Goal: Information Seeking & Learning: Check status

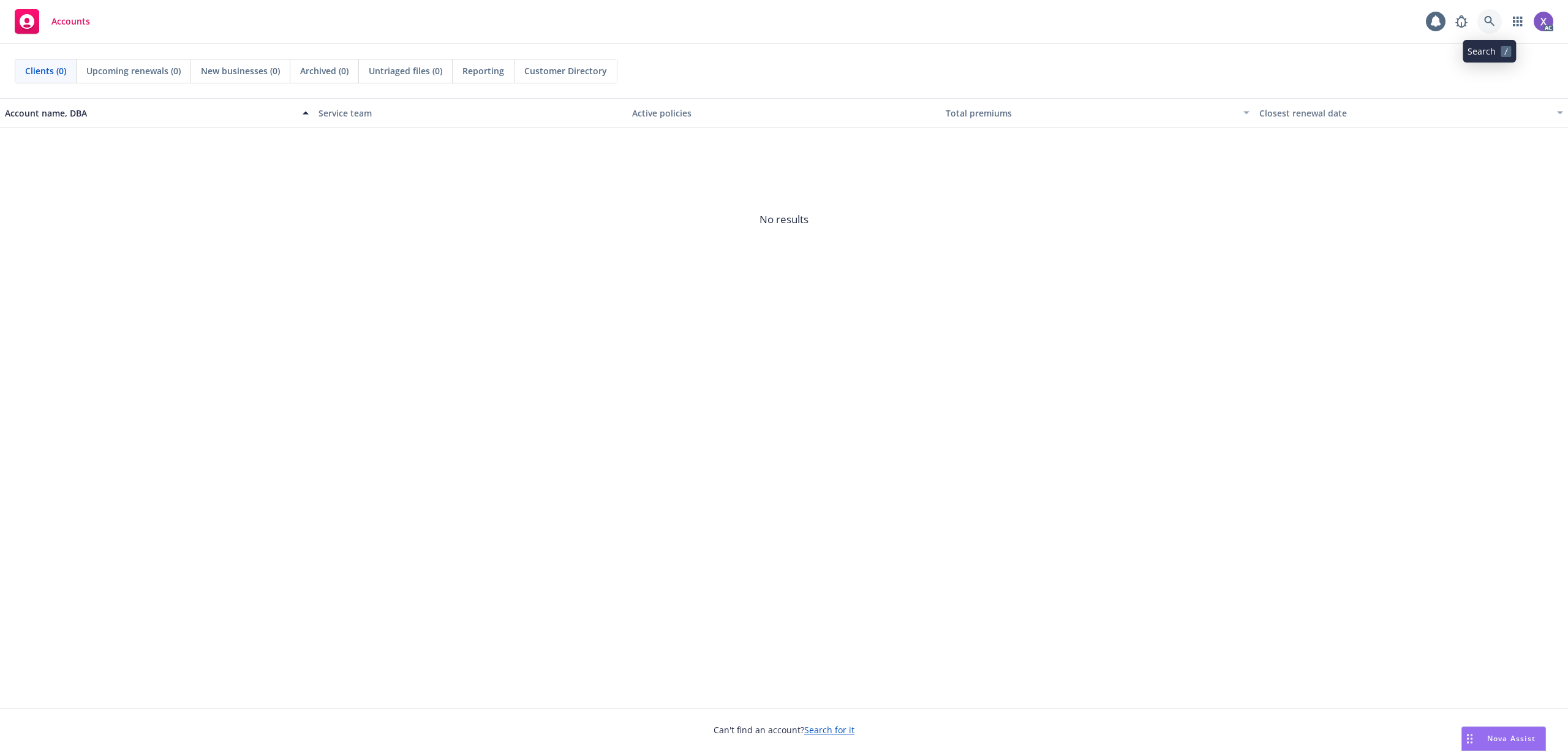
click at [1491, 16] on icon at bounding box center [1489, 21] width 11 height 11
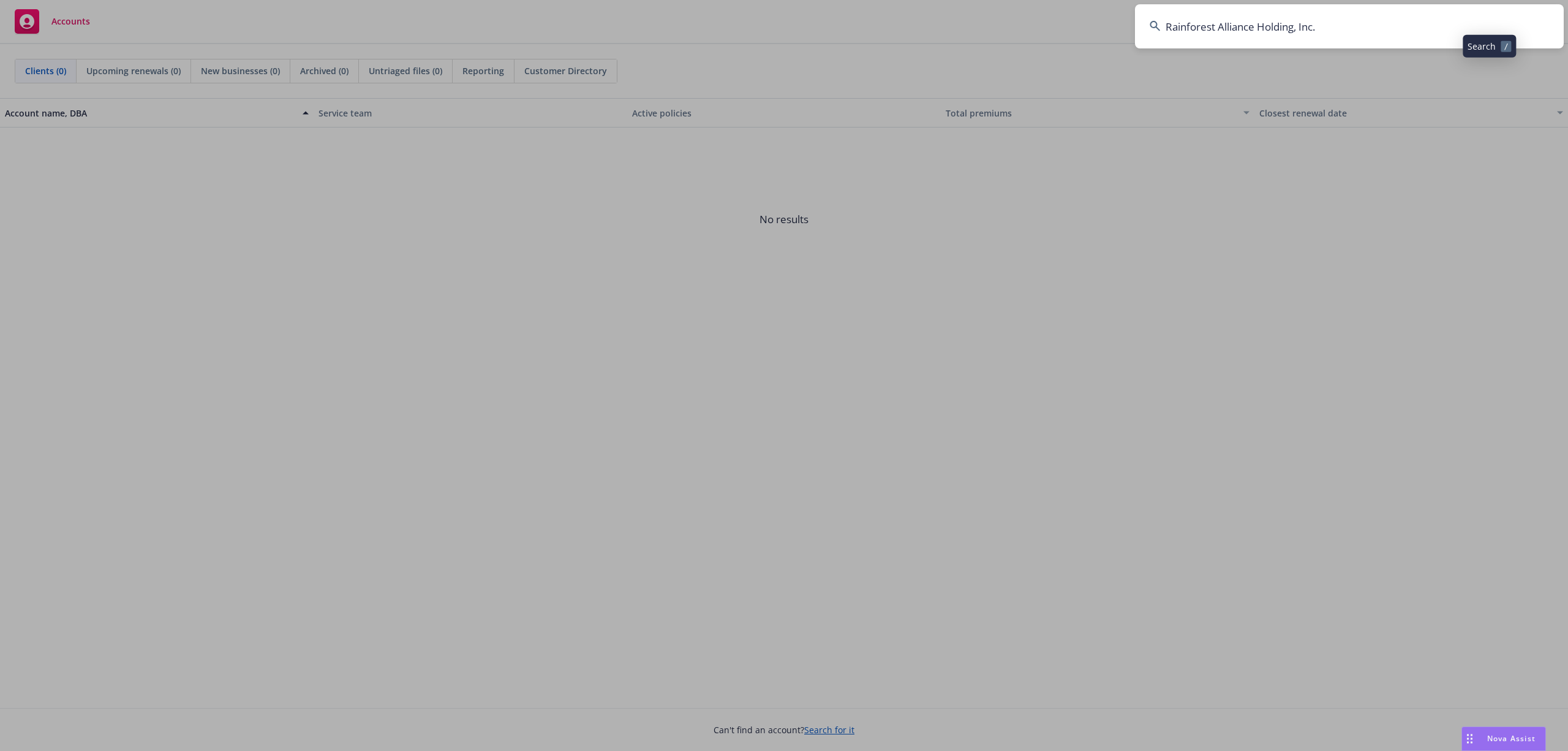
click at [1371, 40] on input "Rainforest Alliance Holding, Inc." at bounding box center [1349, 26] width 429 height 44
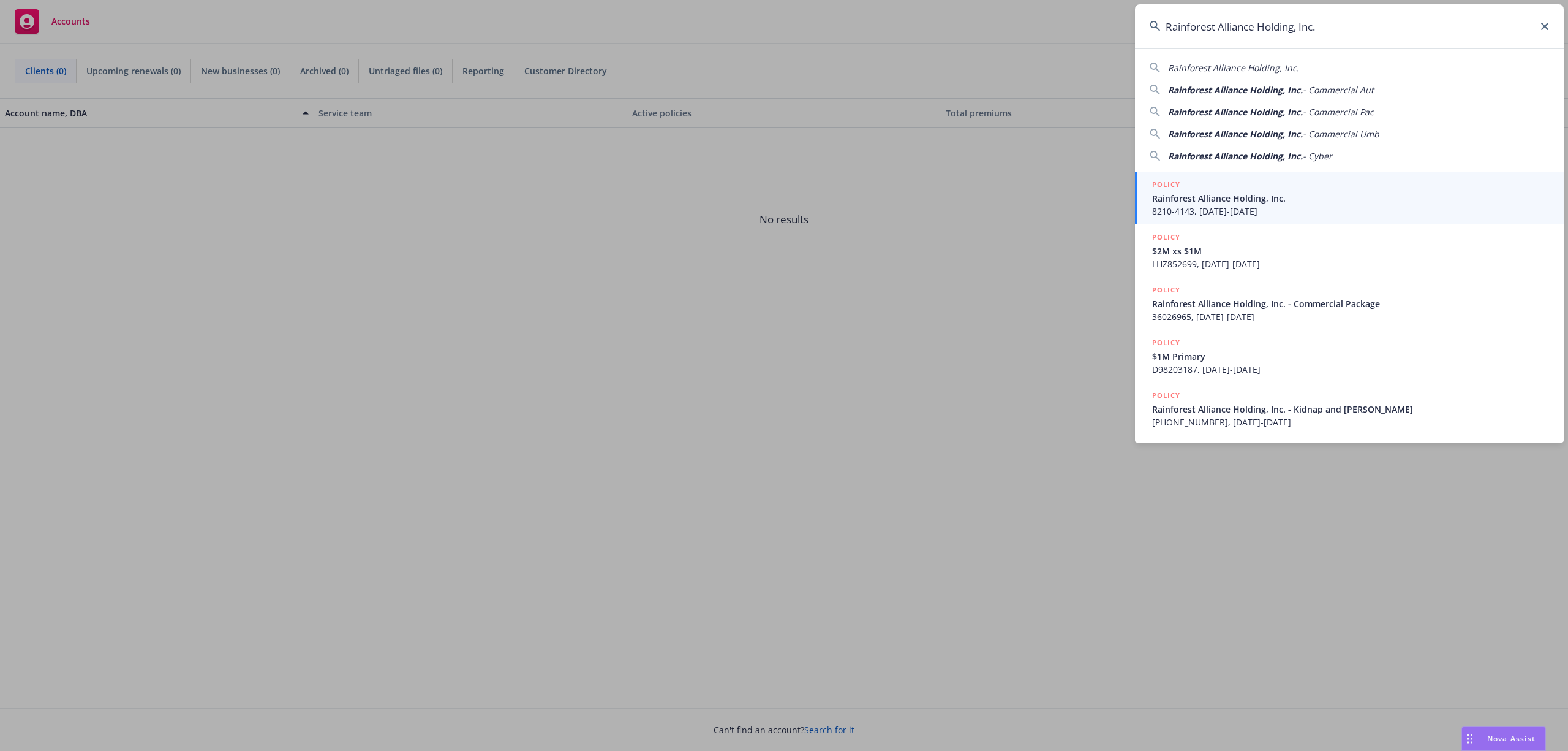
type input "Rainforest Alliance Holding, Inc."
click at [1260, 208] on span "8210-4143, [DATE]-[DATE]" at bounding box center [1351, 212] width 397 height 13
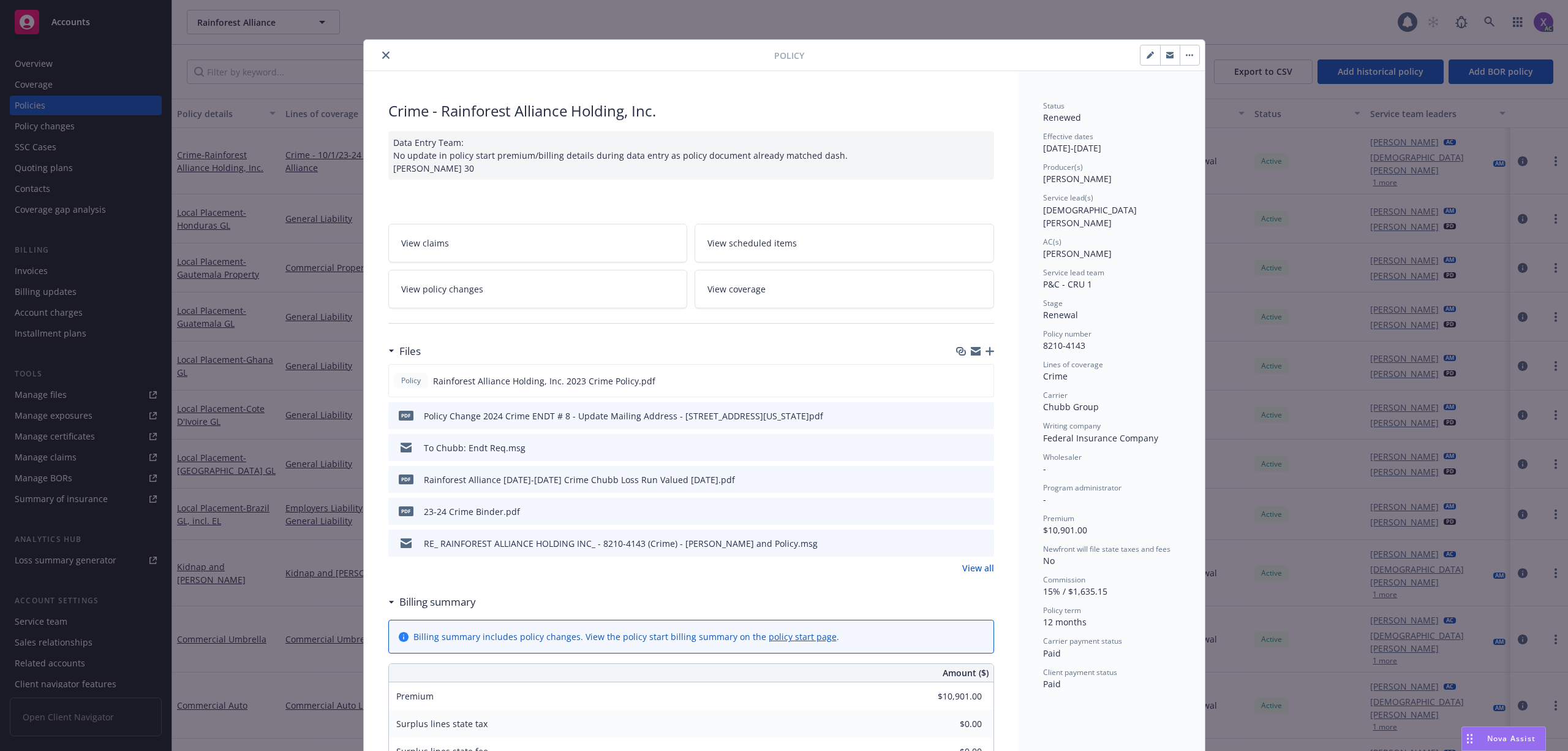
click at [382, 54] on icon "close" at bounding box center [386, 55] width 7 height 7
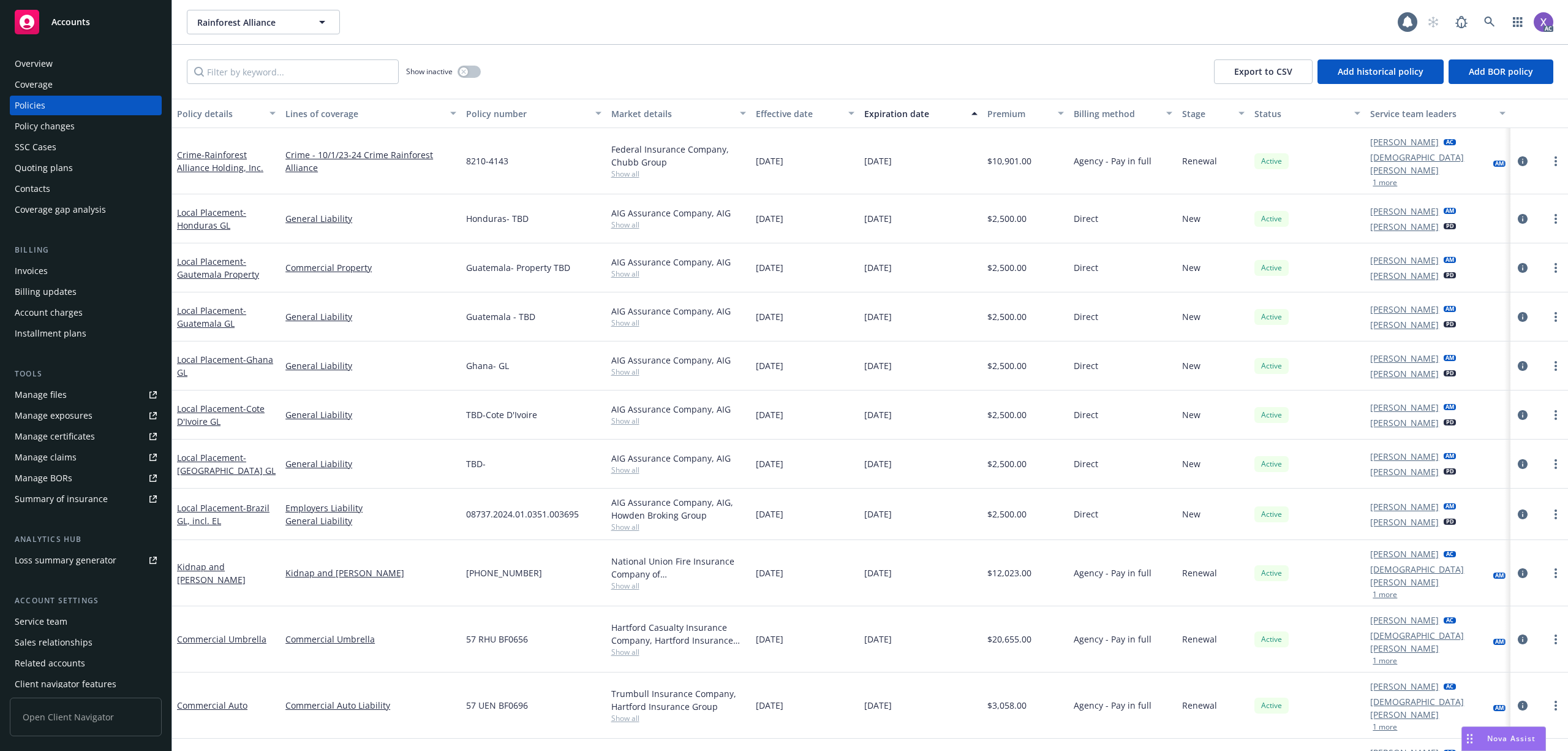
click at [41, 276] on div "Invoices" at bounding box center [32, 271] width 33 height 20
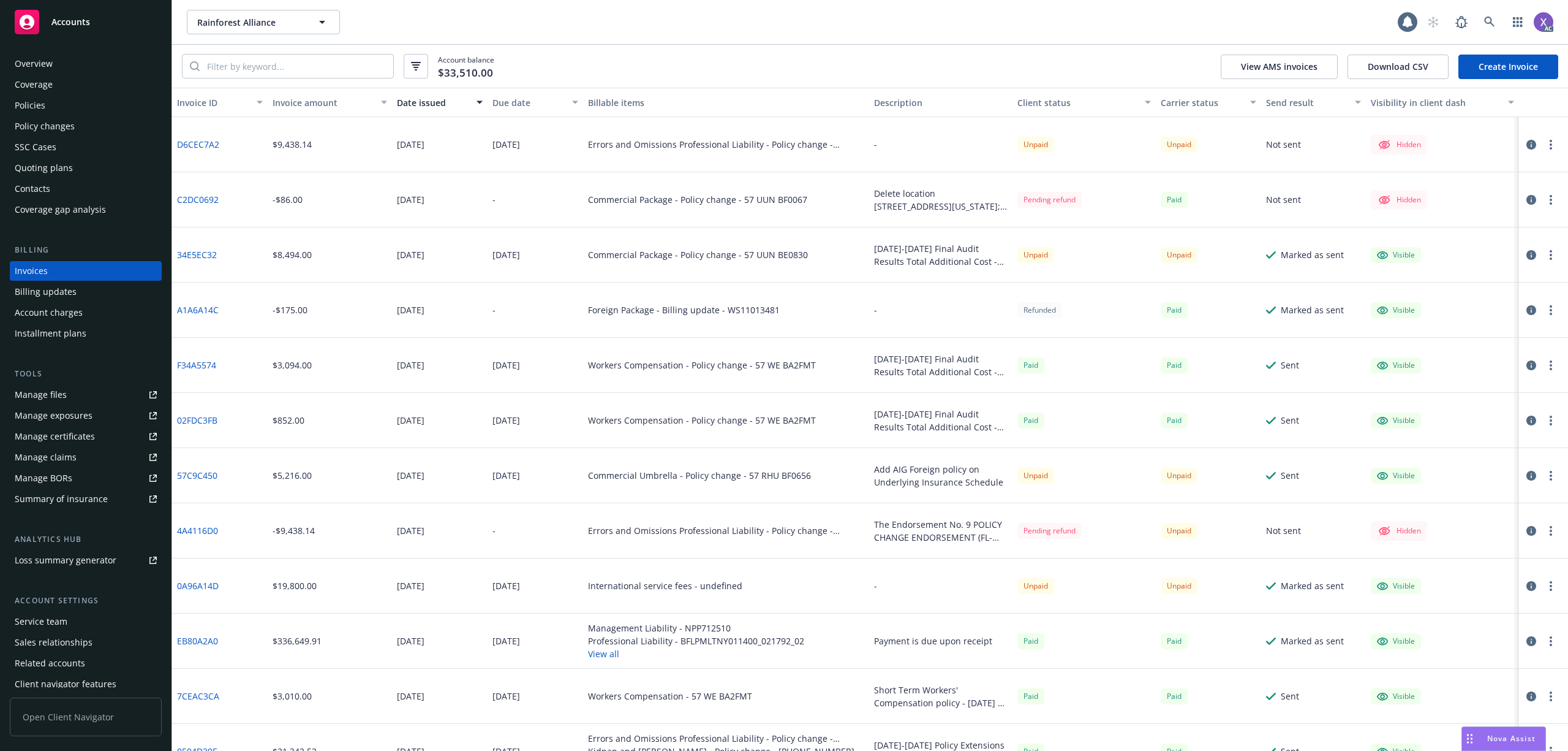
click at [208, 142] on link "D6CEC7A2" at bounding box center [197, 144] width 42 height 13
click at [247, 69] on input "search" at bounding box center [296, 66] width 193 height 23
paste input "BFLPMLTNY011300"
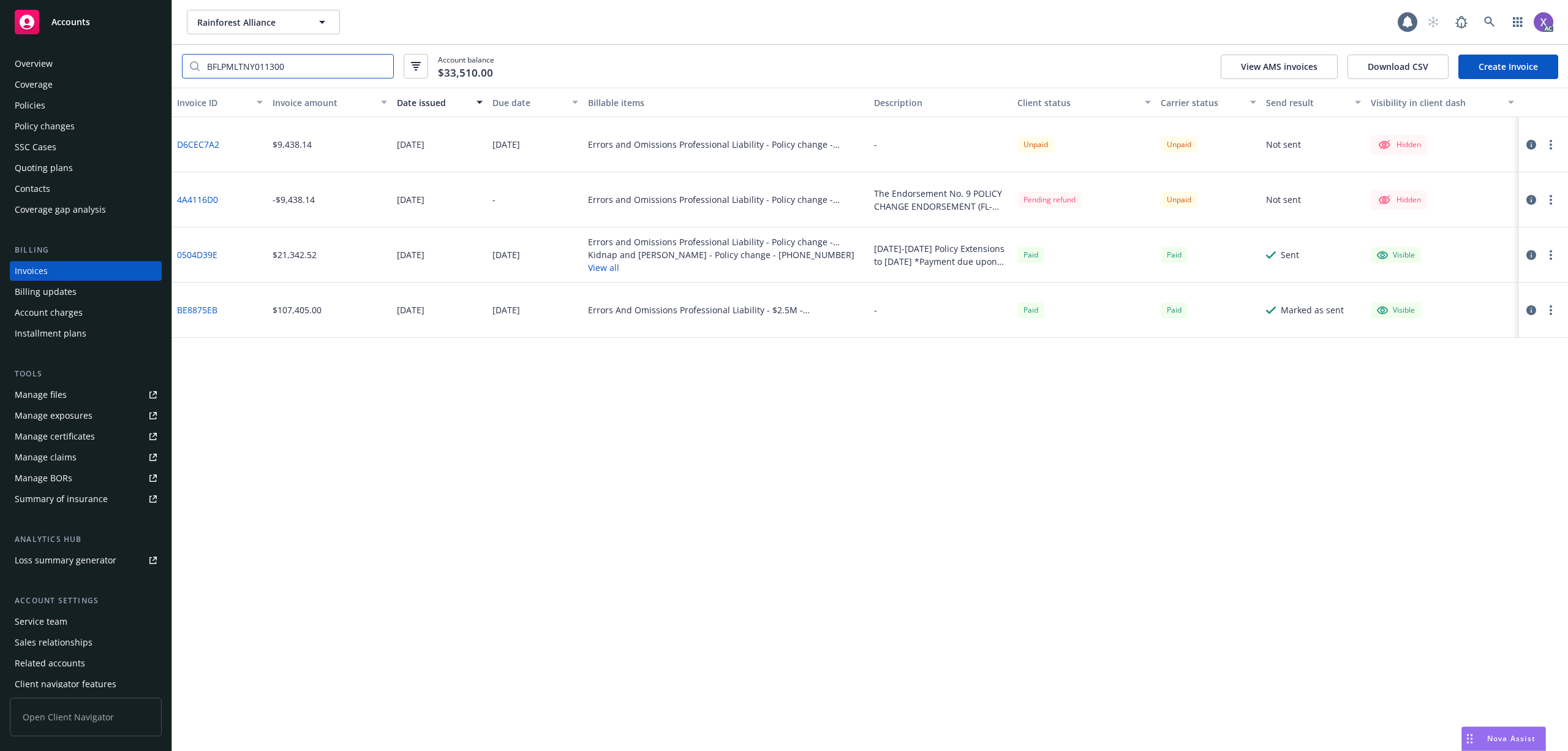
type input "BFLPMLTNY011300"
drag, startPoint x: 292, startPoint y: 540, endPoint x: 251, endPoint y: 441, distance: 107.2
click at [294, 538] on div "Invoice ID Invoice amount Date issued Due date Billable items Description Clien…" at bounding box center [869, 419] width 1396 height 663
drag, startPoint x: 262, startPoint y: 425, endPoint x: 218, endPoint y: 349, distance: 87.8
click at [265, 425] on div "Invoice ID Invoice amount Date issued Due date Billable items Description Clien…" at bounding box center [869, 419] width 1396 height 663
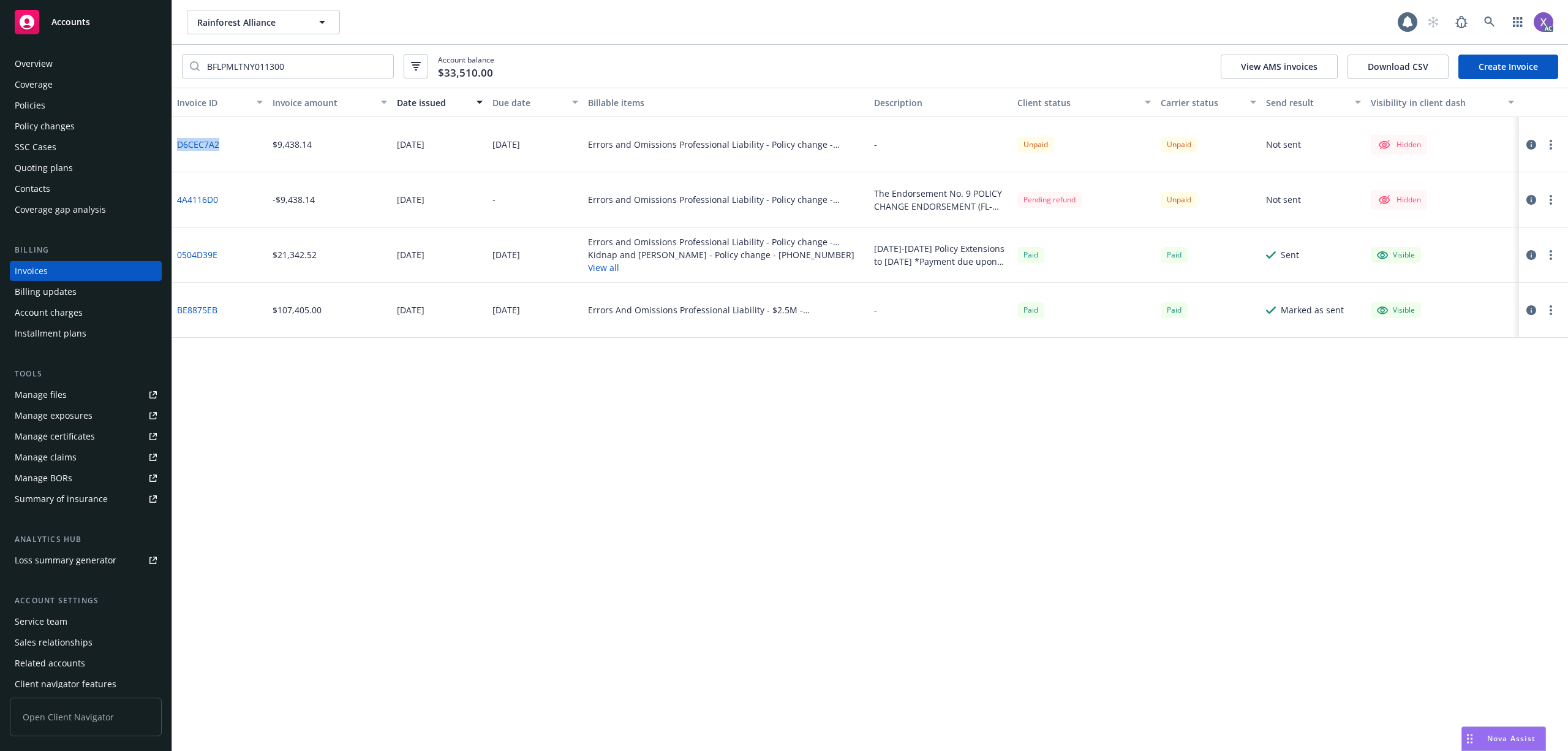
drag, startPoint x: 223, startPoint y: 148, endPoint x: 178, endPoint y: 153, distance: 45.3
click at [178, 153] on div "D6CEC7A2" at bounding box center [219, 144] width 95 height 55
copy link "D6CEC7A2"
click at [211, 202] on link "4A4116D0" at bounding box center [197, 200] width 41 height 13
drag, startPoint x: 222, startPoint y: 207, endPoint x: 178, endPoint y: 206, distance: 44.0
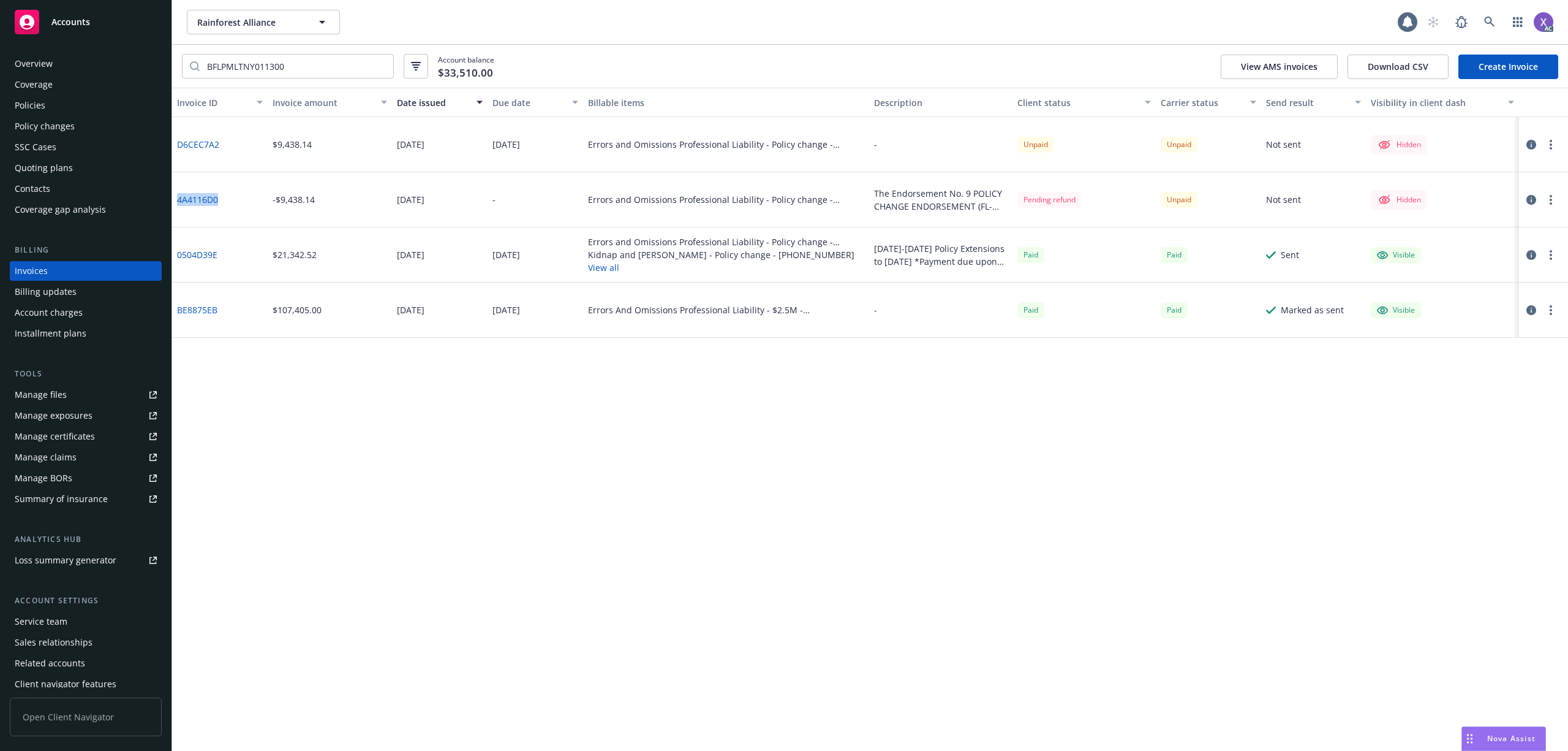
click at [178, 206] on div "4A4116D0" at bounding box center [219, 199] width 95 height 55
copy link "4A4116D0"
drag, startPoint x: 226, startPoint y: 148, endPoint x: 177, endPoint y: 150, distance: 49.0
click at [177, 150] on div "D6CEC7A2" at bounding box center [219, 144] width 95 height 55
copy link "D6CEC7A2"
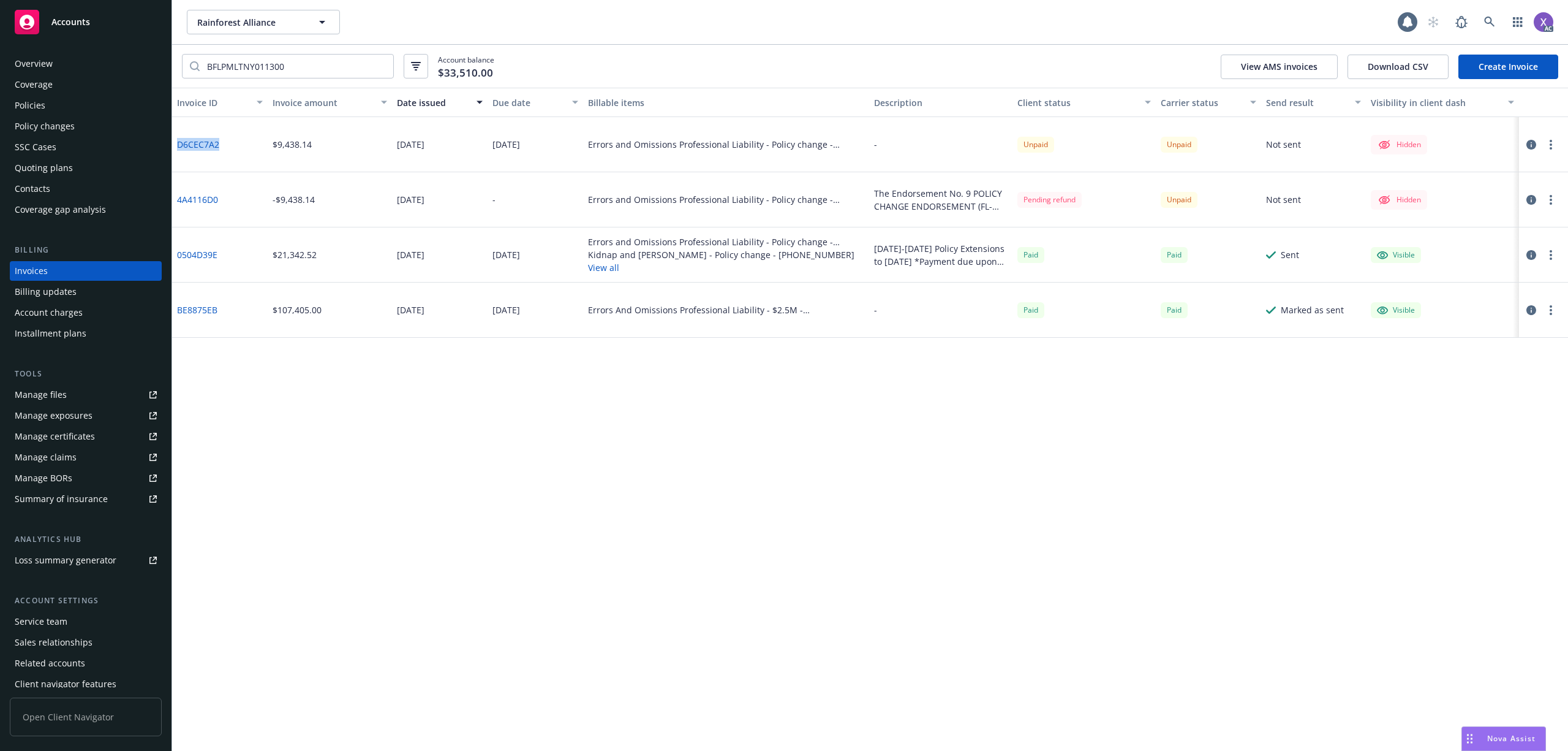
drag, startPoint x: 224, startPoint y: 147, endPoint x: 179, endPoint y: 152, distance: 45.3
click at [179, 152] on div "D6CEC7A2" at bounding box center [219, 144] width 95 height 55
copy link "D6CEC7A2"
drag, startPoint x: 233, startPoint y: 151, endPoint x: 179, endPoint y: 153, distance: 54.0
click at [179, 153] on div "D6CEC7A2" at bounding box center [219, 144] width 95 height 55
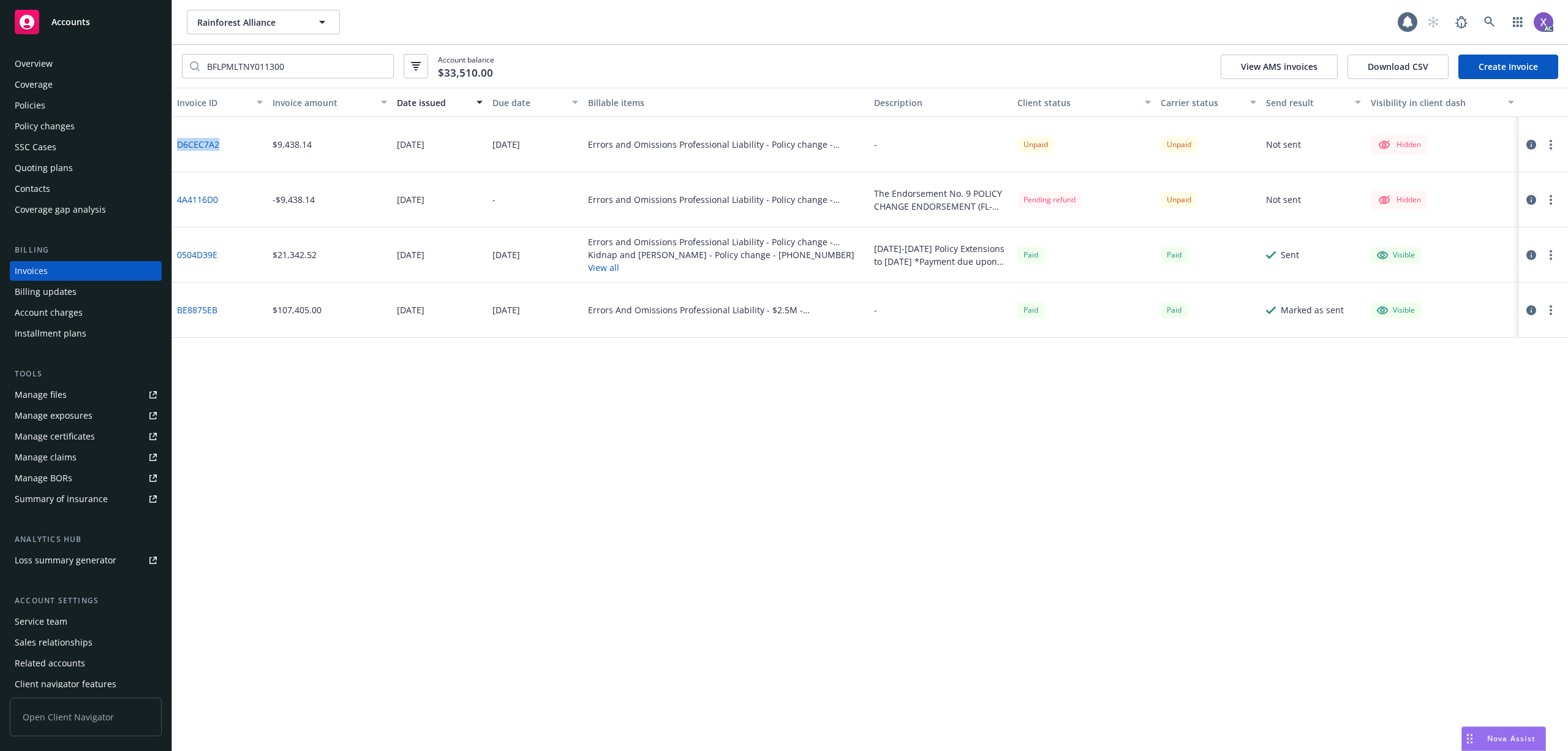
copy link "D6CEC7A2"
drag, startPoint x: 219, startPoint y: 201, endPoint x: 179, endPoint y: 208, distance: 40.6
click at [179, 208] on div "4A4116D0" at bounding box center [219, 199] width 95 height 55
copy link "4A4116D0"
click at [1529, 144] on icon "button" at bounding box center [1531, 144] width 10 height 10
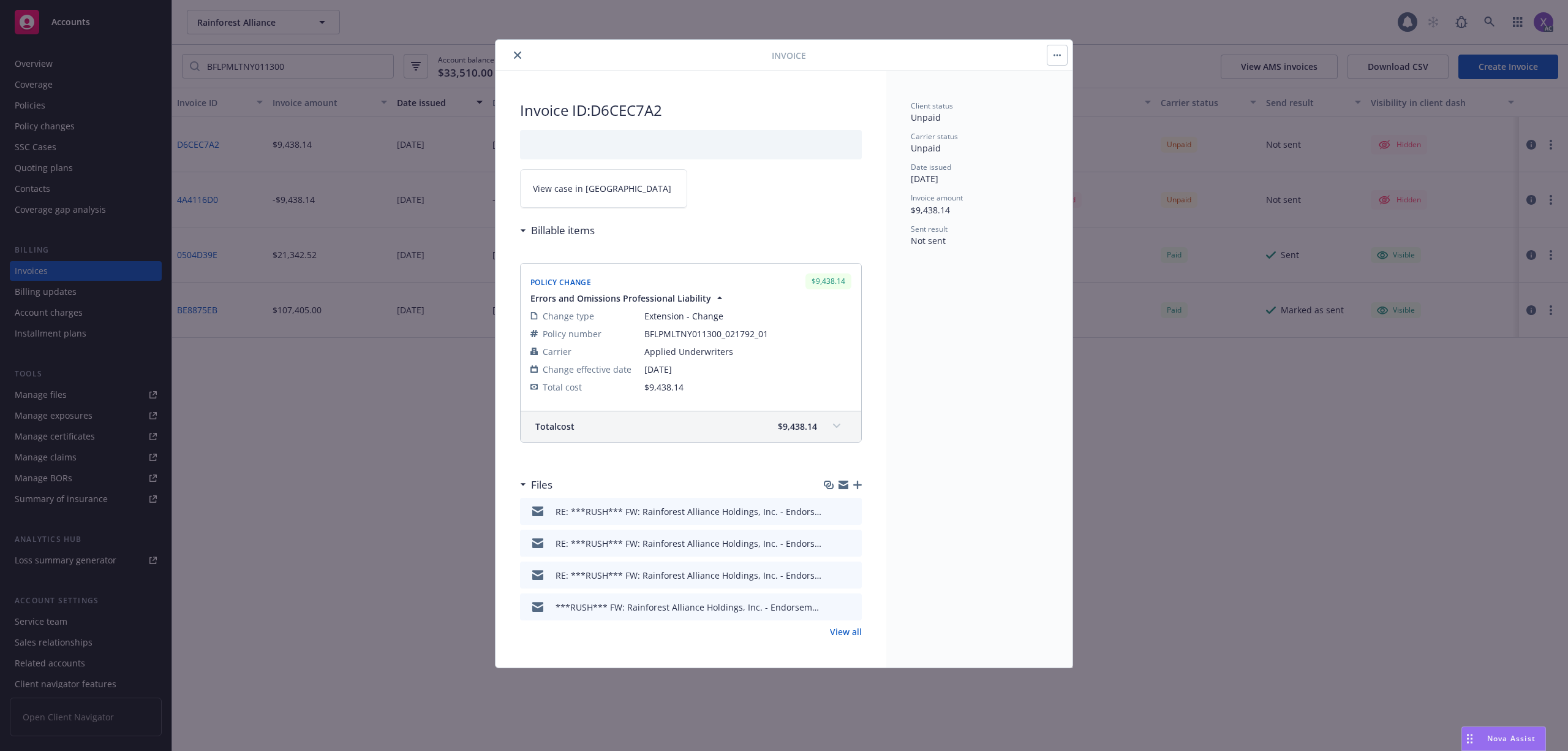
click at [592, 184] on span "View case in SSC" at bounding box center [601, 188] width 139 height 13
click at [514, 52] on icon "close" at bounding box center [518, 55] width 7 height 7
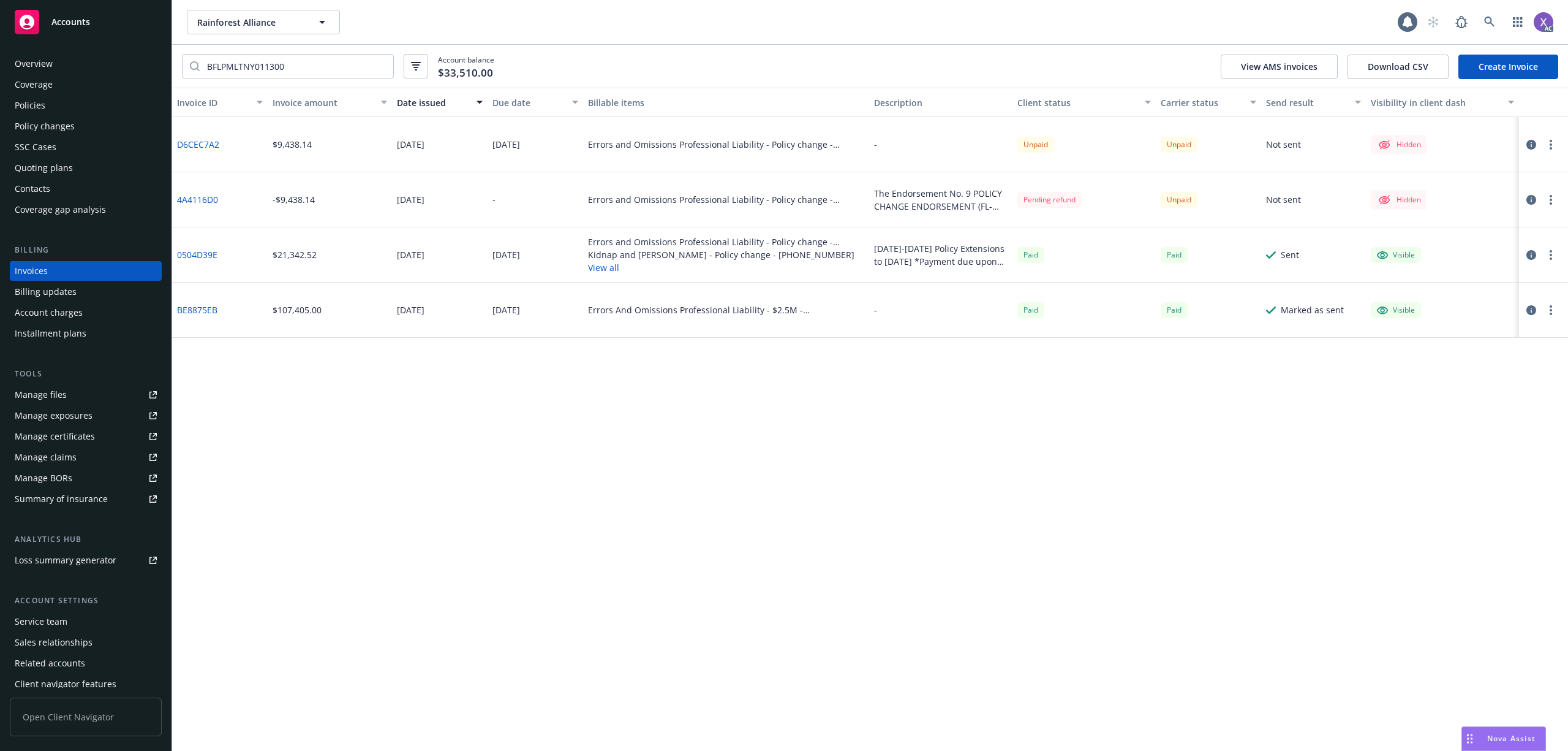
click at [1529, 199] on icon "button" at bounding box center [1531, 200] width 10 height 10
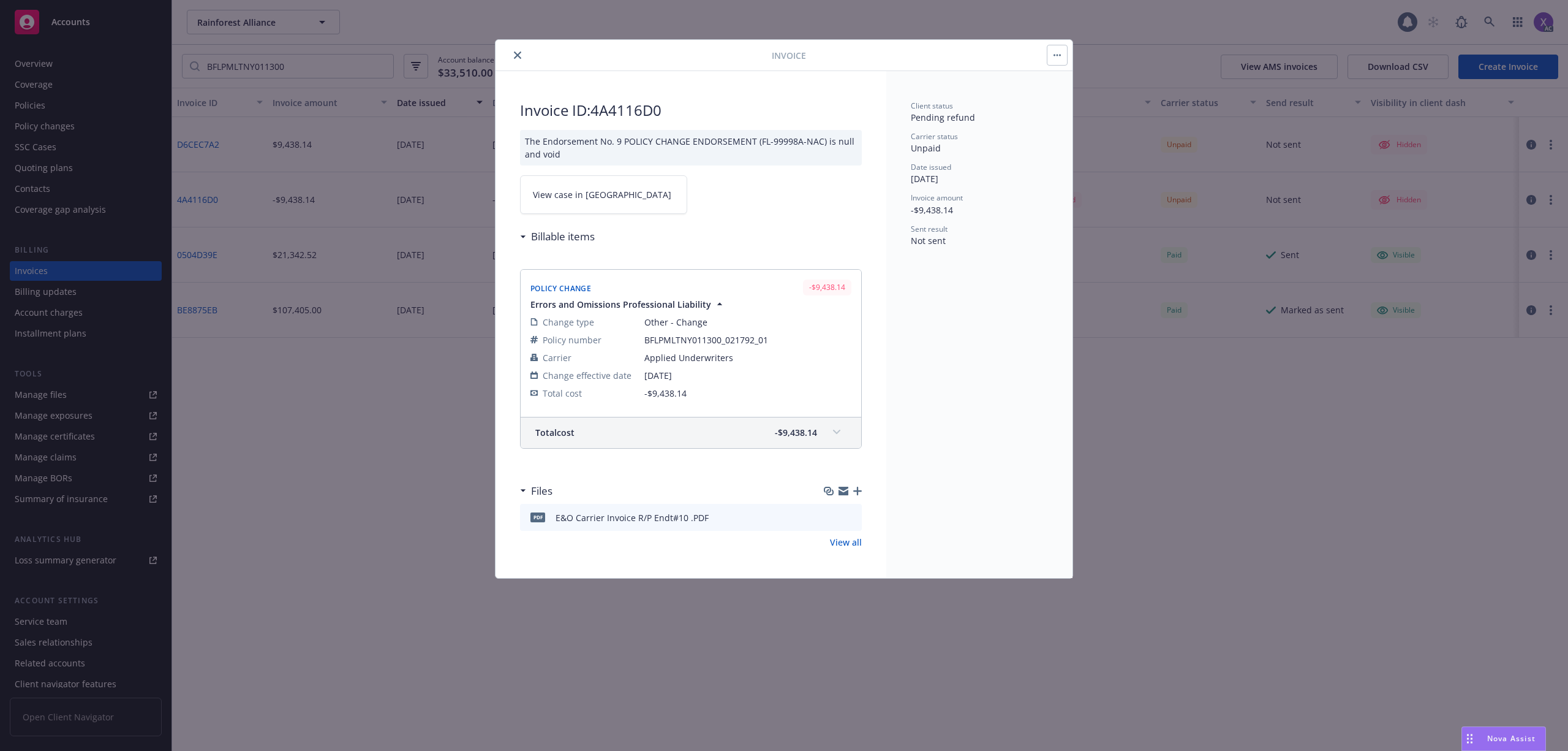
click at [601, 197] on link "View case in SSC" at bounding box center [604, 194] width 168 height 39
drag, startPoint x: 673, startPoint y: 115, endPoint x: 601, endPoint y: 119, distance: 72.1
click at [598, 119] on h2 "Invoice ID: 4A4116D0" at bounding box center [691, 110] width 342 height 20
copy h2 "4A4116D0"
click at [513, 55] on button "close" at bounding box center [518, 56] width 15 height 15
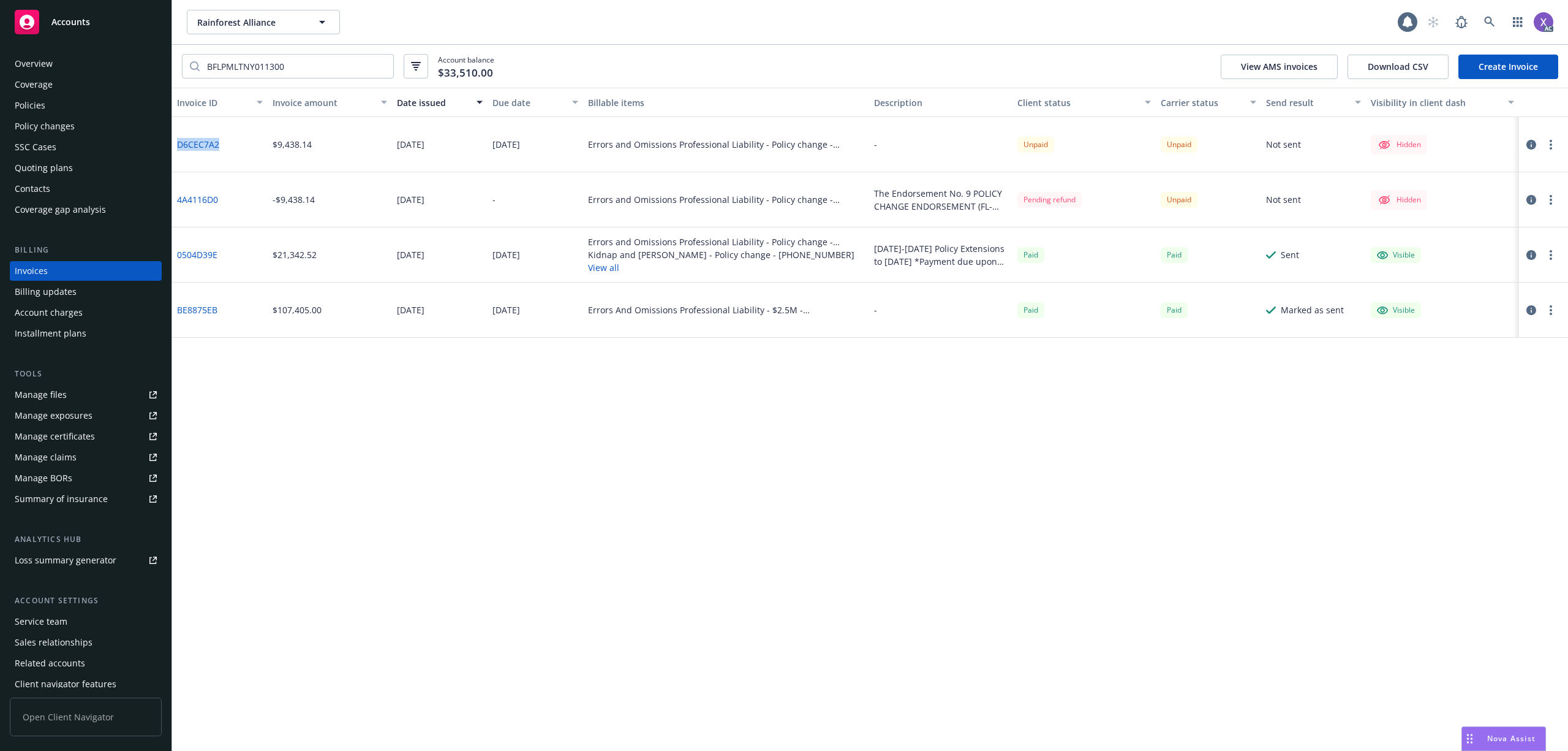
drag, startPoint x: 226, startPoint y: 147, endPoint x: 175, endPoint y: 150, distance: 51.1
click at [175, 150] on div "D6CEC7A2" at bounding box center [219, 144] width 95 height 55
copy link "D6CEC7A2"
click at [1493, 25] on icon at bounding box center [1489, 22] width 11 height 11
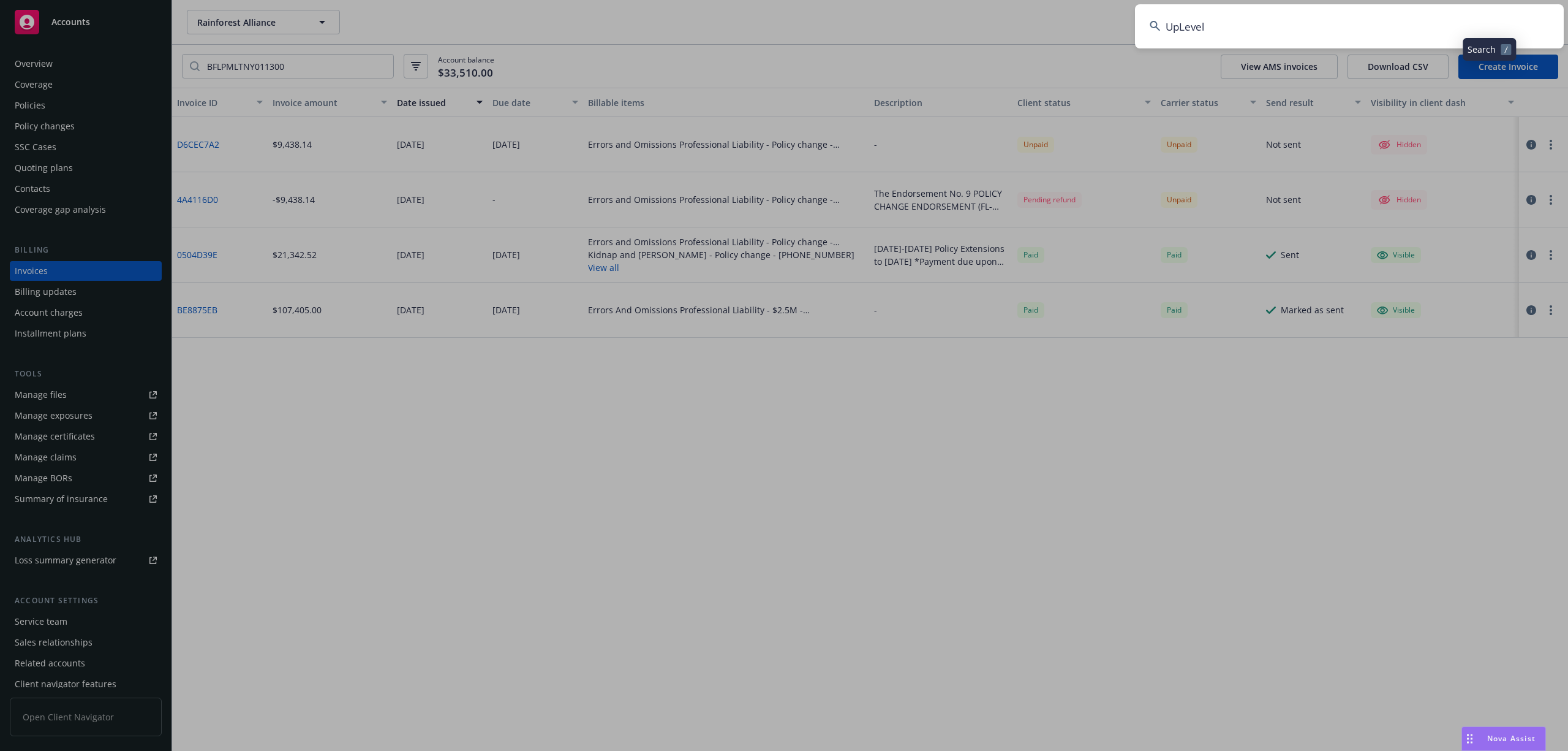
click at [1344, 25] on input "UpLevel" at bounding box center [1349, 26] width 429 height 44
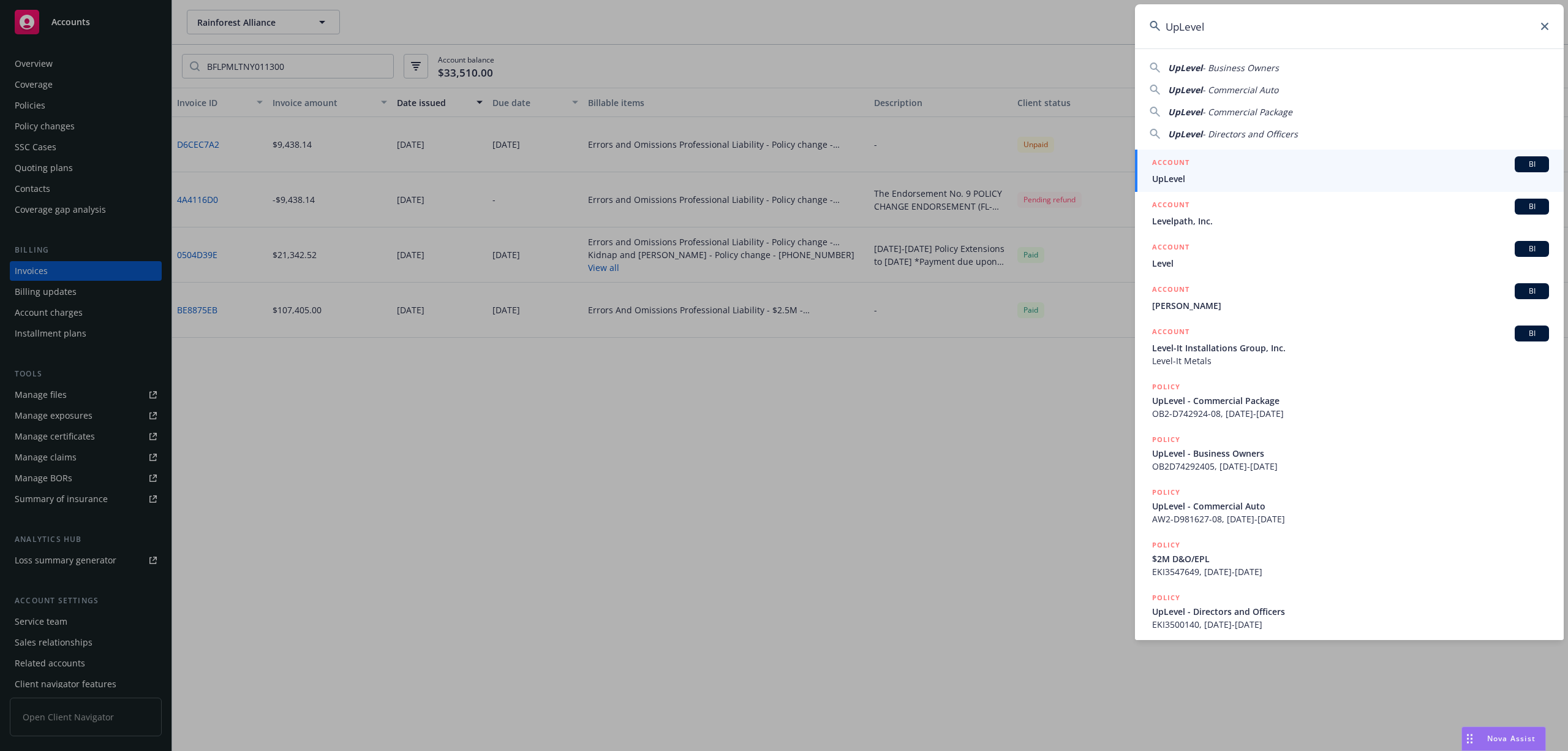
type input "UpLevel"
drag, startPoint x: 1221, startPoint y: 178, endPoint x: 1203, endPoint y: 179, distance: 18.0
click at [1219, 178] on span "UpLevel" at bounding box center [1351, 178] width 397 height 13
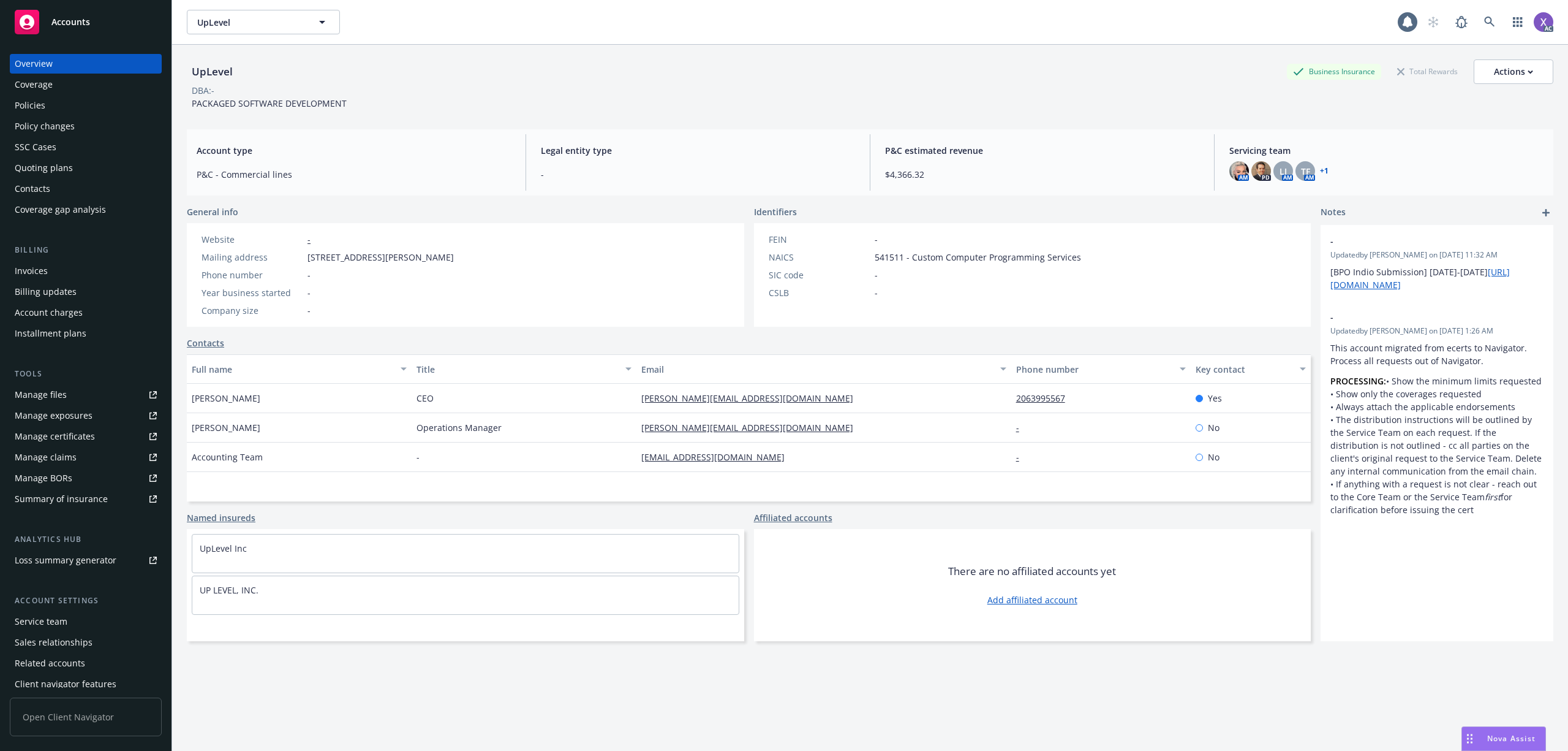
click at [50, 276] on div "Invoices" at bounding box center [85, 271] width 142 height 20
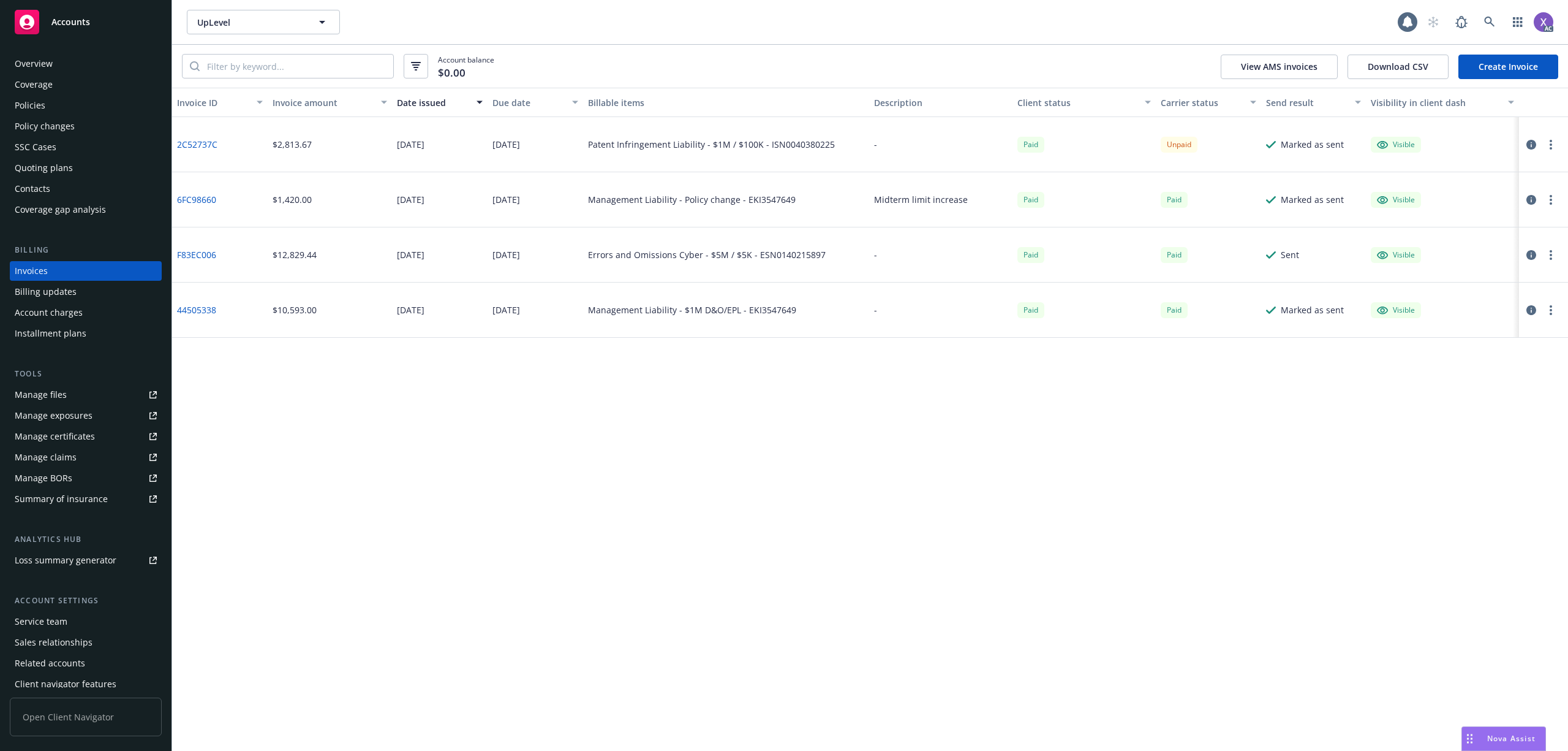
click at [1532, 142] on icon "button" at bounding box center [1531, 144] width 10 height 10
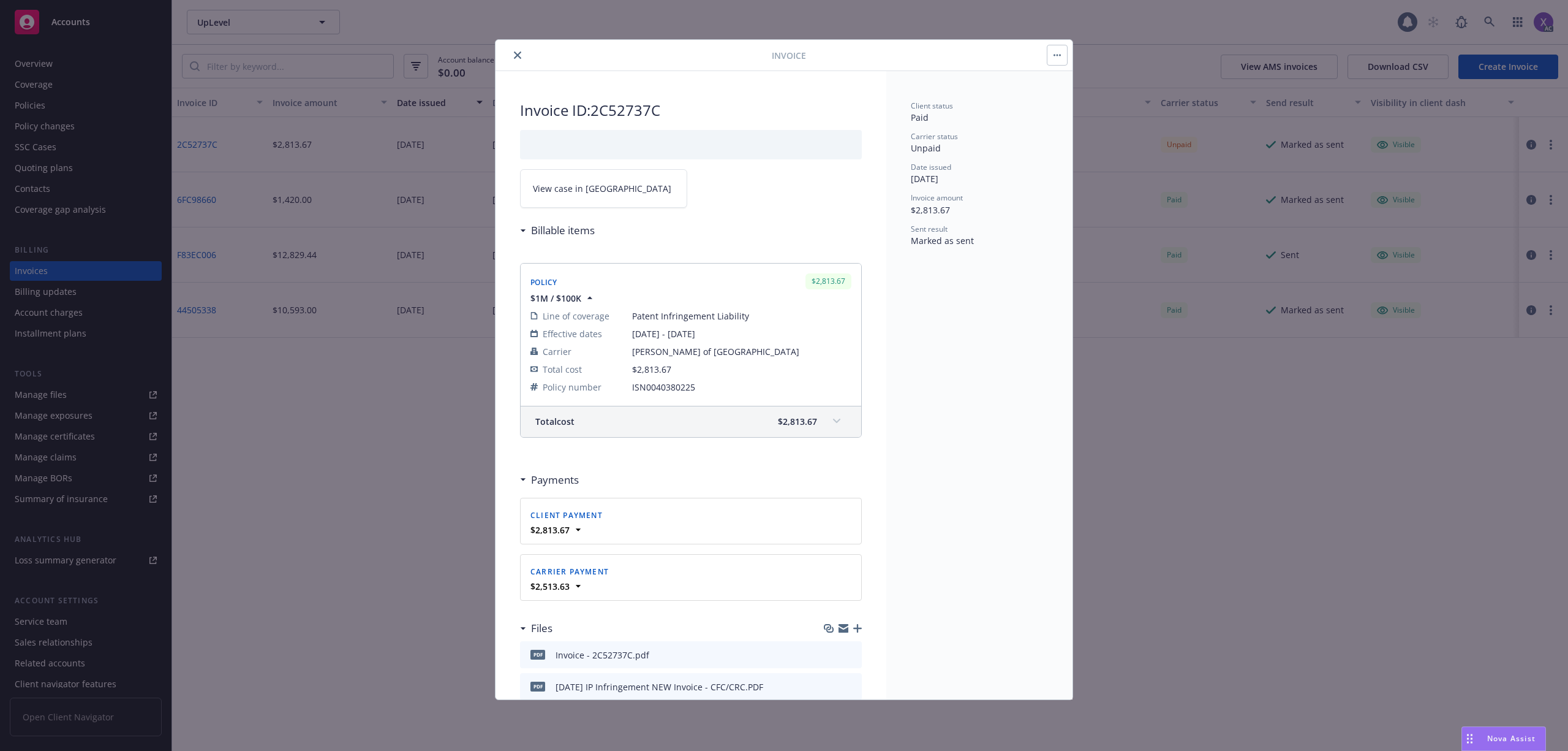
click at [601, 180] on link "View case in SSC" at bounding box center [604, 188] width 168 height 39
click at [514, 55] on icon "close" at bounding box center [518, 55] width 7 height 7
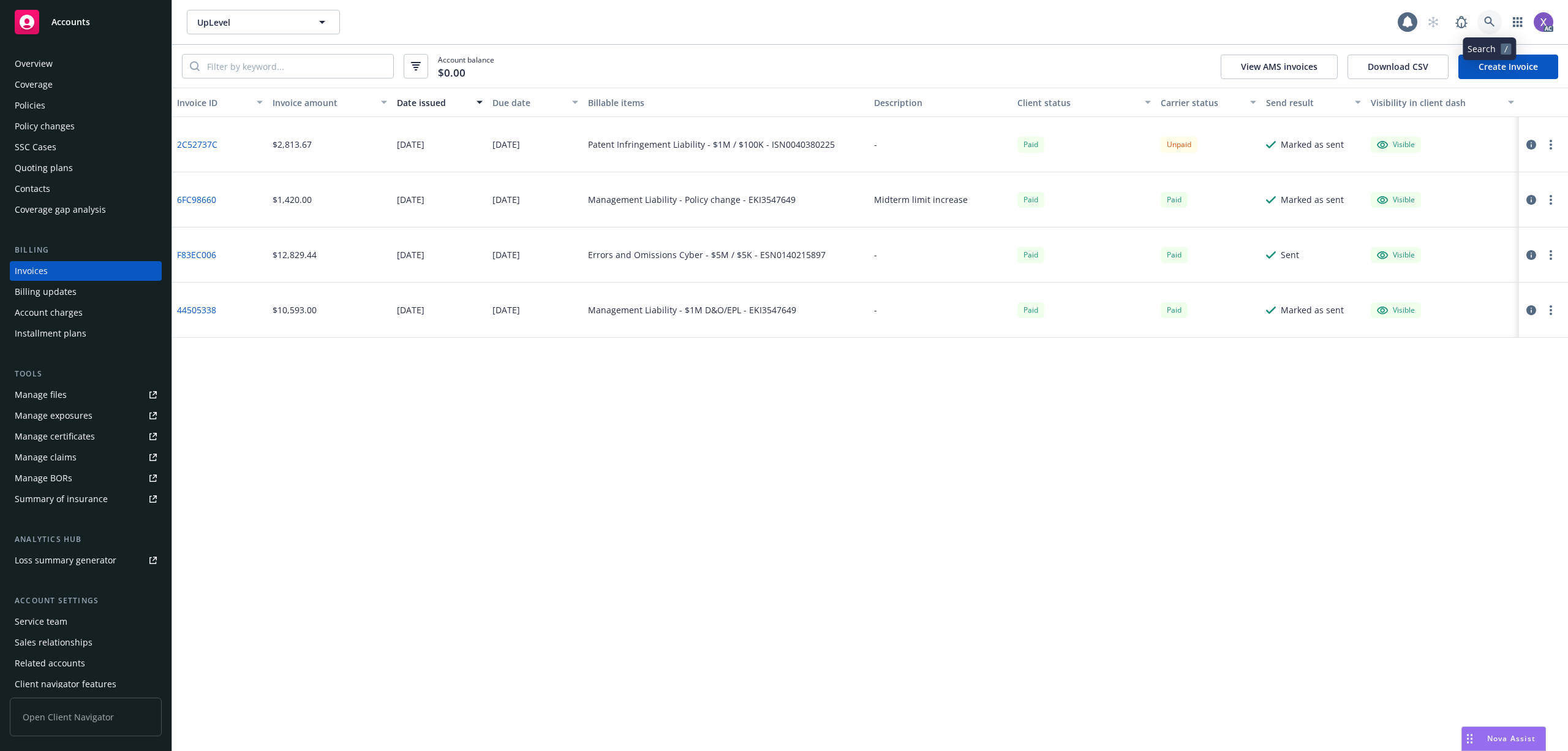
click at [1496, 20] on link at bounding box center [1490, 22] width 25 height 25
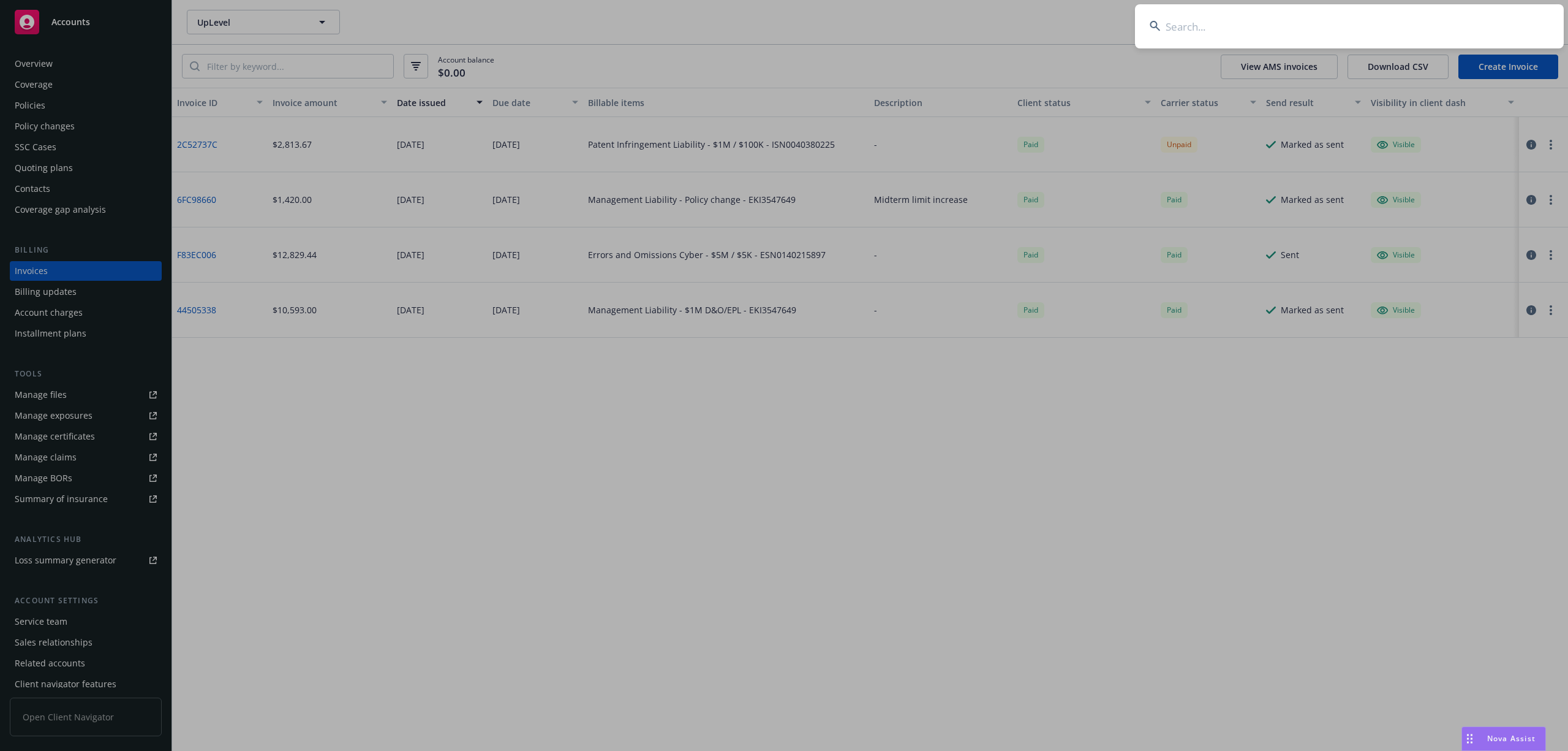
click at [1351, 27] on input at bounding box center [1349, 26] width 429 height 44
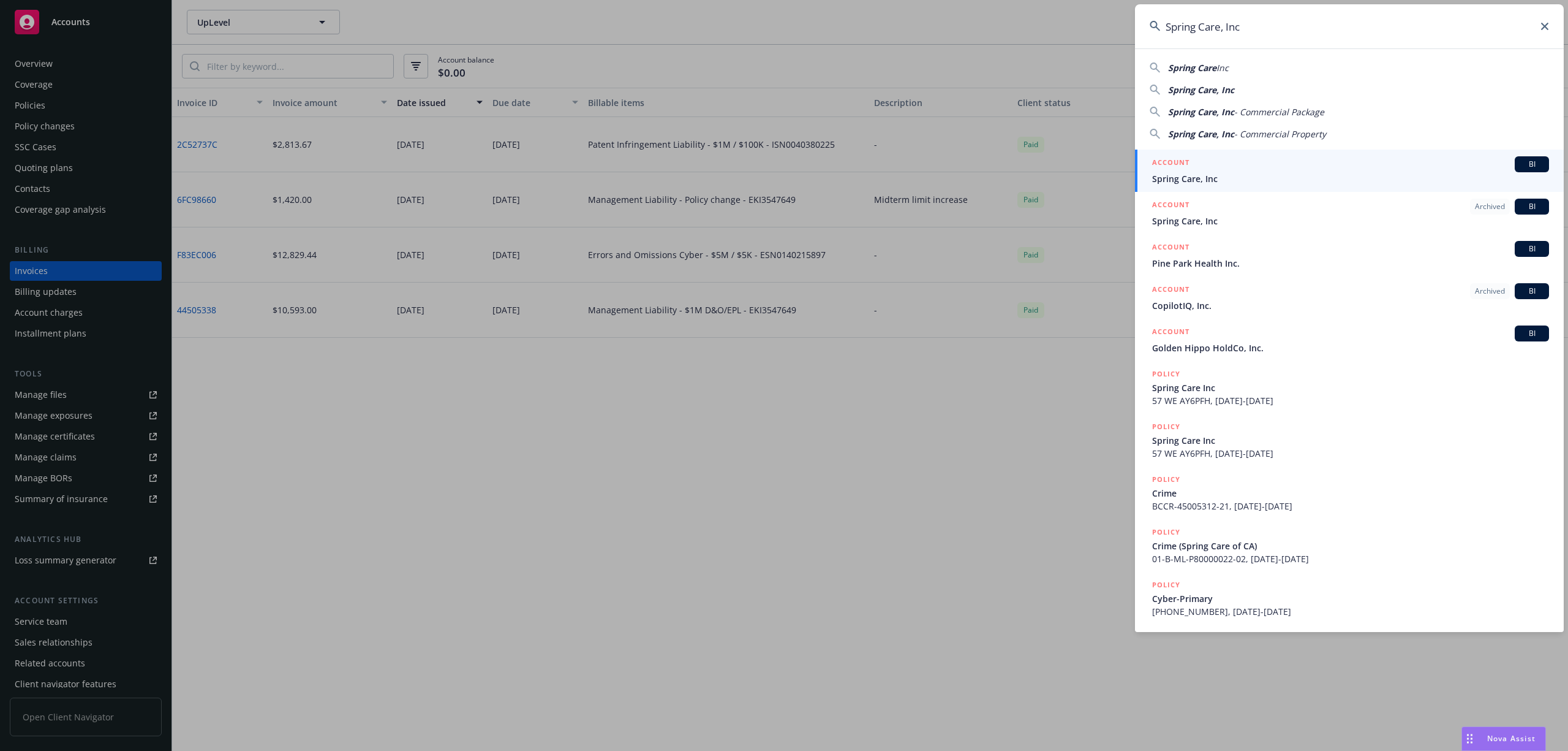
type input "Spring Care, Inc"
click at [1215, 184] on span "Spring Care, Inc" at bounding box center [1351, 178] width 397 height 13
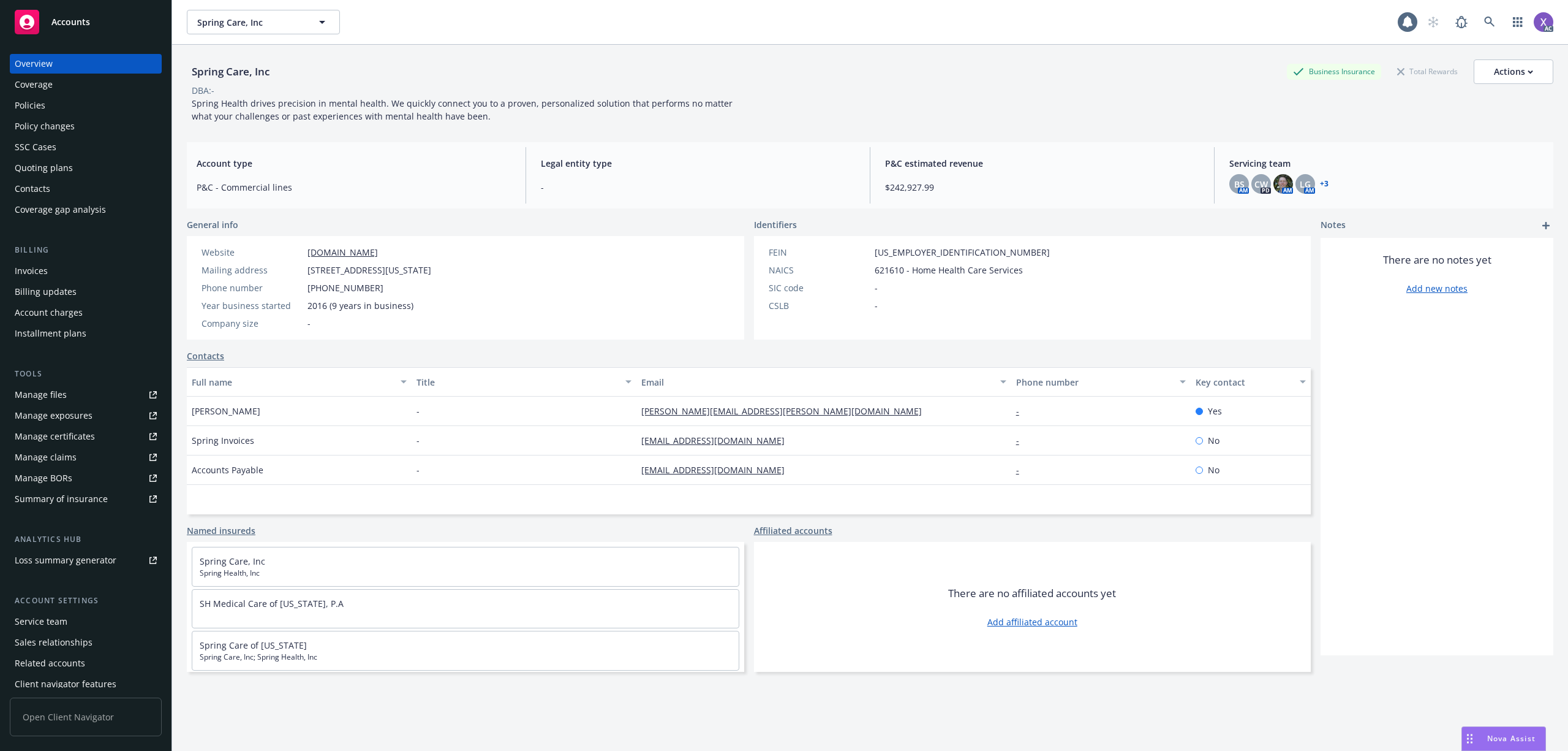
click at [43, 267] on div "Invoices" at bounding box center [32, 271] width 33 height 20
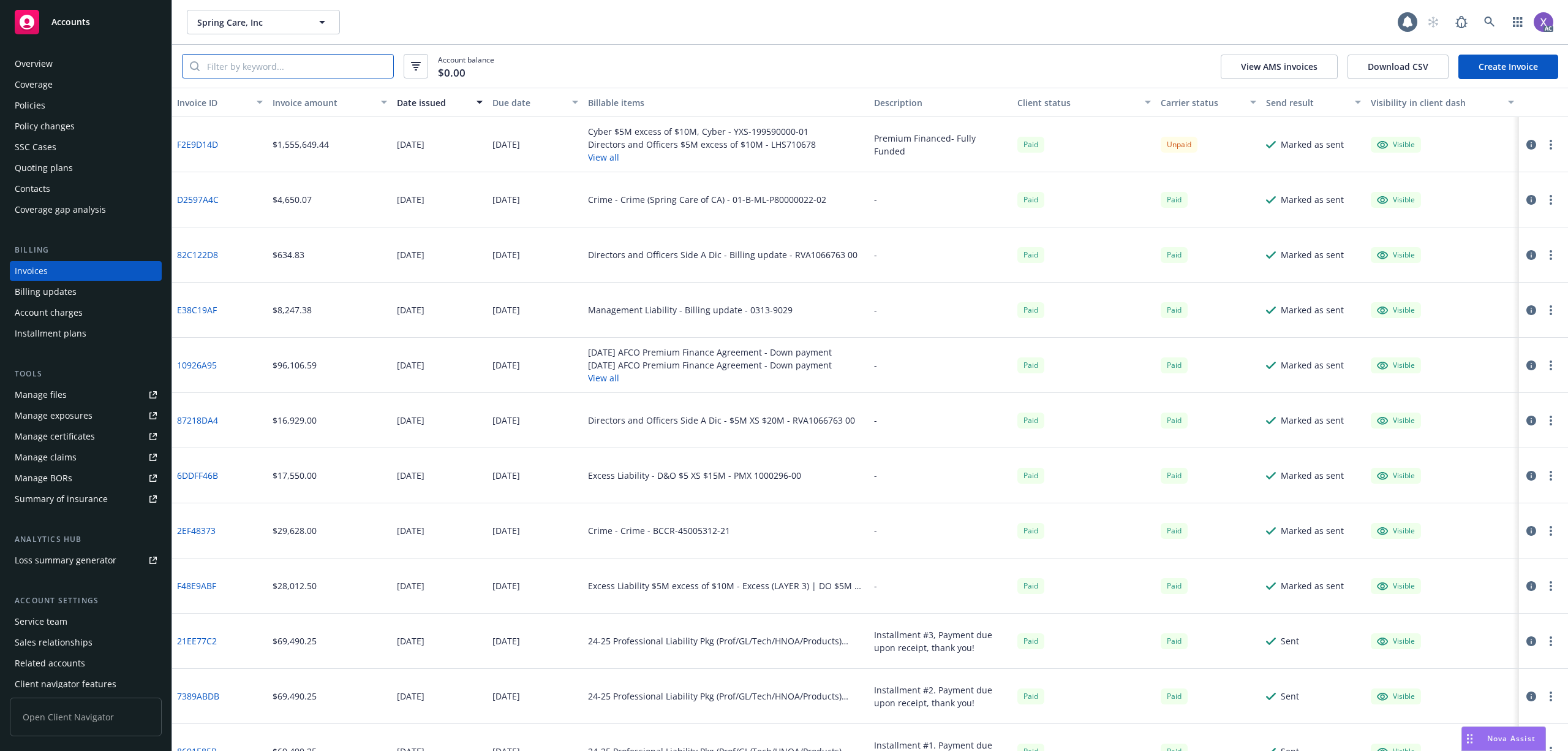
paste input "RVA106676301"
click at [348, 64] on input "search" at bounding box center [296, 66] width 193 height 23
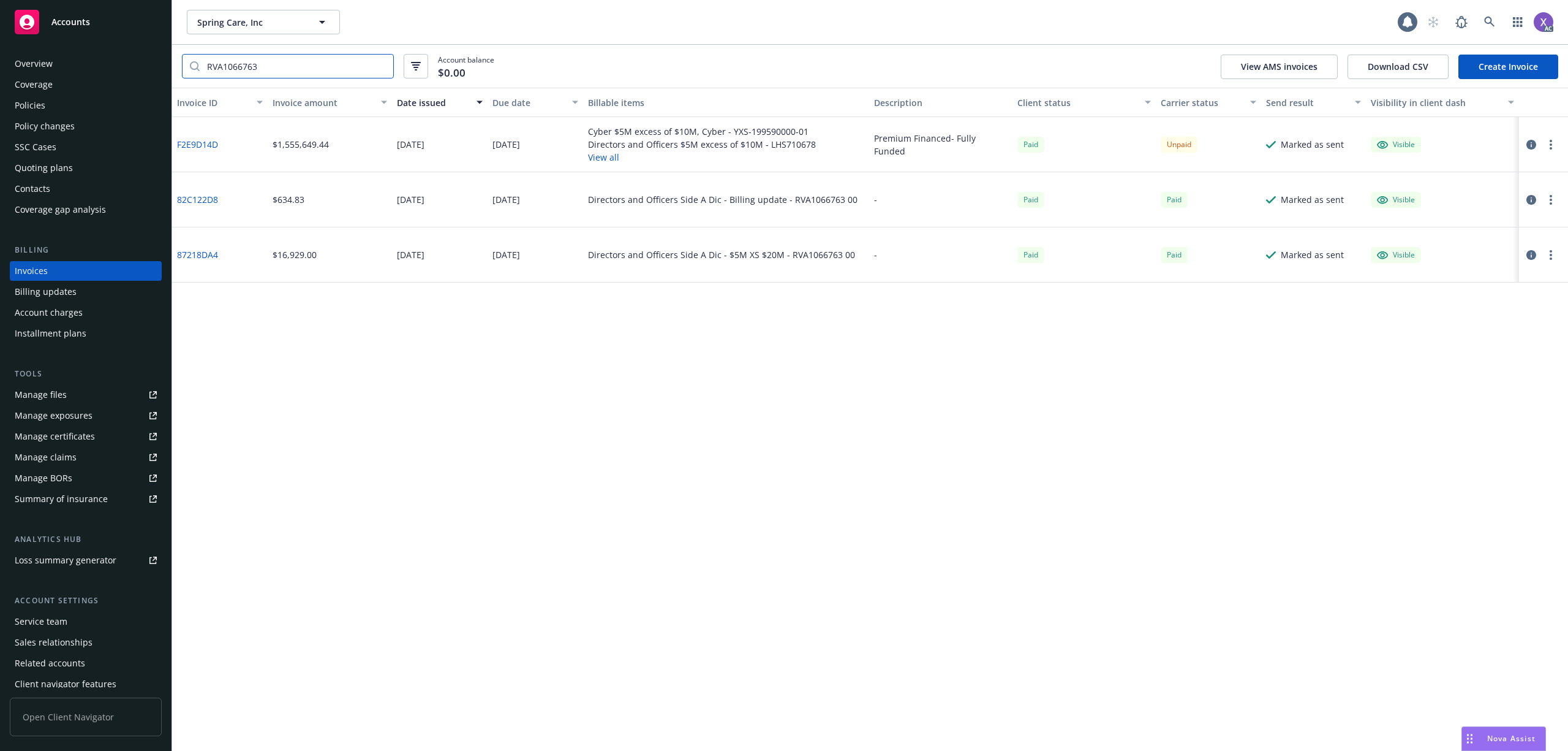
type input "RVA1066763"
click at [200, 142] on link "F2E9D14D" at bounding box center [197, 144] width 41 height 13
click at [1491, 22] on icon at bounding box center [1489, 22] width 11 height 11
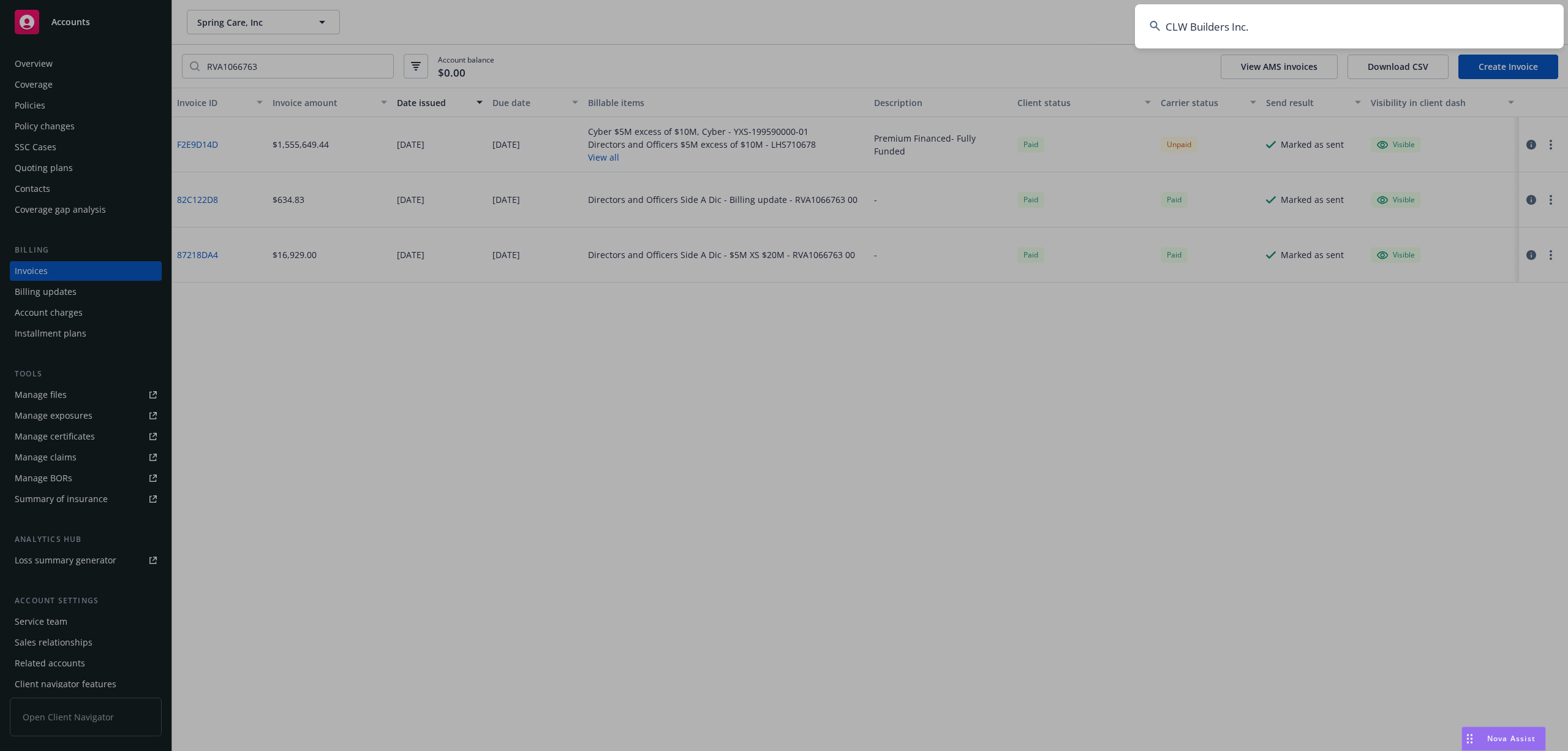
click at [1400, 21] on input "CLW Builders Inc." at bounding box center [1349, 26] width 429 height 44
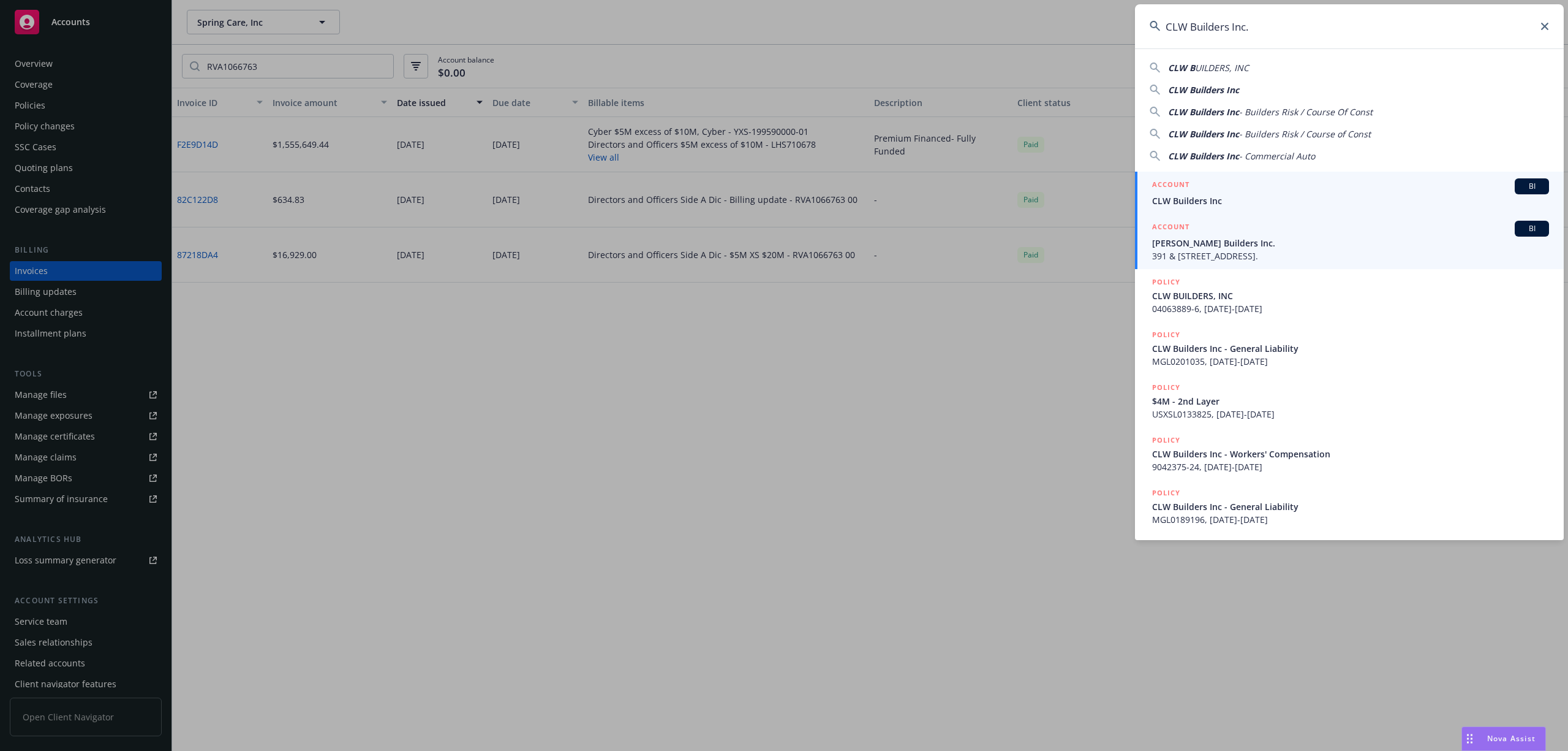
type input "CLW Builders Inc."
click at [1206, 202] on span "CLW Builders Inc" at bounding box center [1351, 201] width 397 height 13
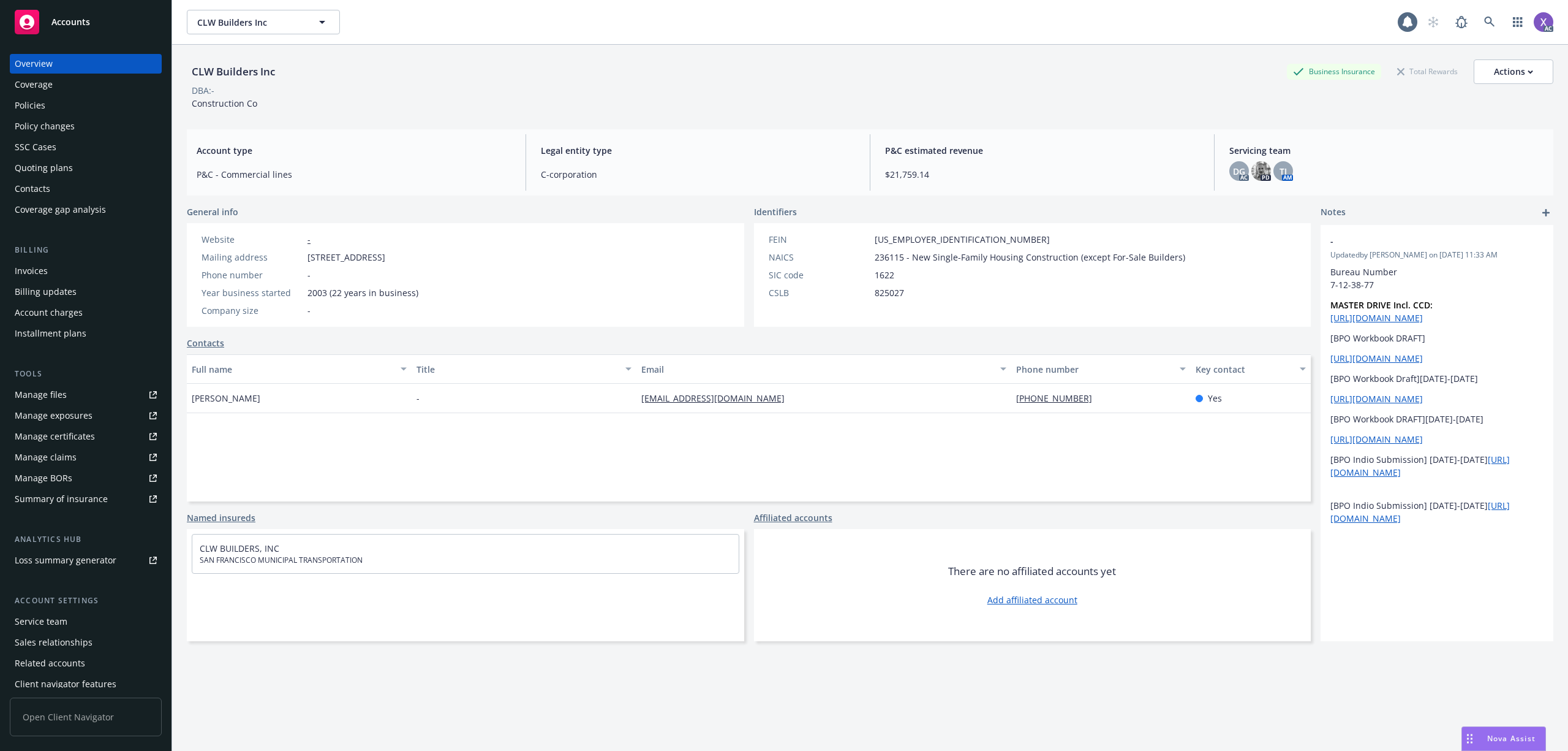
click at [59, 270] on div "Invoices" at bounding box center [85, 271] width 142 height 20
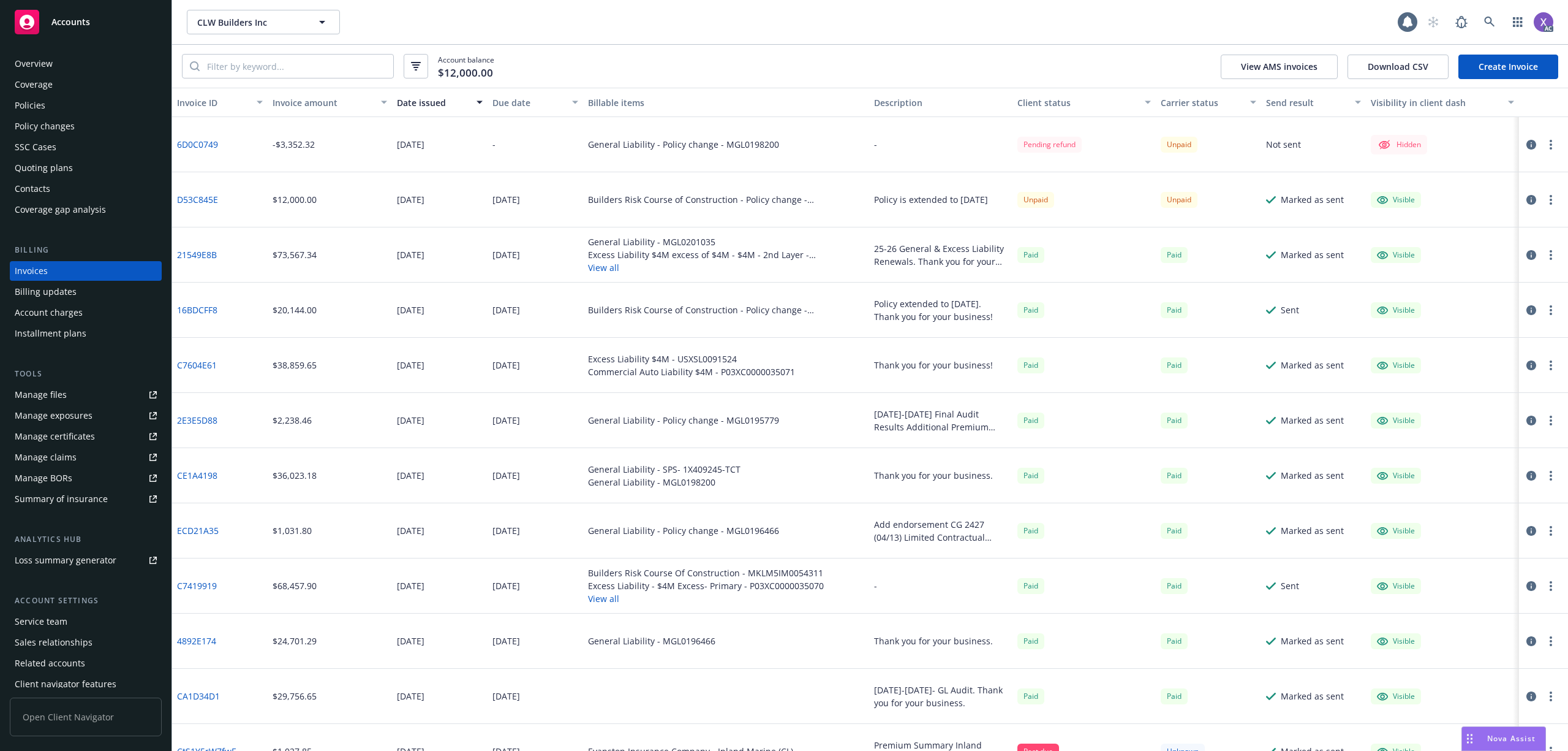
click at [202, 148] on link "6D0C0749" at bounding box center [197, 144] width 41 height 13
click at [1491, 20] on link at bounding box center [1490, 22] width 25 height 25
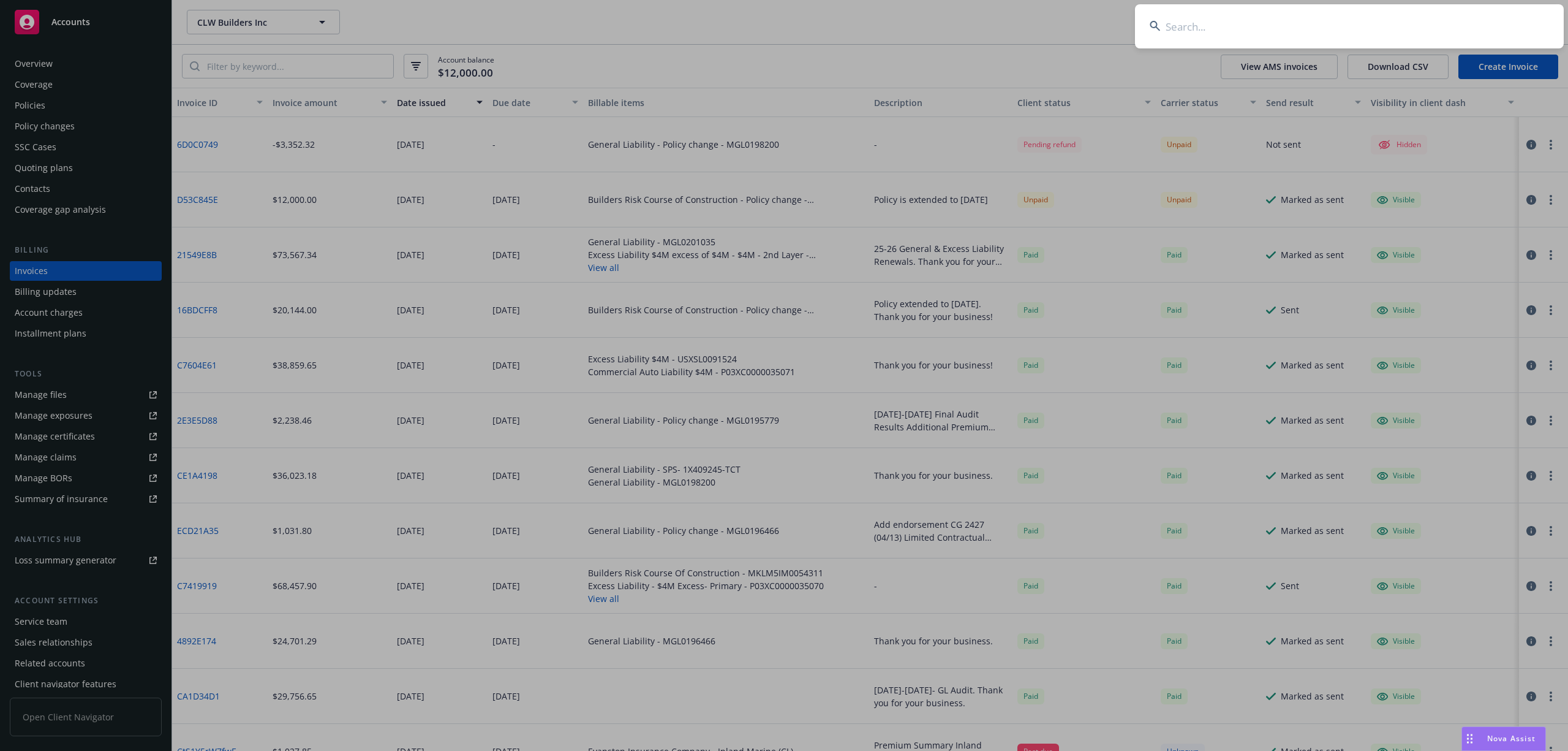
click at [1318, 36] on input at bounding box center [1349, 26] width 429 height 44
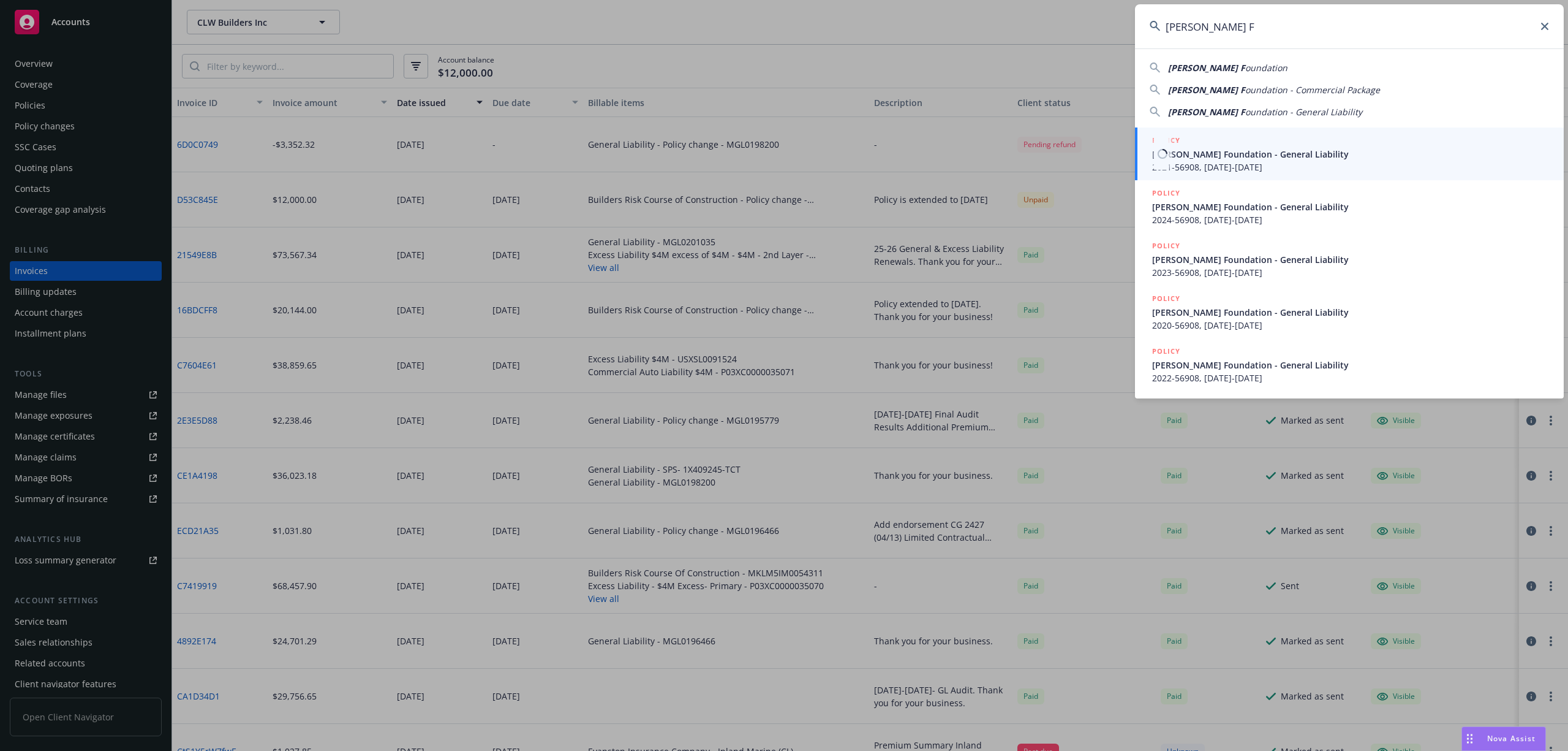
type input "Harry Singer F"
drag, startPoint x: 1243, startPoint y: 158, endPoint x: 645, endPoint y: 240, distance: 603.6
click at [1241, 158] on span "Harry Singer Foundation - General Liability" at bounding box center [1351, 154] width 397 height 13
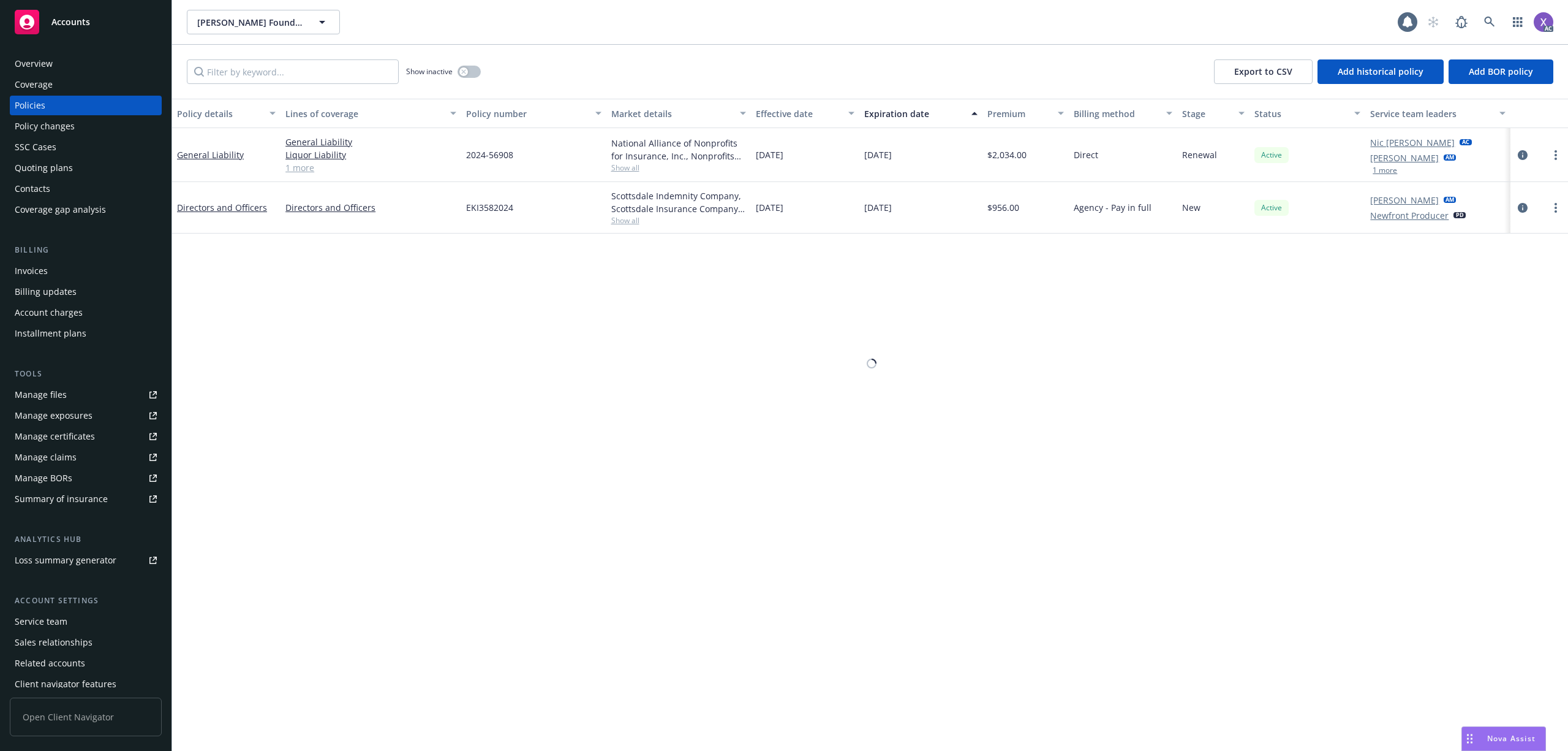
click at [41, 266] on body "Accounts Overview Coverage Policies Policy changes SSC Cases Quoting plans Cont…" at bounding box center [784, 375] width 1568 height 751
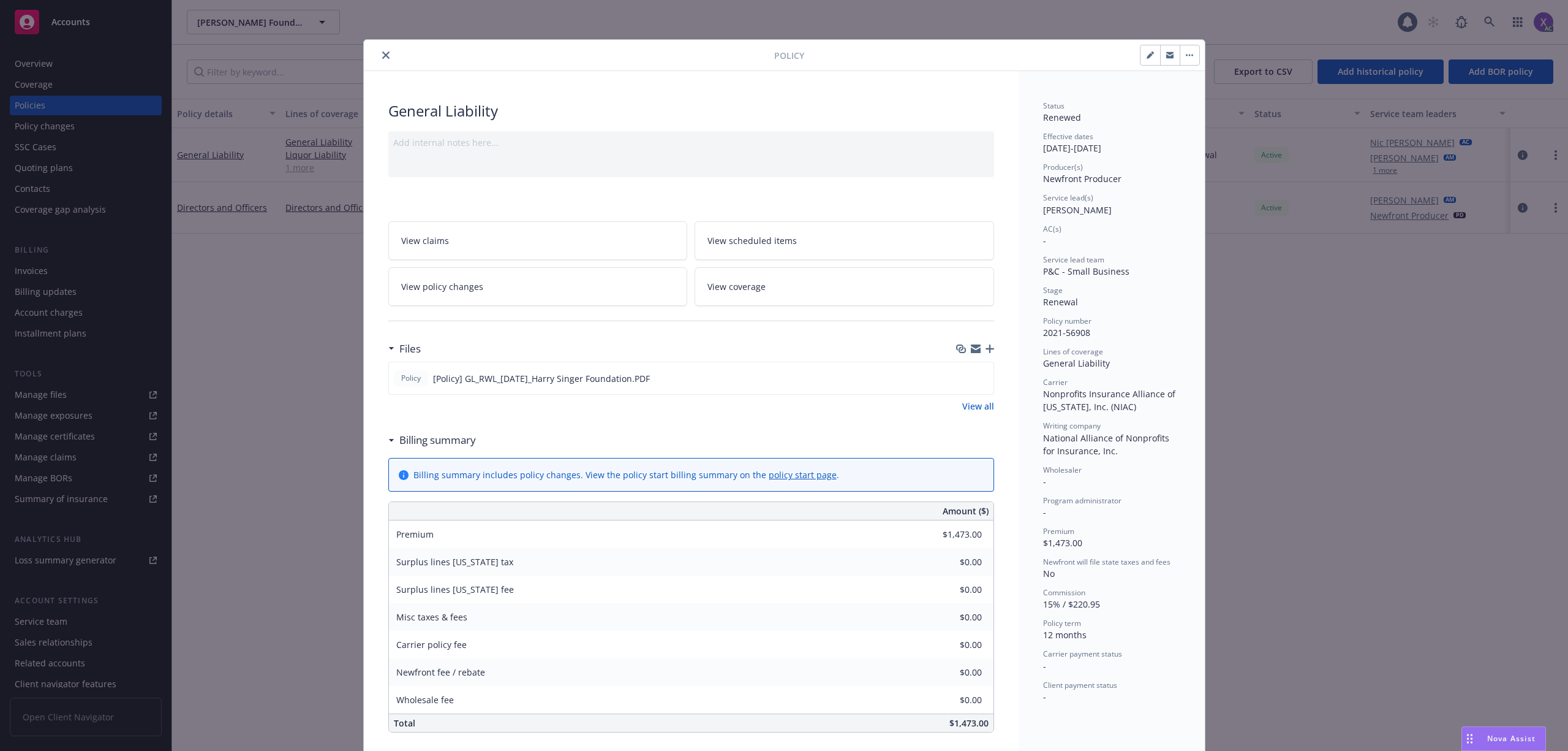
click at [382, 55] on icon "close" at bounding box center [386, 55] width 7 height 7
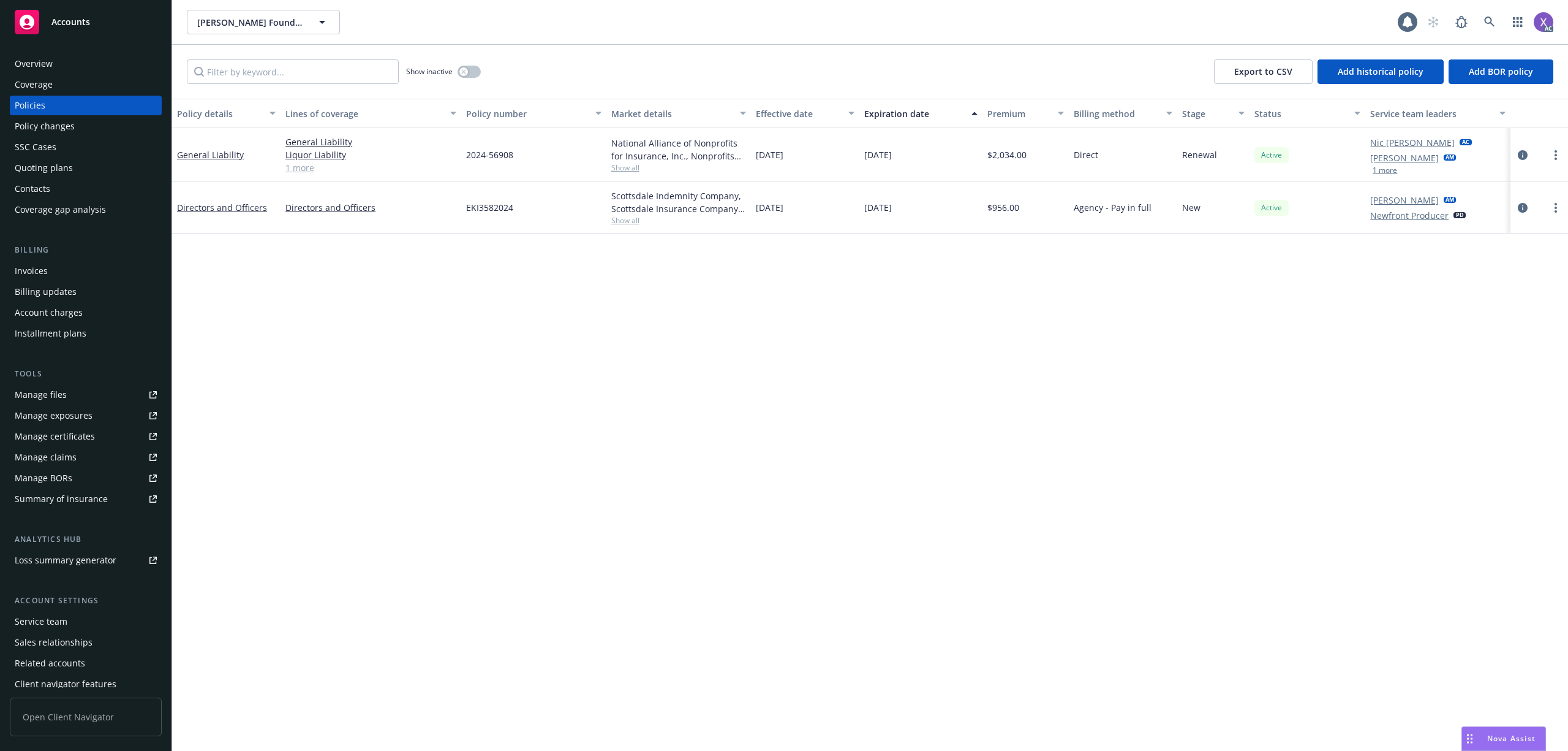
click at [43, 271] on div "Invoices" at bounding box center [32, 271] width 33 height 20
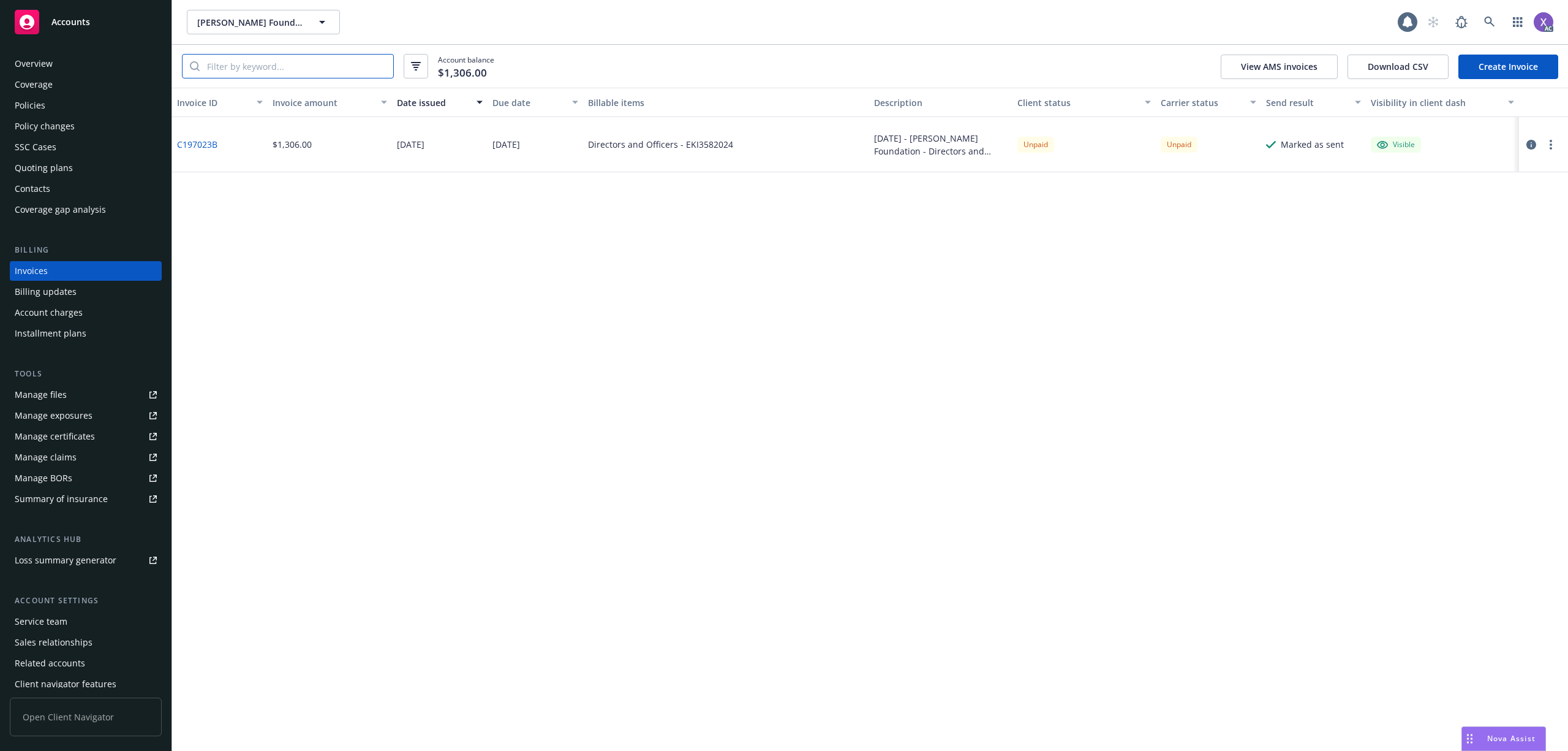
click at [282, 66] on input "search" at bounding box center [296, 66] width 193 height 23
type input "eki"
click at [46, 108] on div "Policies" at bounding box center [85, 105] width 142 height 20
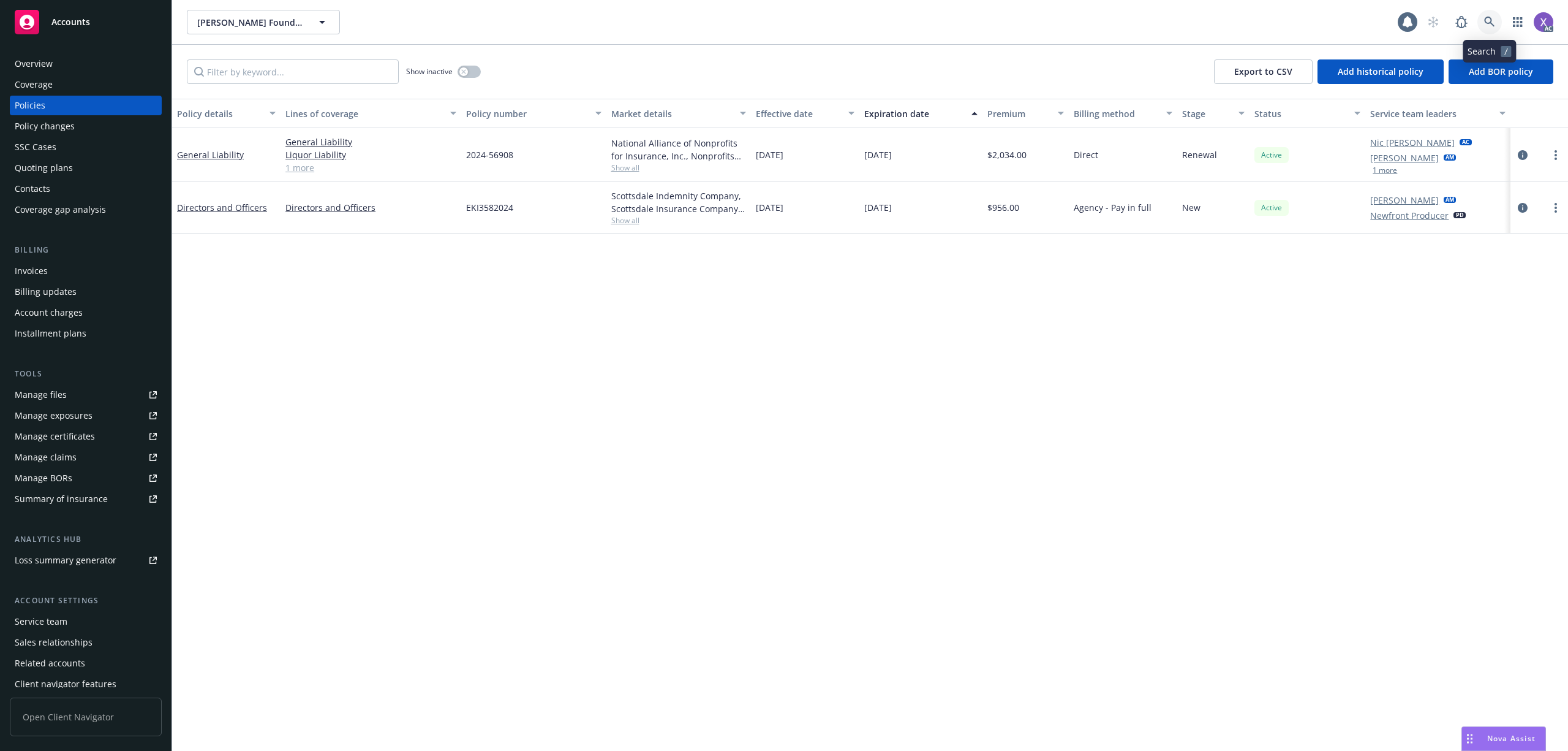
click at [1490, 17] on icon at bounding box center [1489, 22] width 11 height 11
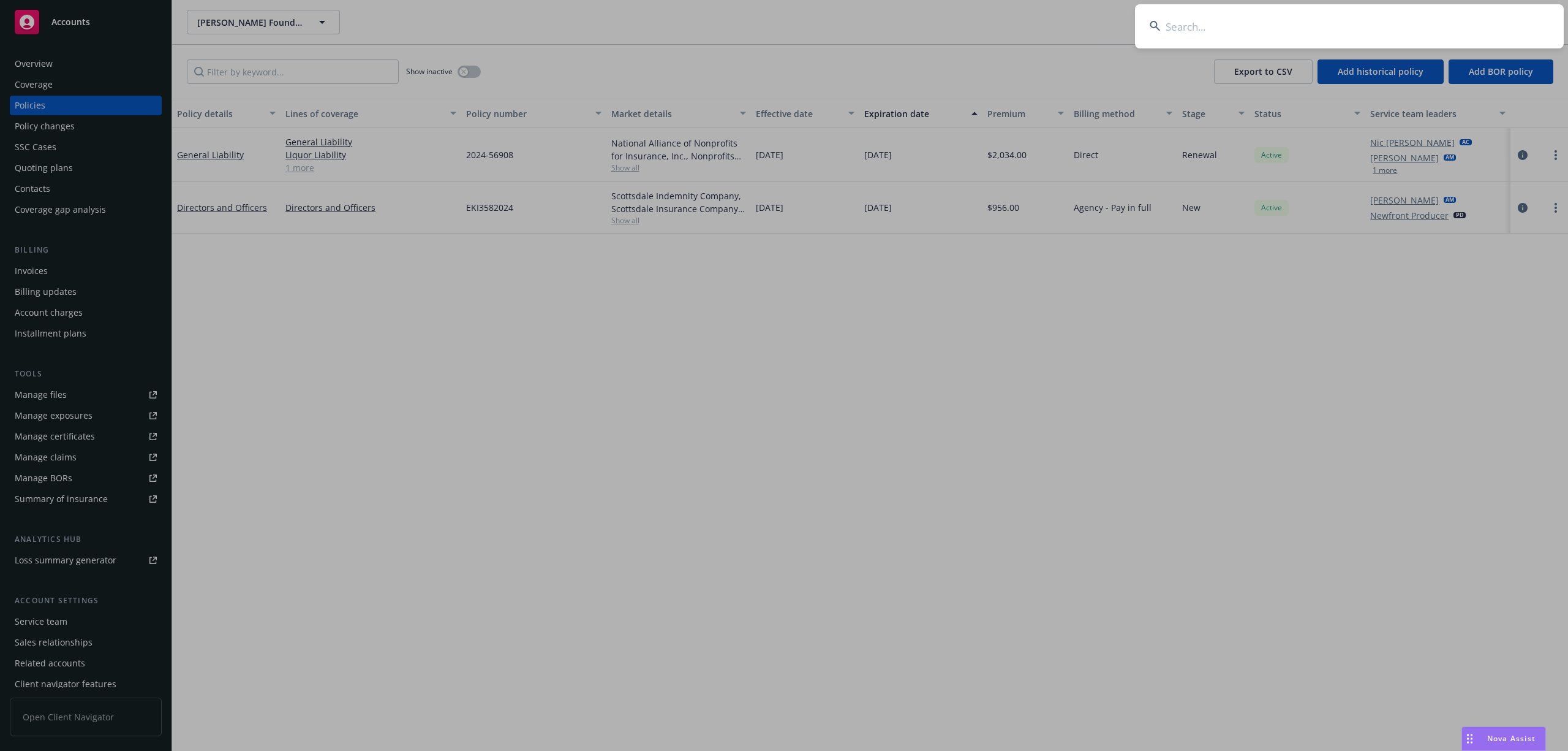
click at [1270, 40] on input at bounding box center [1349, 26] width 429 height 44
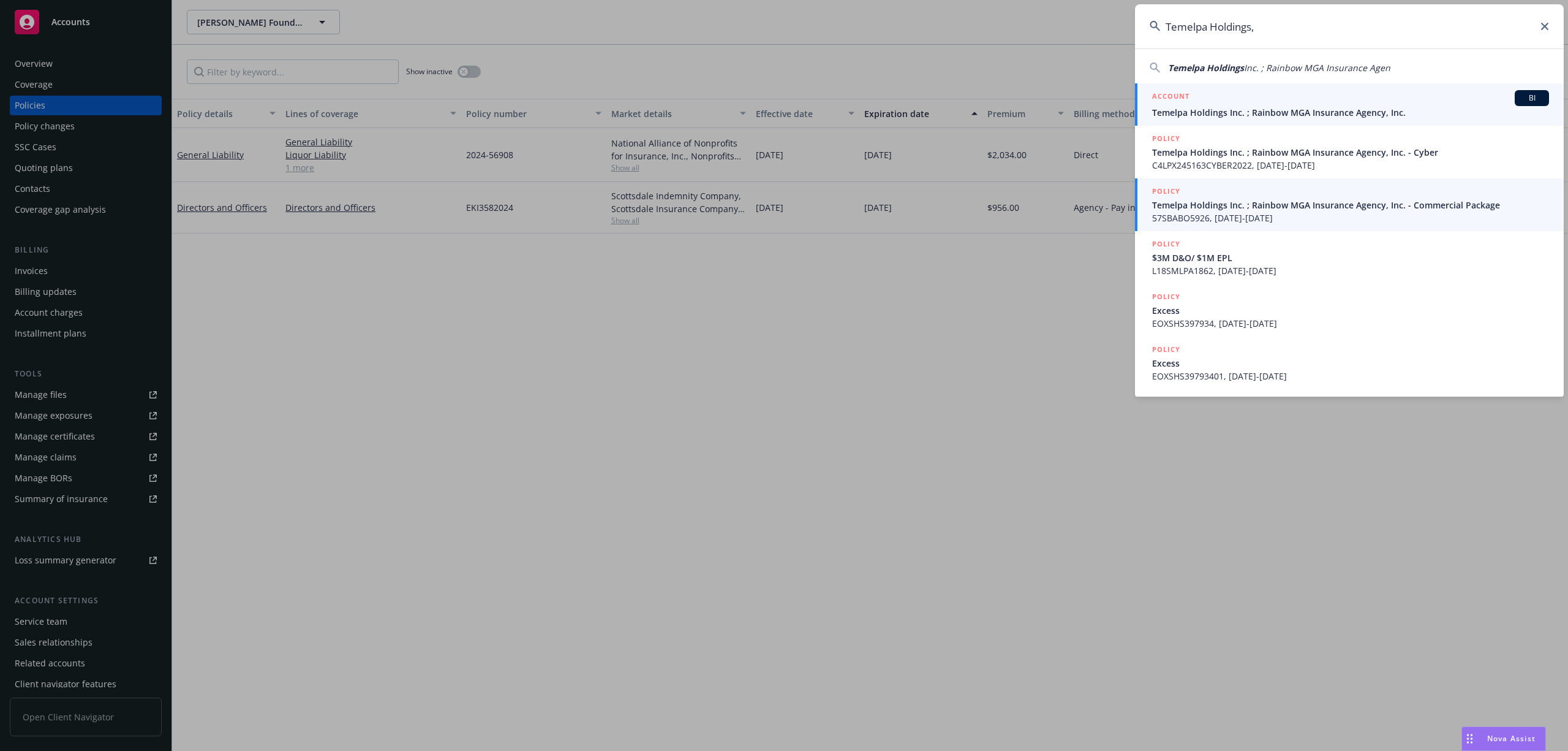
type input "Temelpa Holdings,"
click at [1187, 110] on span "Temelpa Holdings Inc. ; Rainbow MGA Insurance Agency, Inc." at bounding box center [1351, 113] width 397 height 13
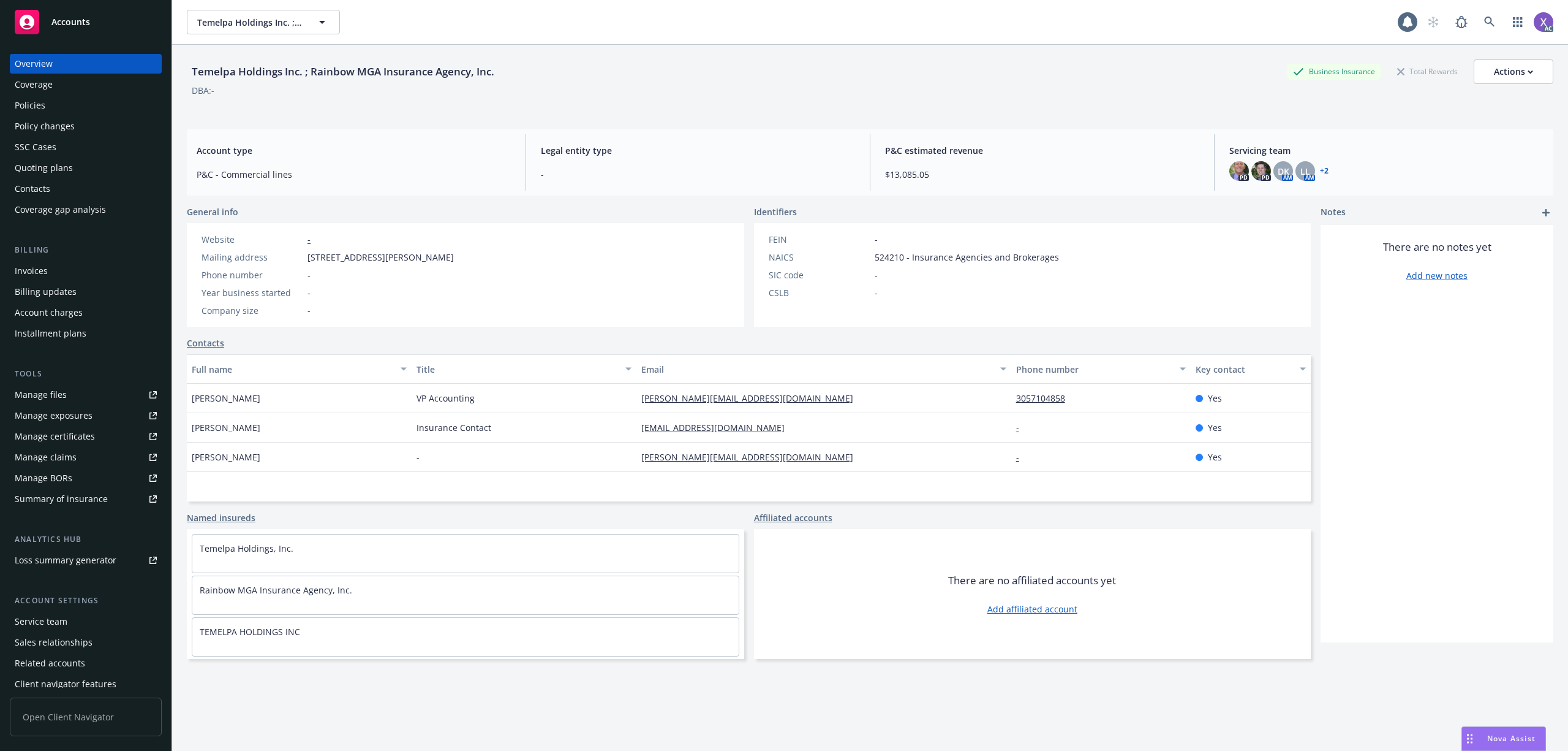
click at [33, 268] on div "Invoices" at bounding box center [32, 271] width 33 height 20
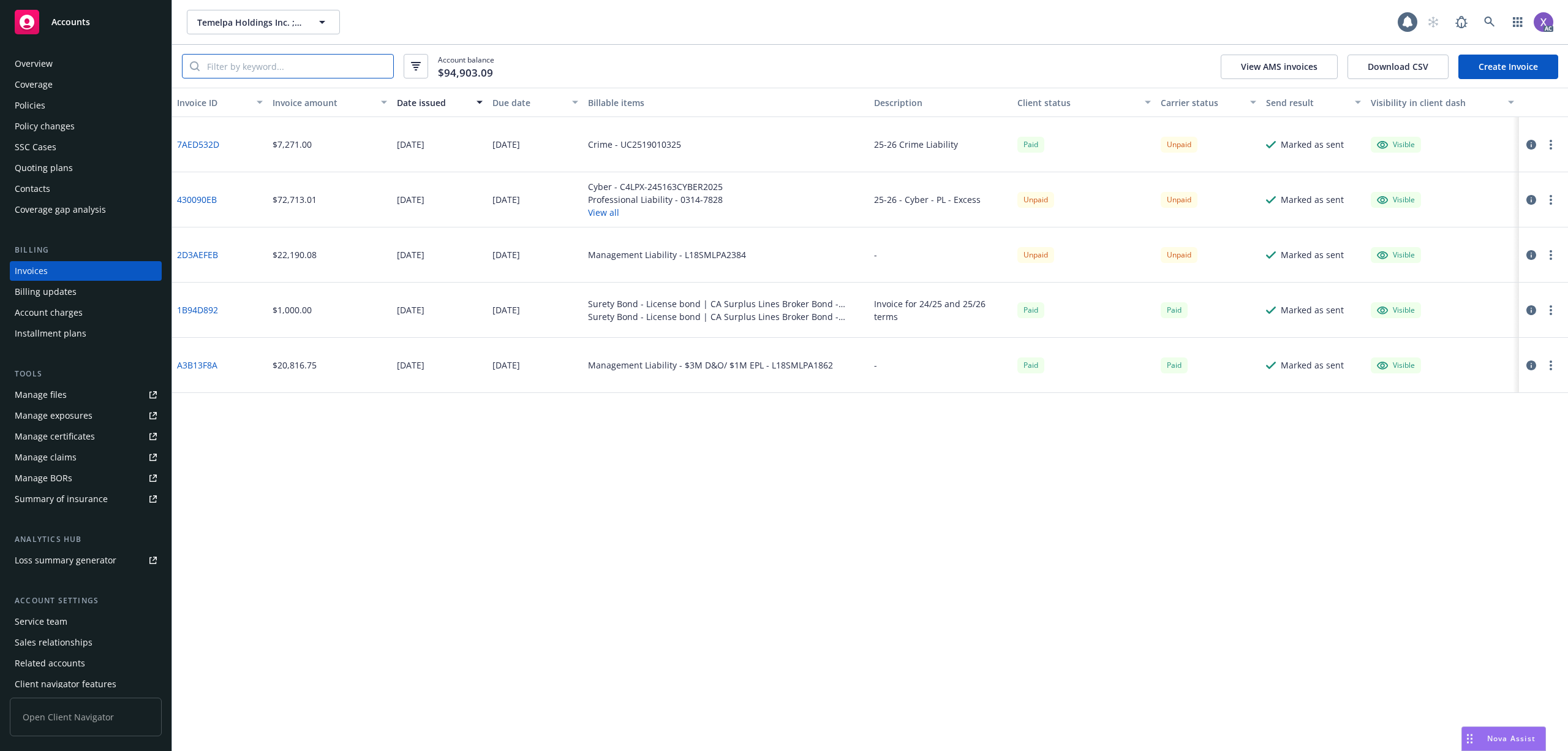
click at [317, 64] on input "search" at bounding box center [296, 66] width 193 height 23
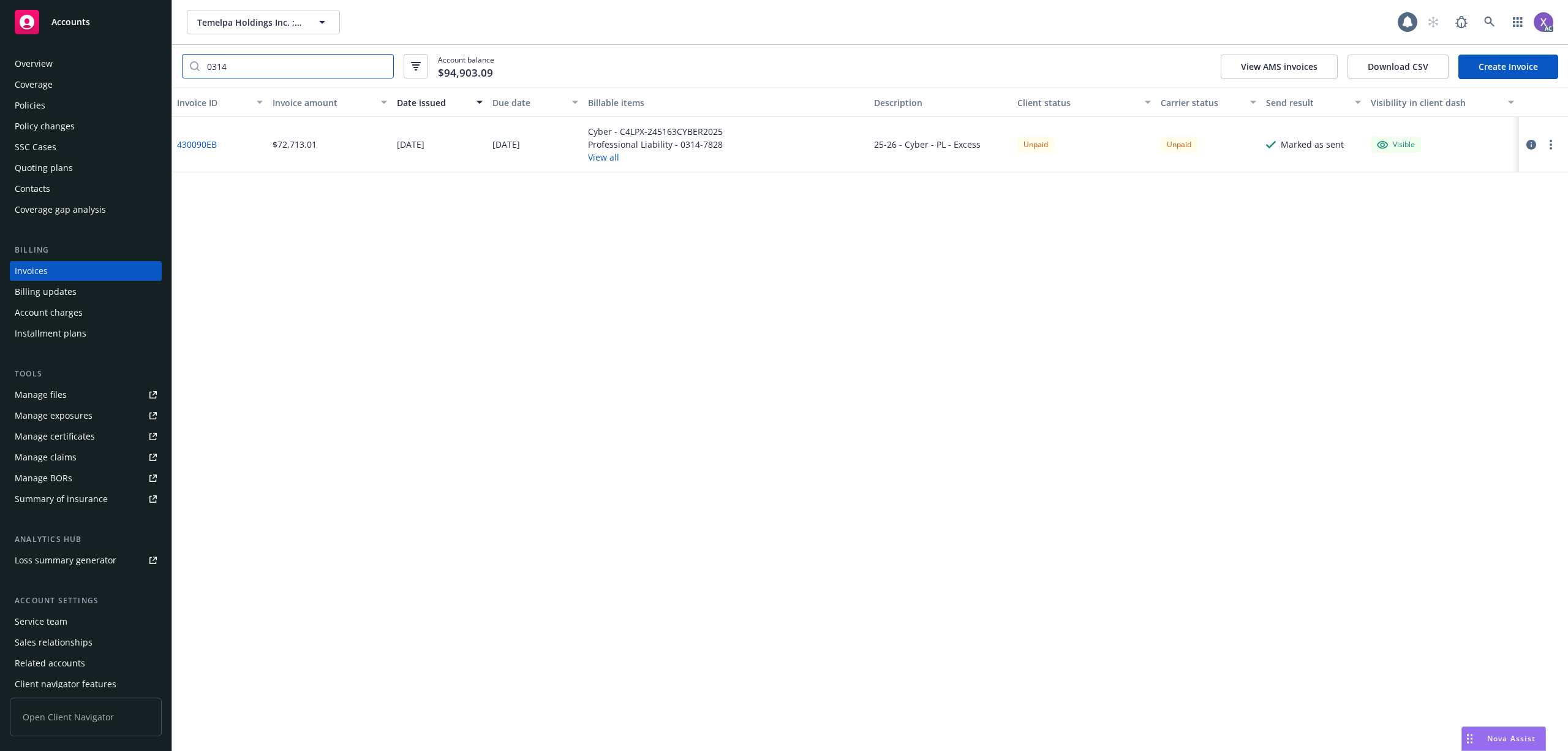
type input "0314"
click at [32, 105] on div "Policies" at bounding box center [30, 105] width 31 height 20
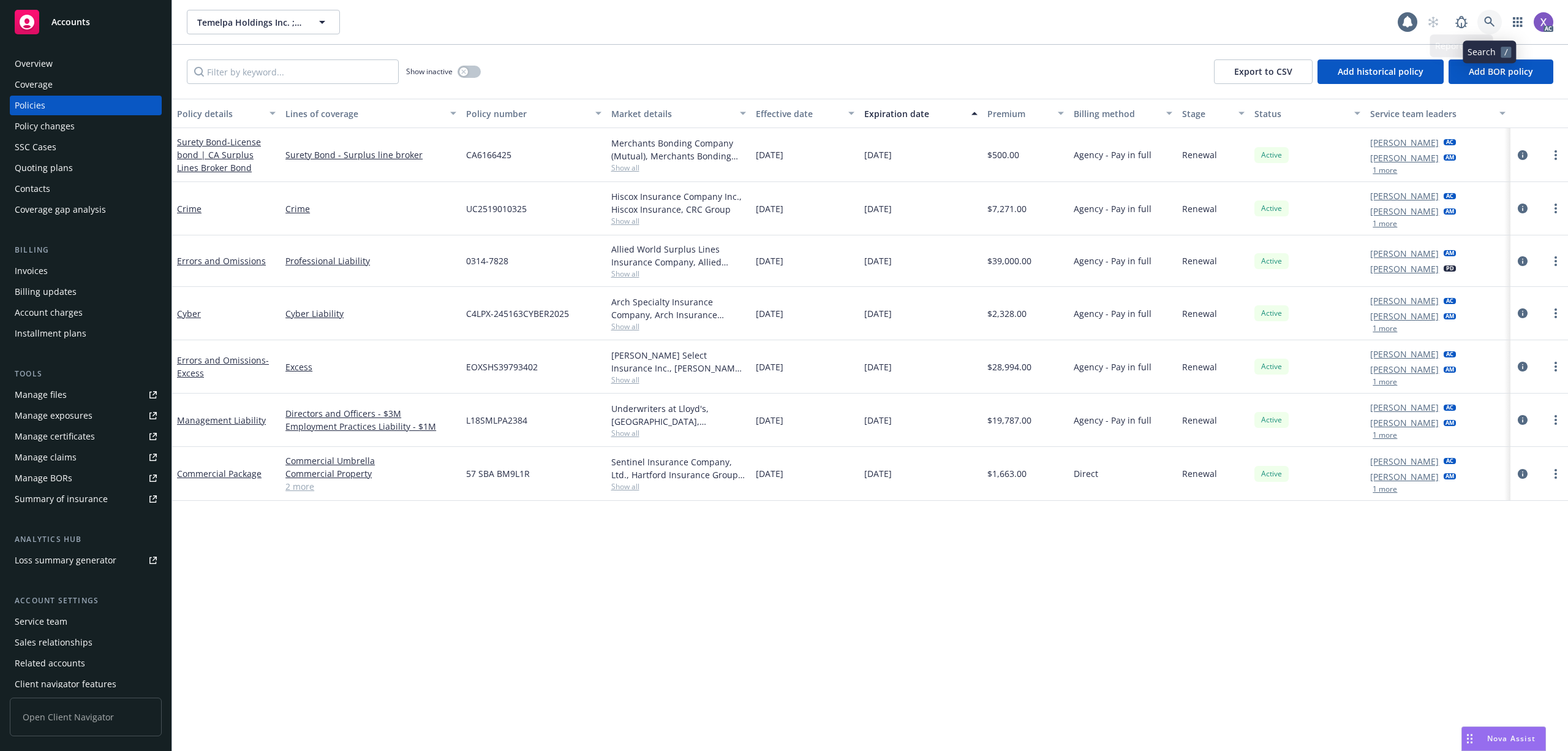
click at [1490, 21] on icon at bounding box center [1489, 22] width 11 height 11
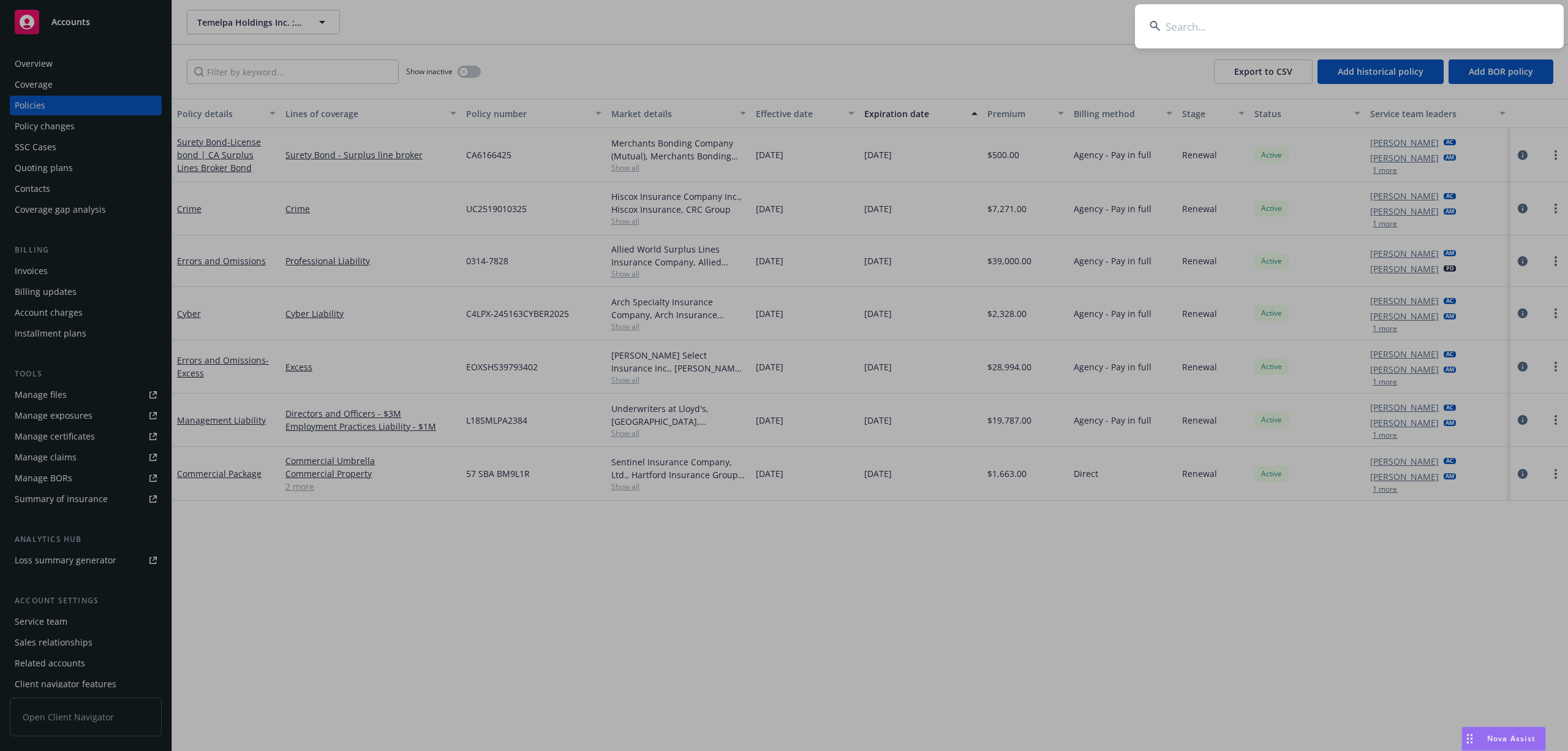
click at [1369, 17] on input at bounding box center [1349, 26] width 429 height 44
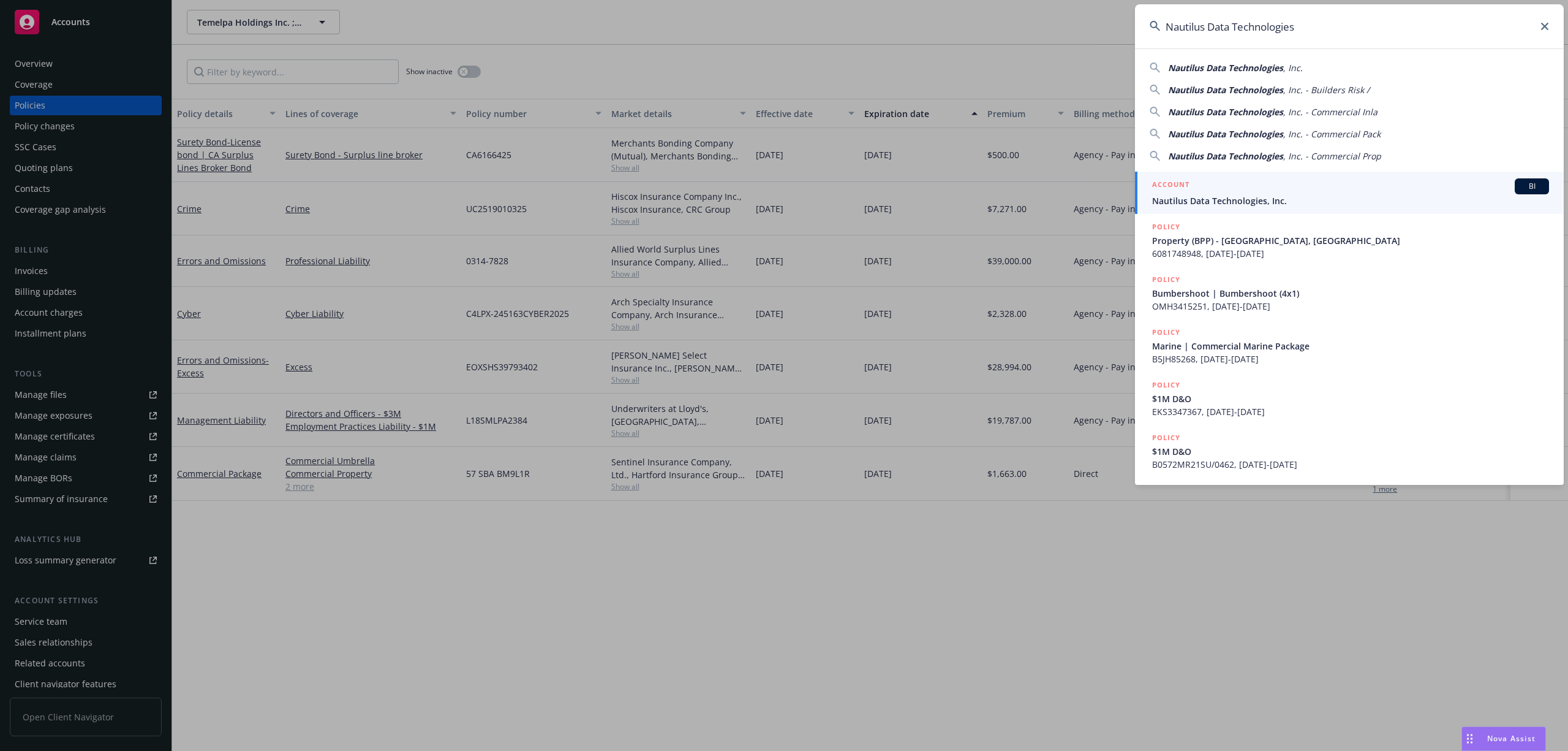
type input "Nautilus Data Technologies"
click at [1270, 197] on span "Nautilus Data Technologies, Inc." at bounding box center [1351, 201] width 397 height 13
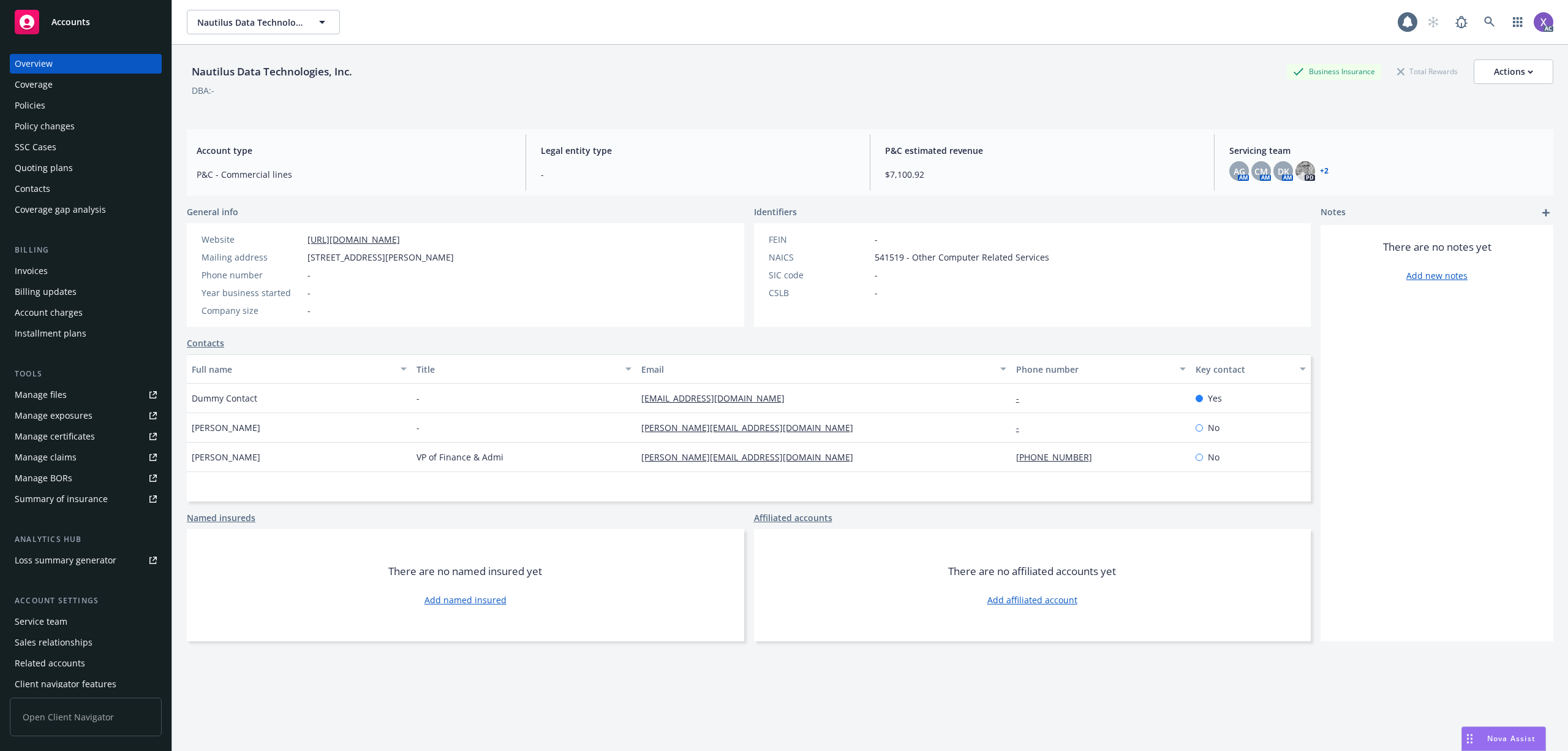
click at [41, 271] on div "Invoices" at bounding box center [32, 271] width 33 height 20
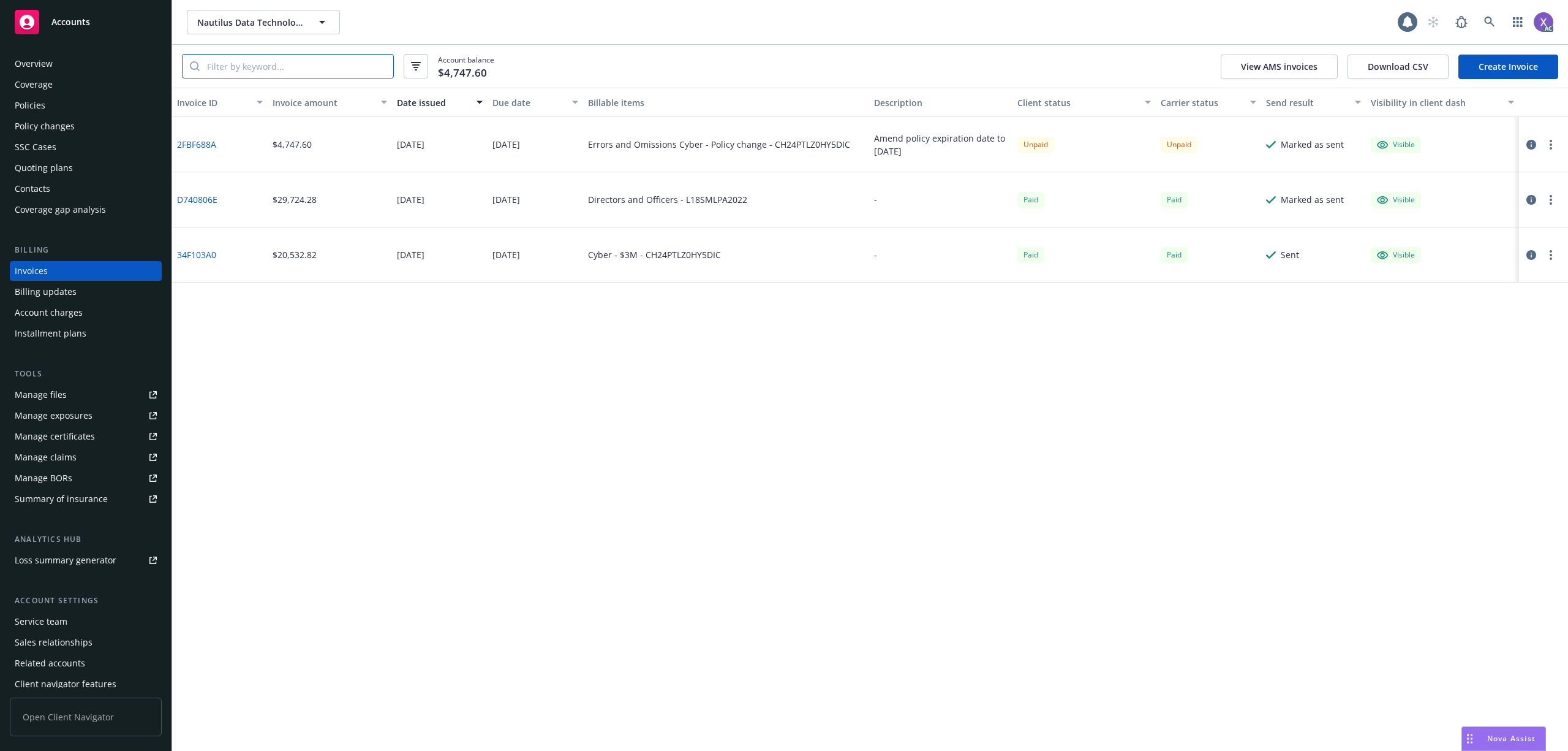
click at [273, 66] on input "search" at bounding box center [296, 66] width 193 height 23
type input "ch24"
click at [41, 105] on div "Policies" at bounding box center [30, 105] width 31 height 20
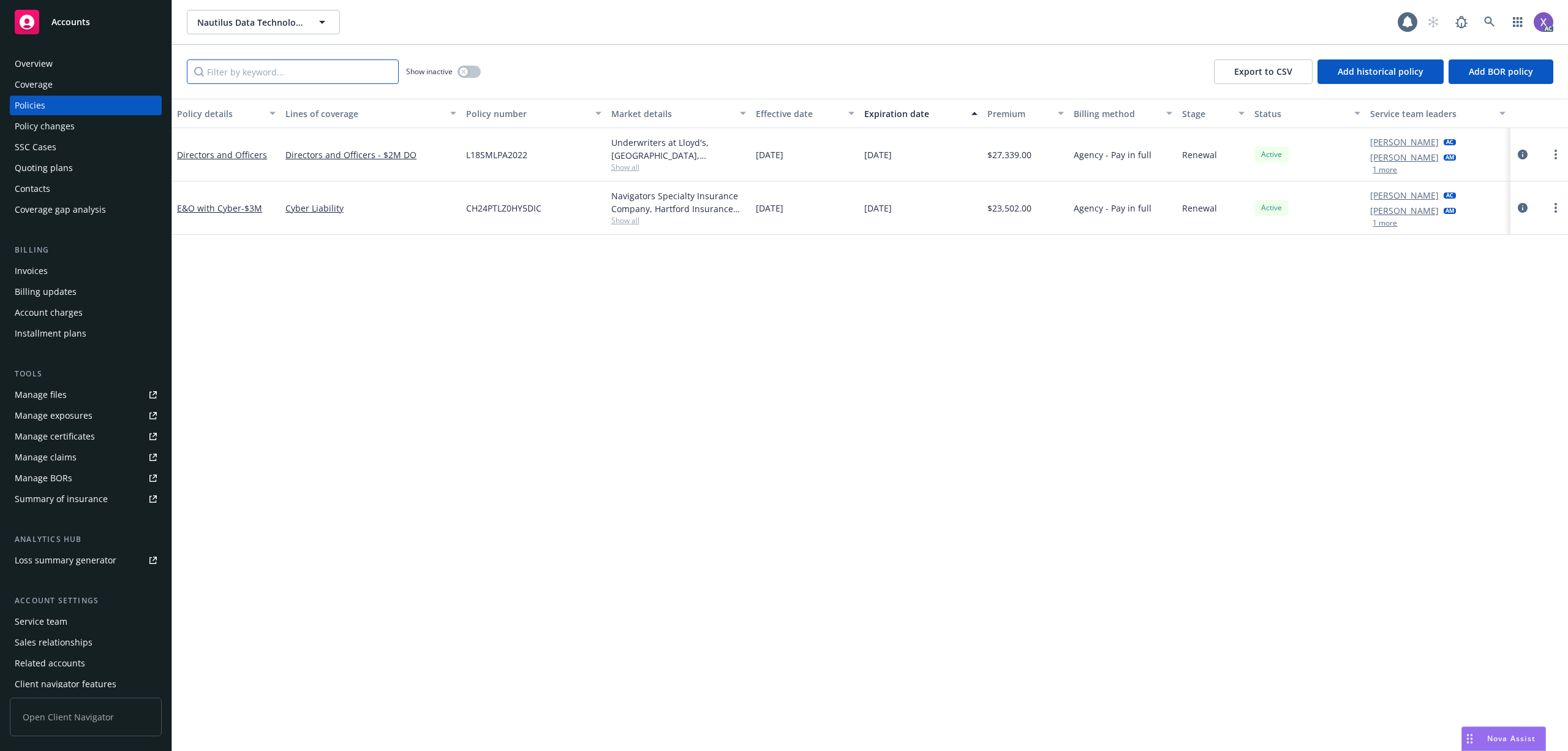
click at [253, 76] on input "Filter by keyword..." at bounding box center [292, 72] width 212 height 25
type input "ch"
click at [1491, 20] on icon at bounding box center [1489, 22] width 11 height 11
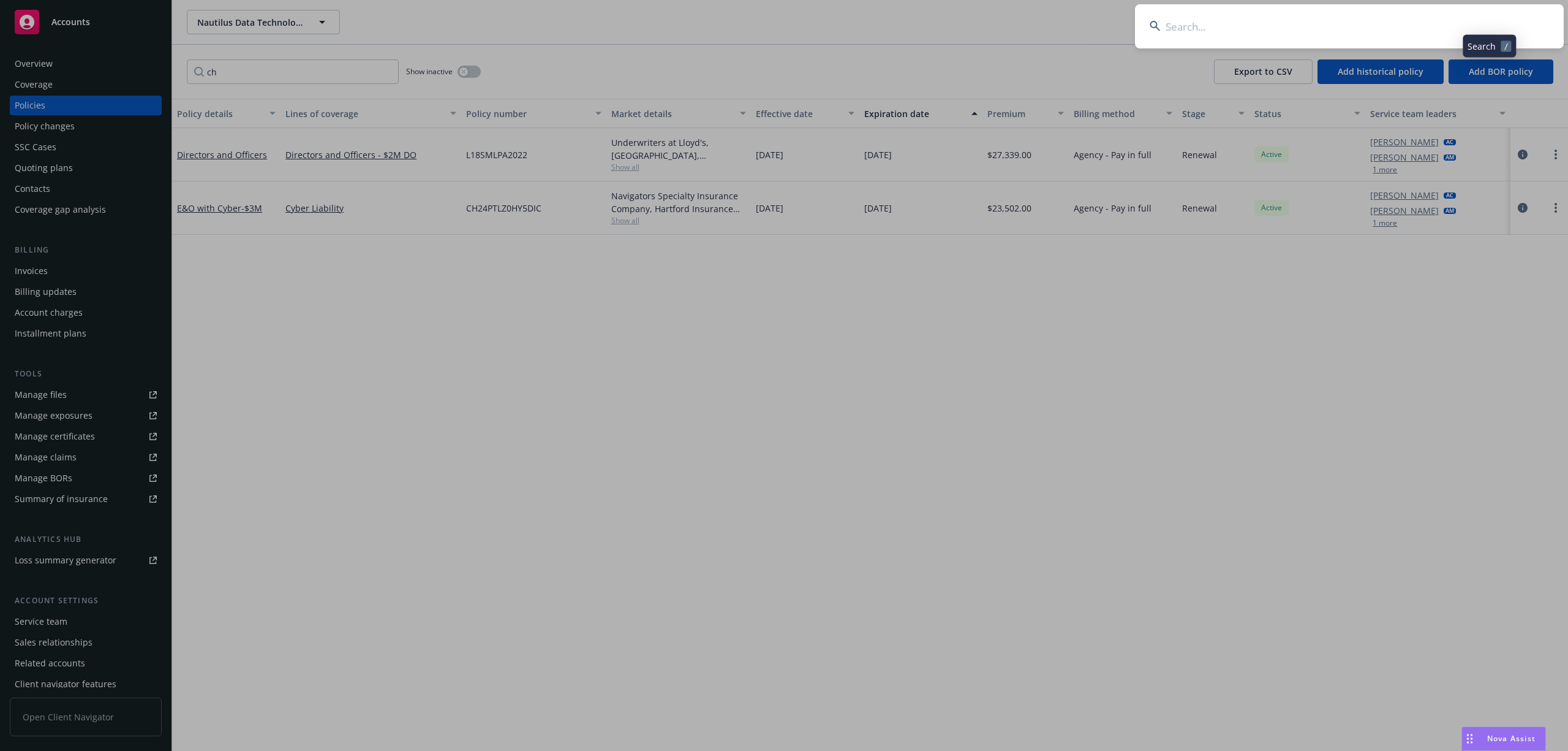
click at [1358, 27] on input at bounding box center [1349, 26] width 429 height 44
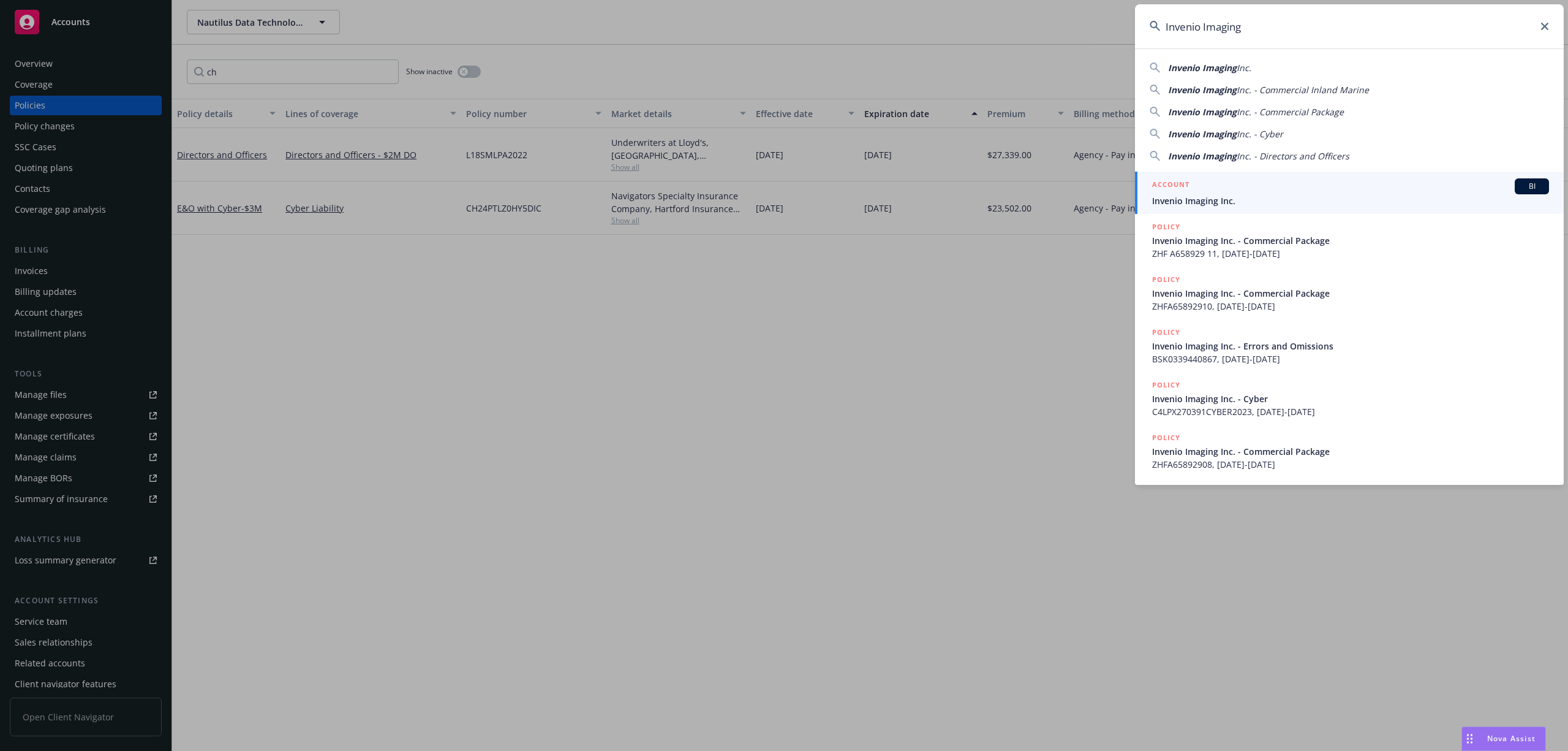
type input "Invenio Imaging"
click at [1235, 196] on span "Invenio Imaging Inc." at bounding box center [1351, 201] width 397 height 13
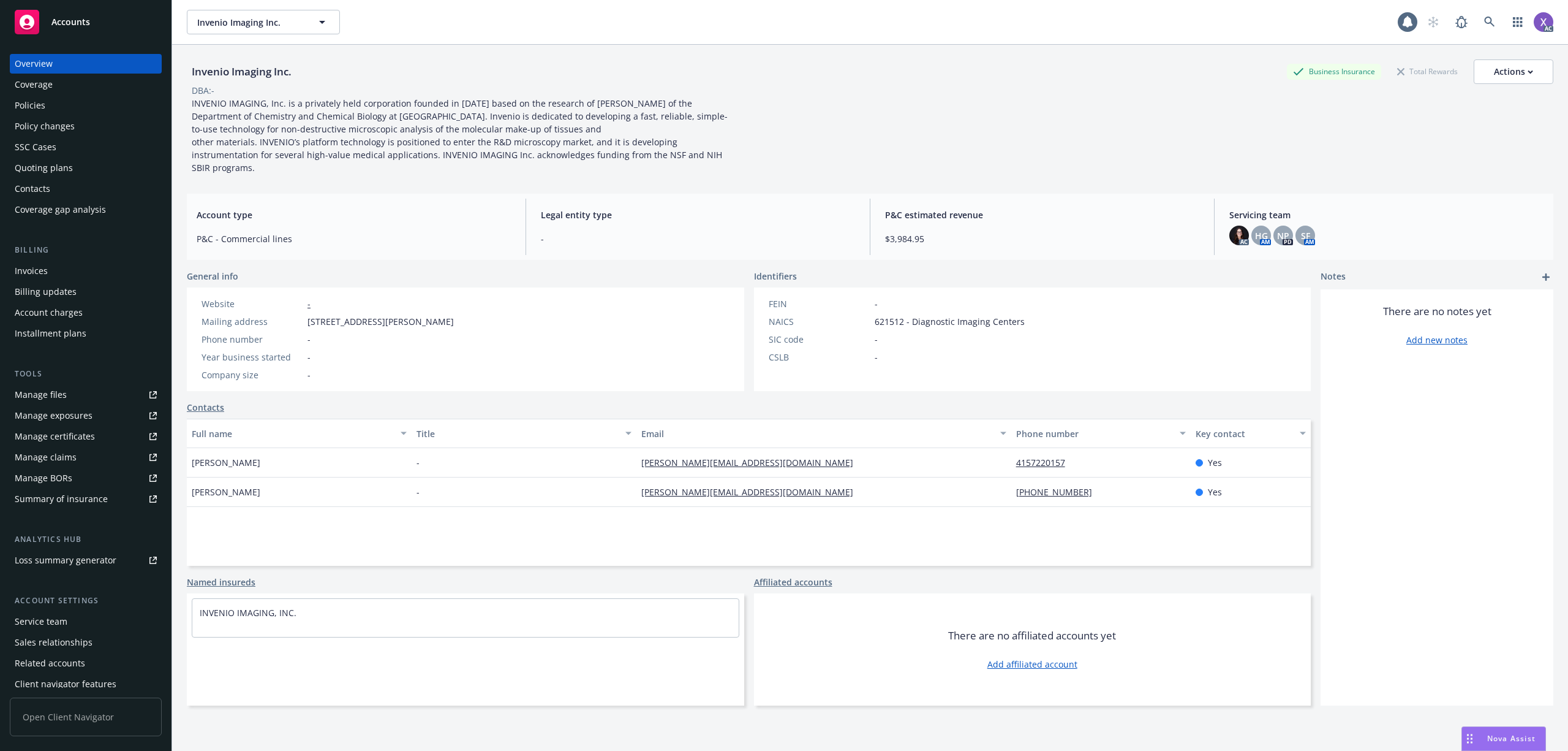
click at [41, 272] on div "Invoices" at bounding box center [32, 271] width 33 height 20
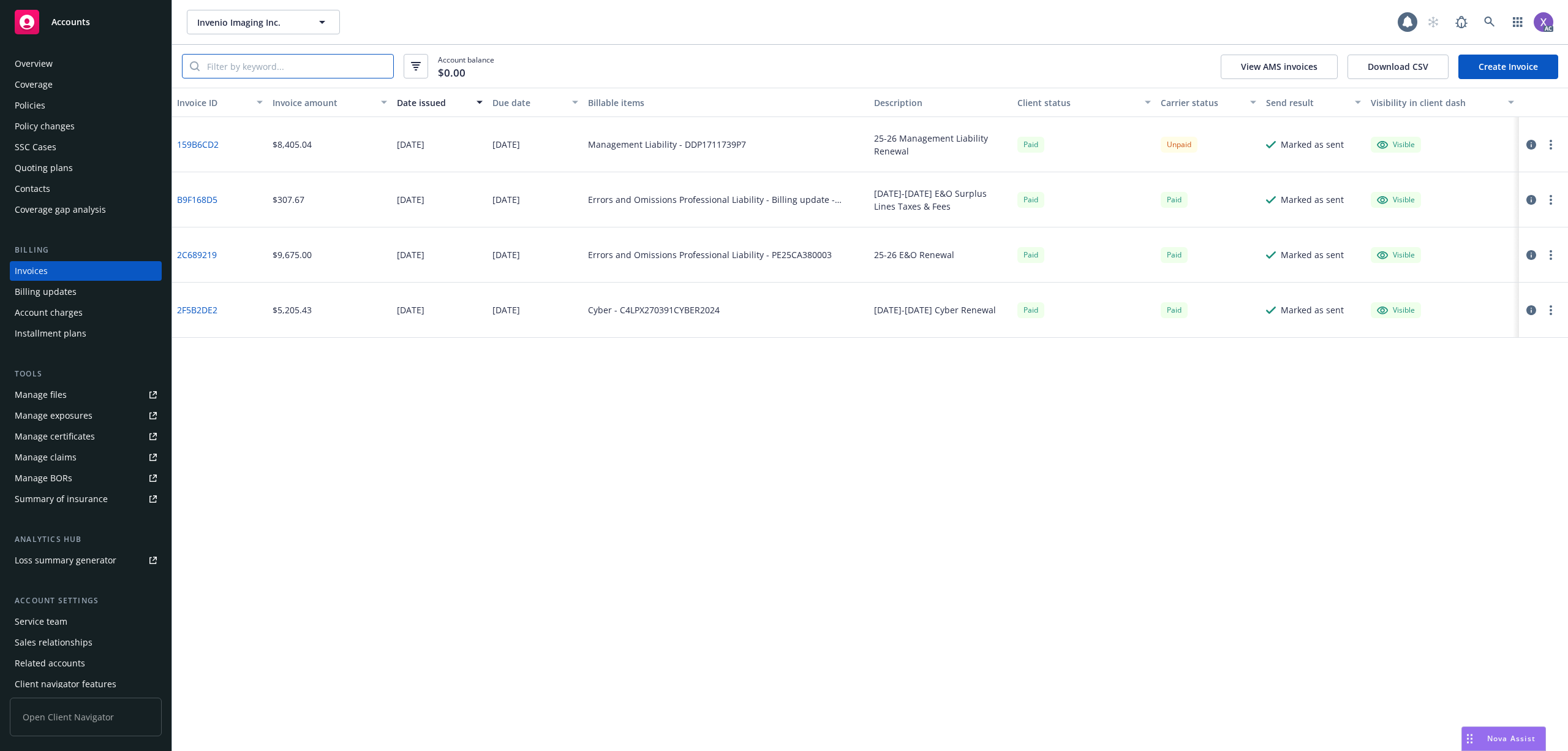
click at [285, 74] on input "search" at bounding box center [296, 66] width 193 height 23
drag, startPoint x: 750, startPoint y: 148, endPoint x: 683, endPoint y: 153, distance: 67.2
click at [683, 153] on div "Management Liability - DDP1711739P7" at bounding box center [727, 144] width 287 height 55
copy div "DDP1711739P7"
click at [40, 276] on div "Invoices" at bounding box center [32, 271] width 33 height 20
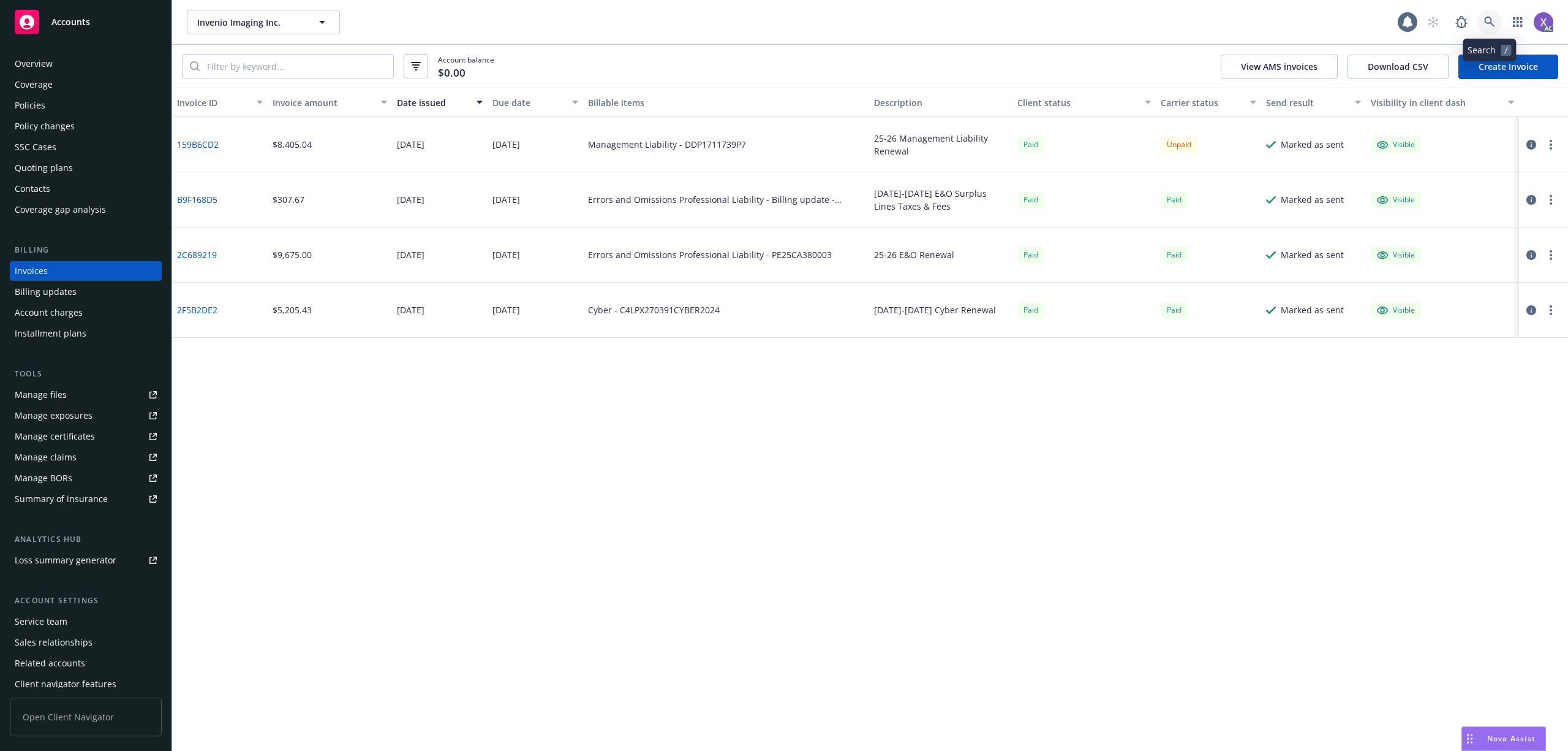
click at [1490, 20] on icon at bounding box center [1489, 22] width 11 height 11
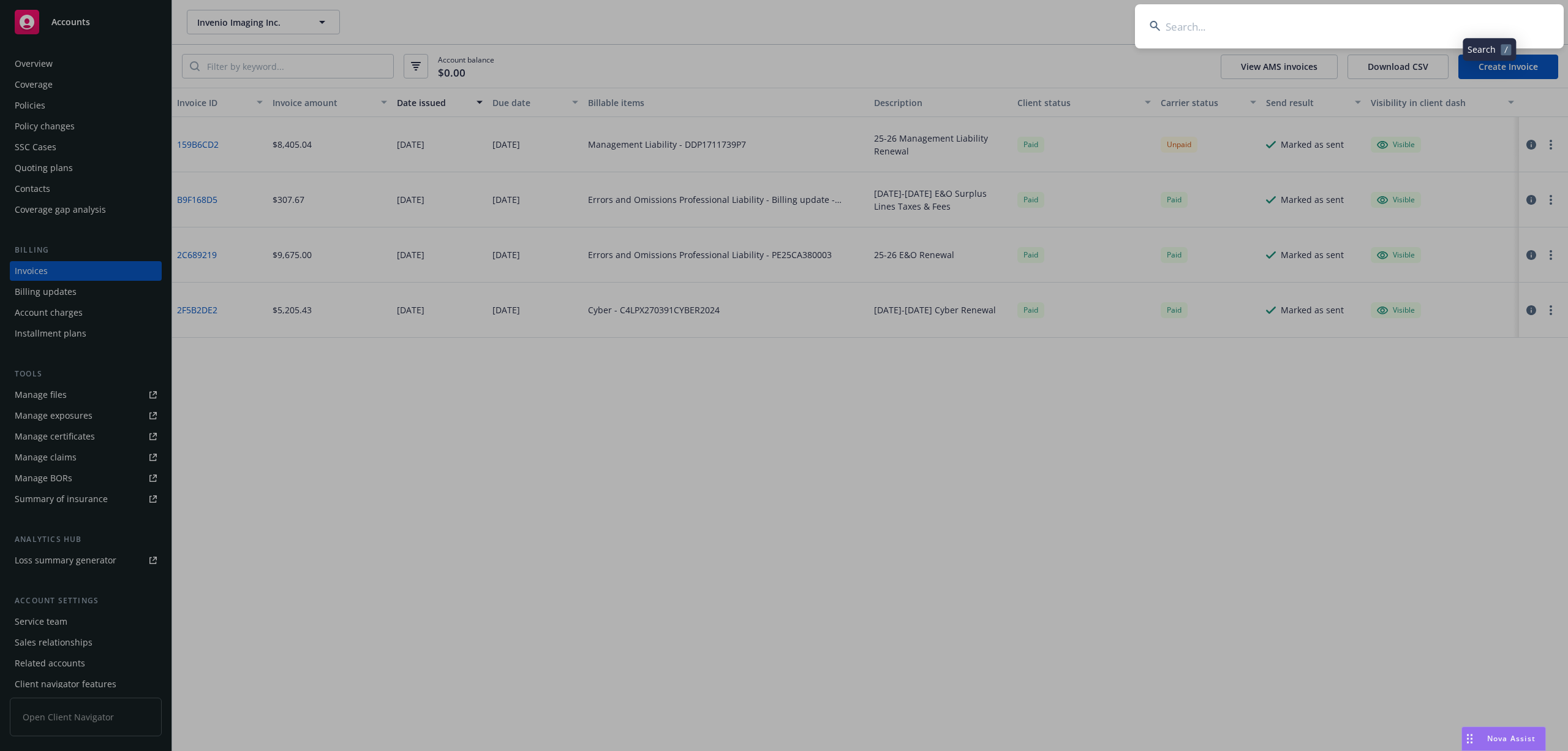
click at [1361, 18] on input at bounding box center [1349, 26] width 429 height 44
type input "Corvus Pharmaceuticals"
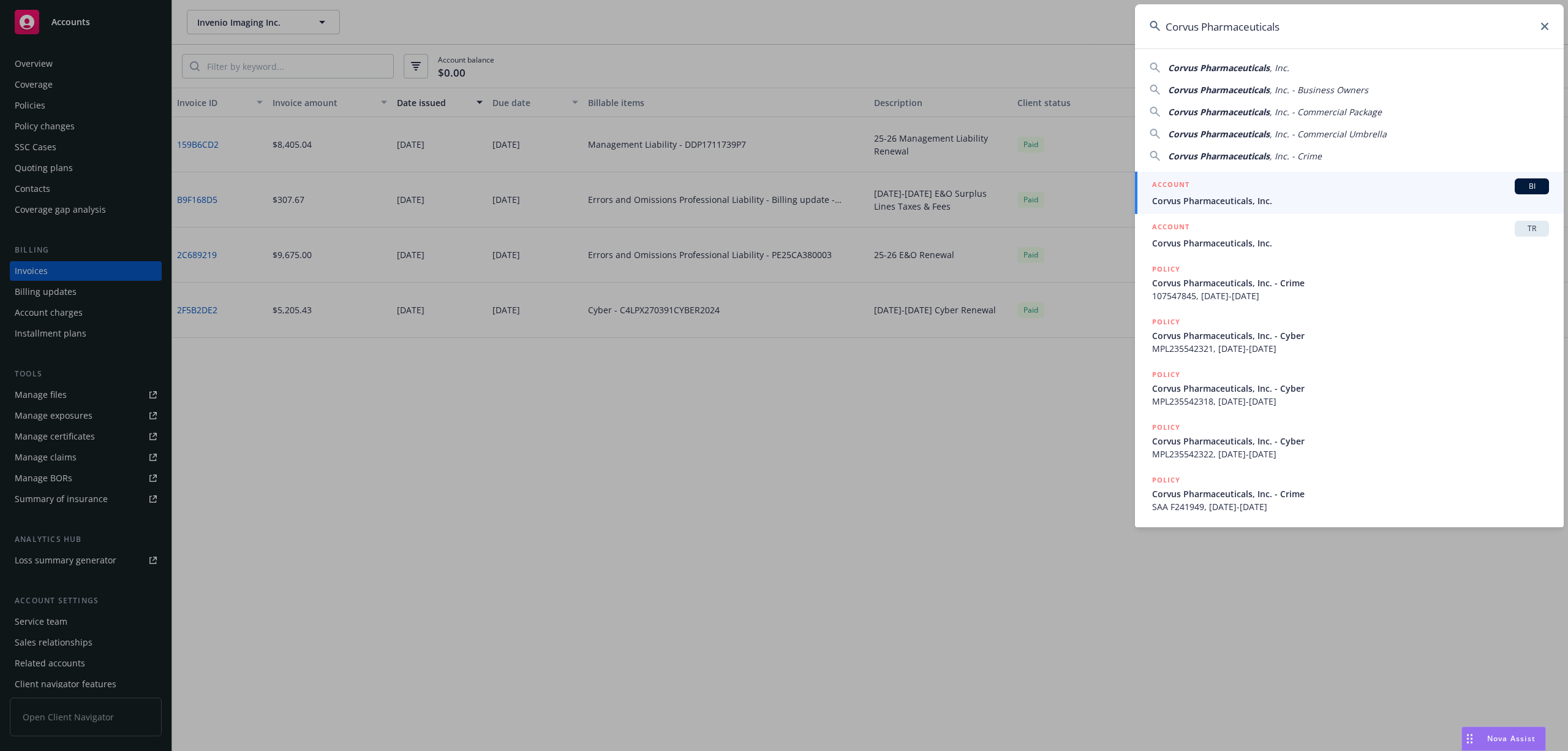
click at [1240, 200] on span "Corvus Pharmaceuticals, Inc." at bounding box center [1351, 201] width 397 height 13
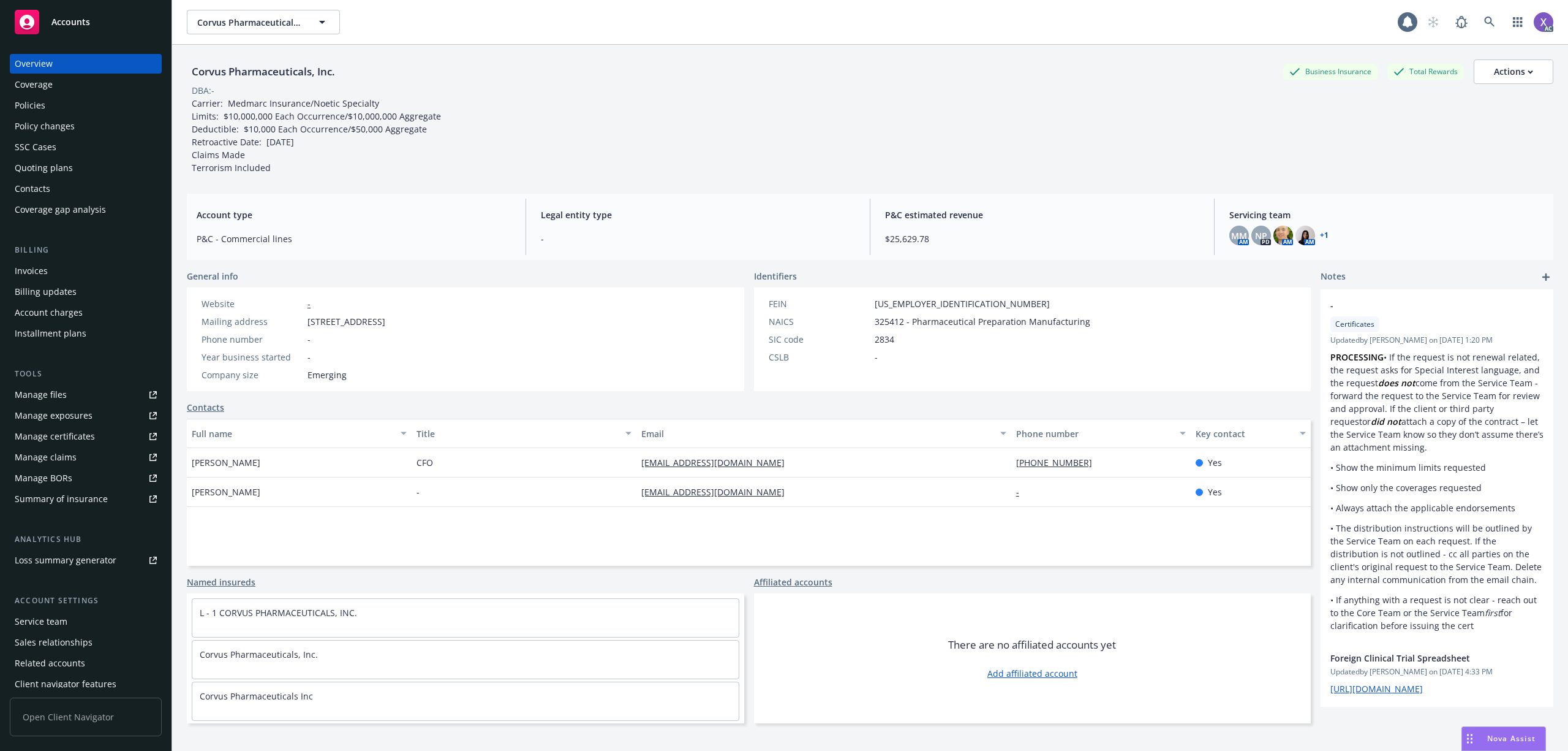
click at [48, 267] on div "Invoices" at bounding box center [85, 271] width 142 height 20
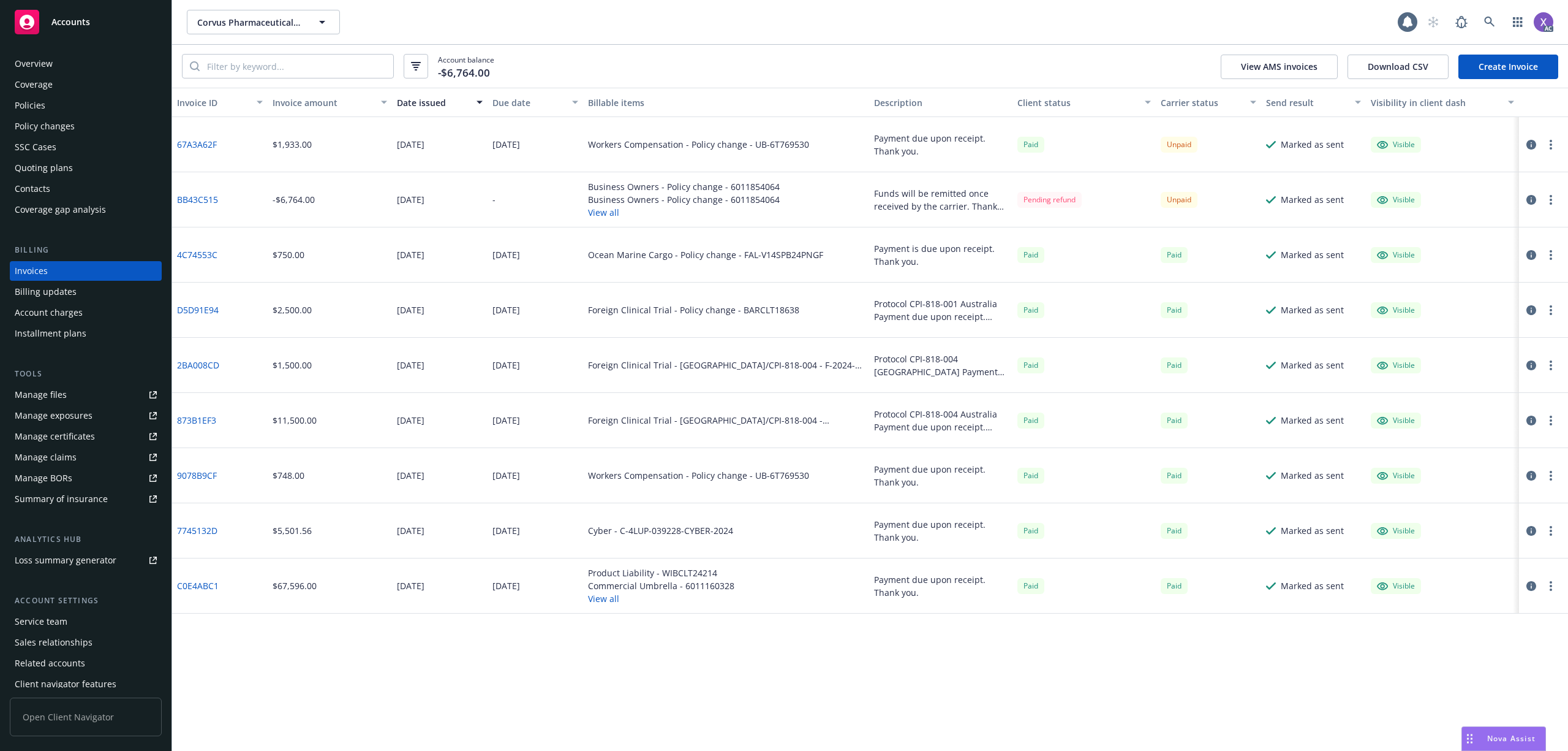
click at [1530, 139] on icon "button" at bounding box center [1531, 144] width 10 height 10
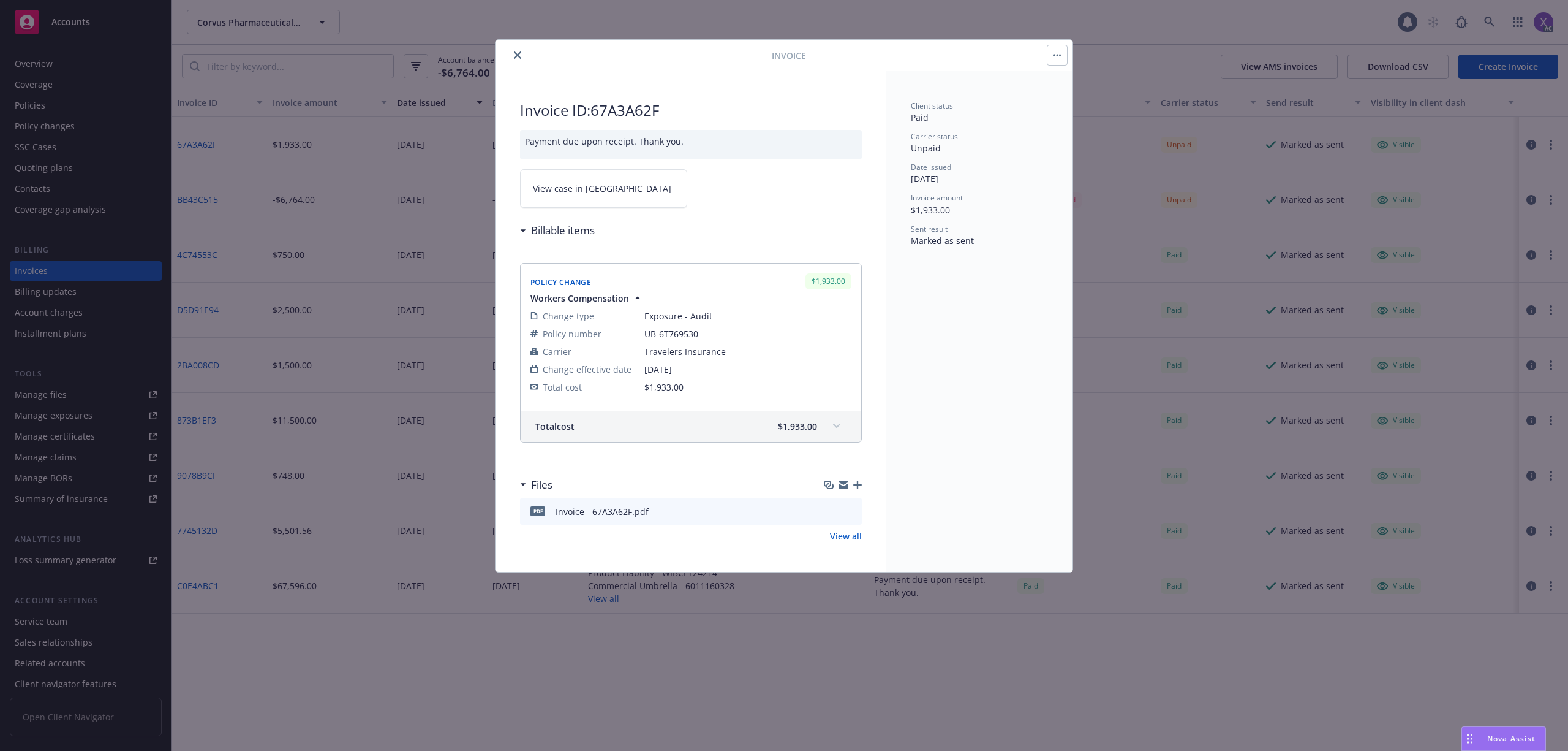
click at [592, 187] on span "View case in SSC" at bounding box center [601, 188] width 139 height 13
click at [522, 54] on button "close" at bounding box center [518, 56] width 15 height 15
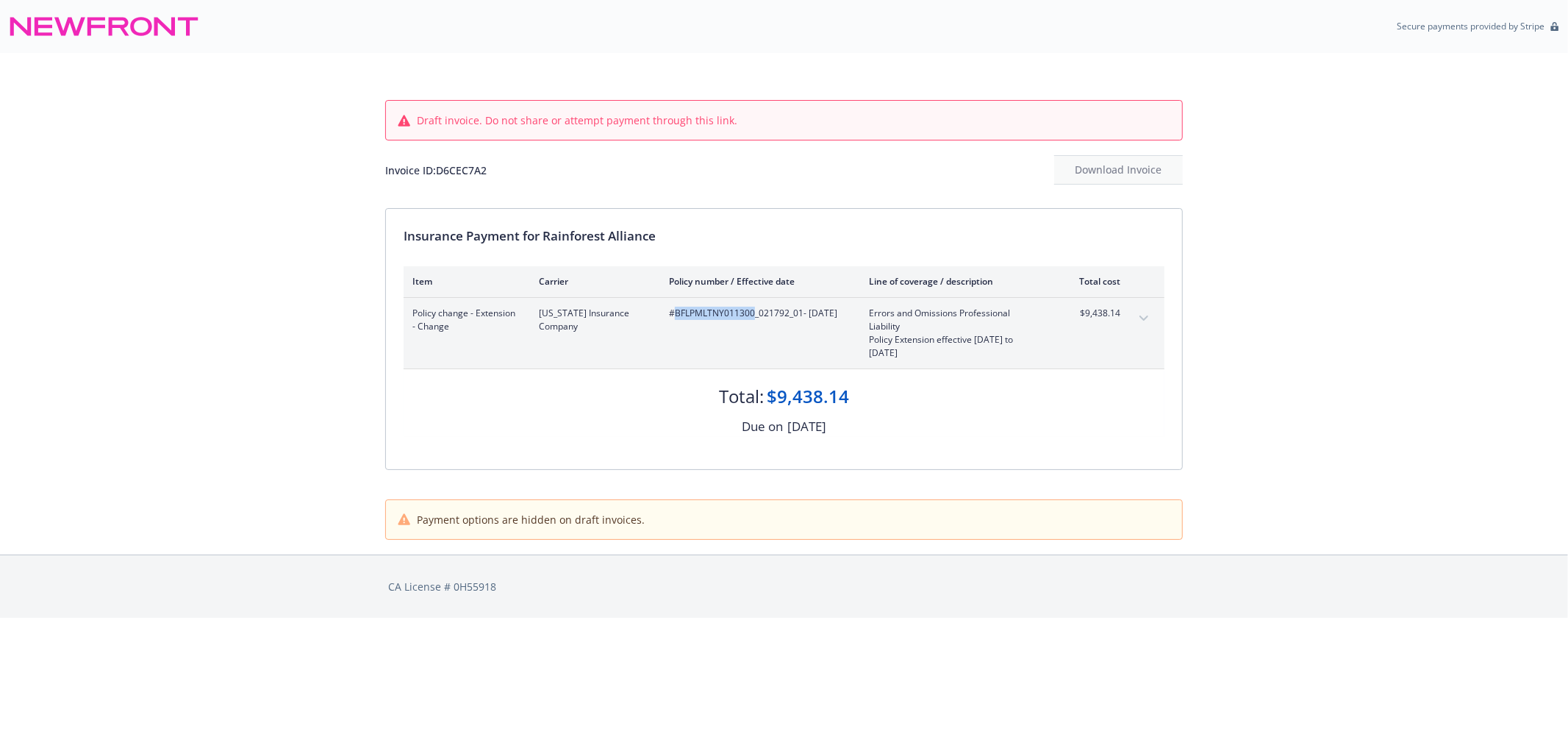
drag, startPoint x: 676, startPoint y: 314, endPoint x: 754, endPoint y: 319, distance: 78.2
click at [754, 319] on span "#BFLPMLTNY011300_021792_01 - [DATE]" at bounding box center [757, 313] width 176 height 13
copy span "BFLPMLTNY011300"
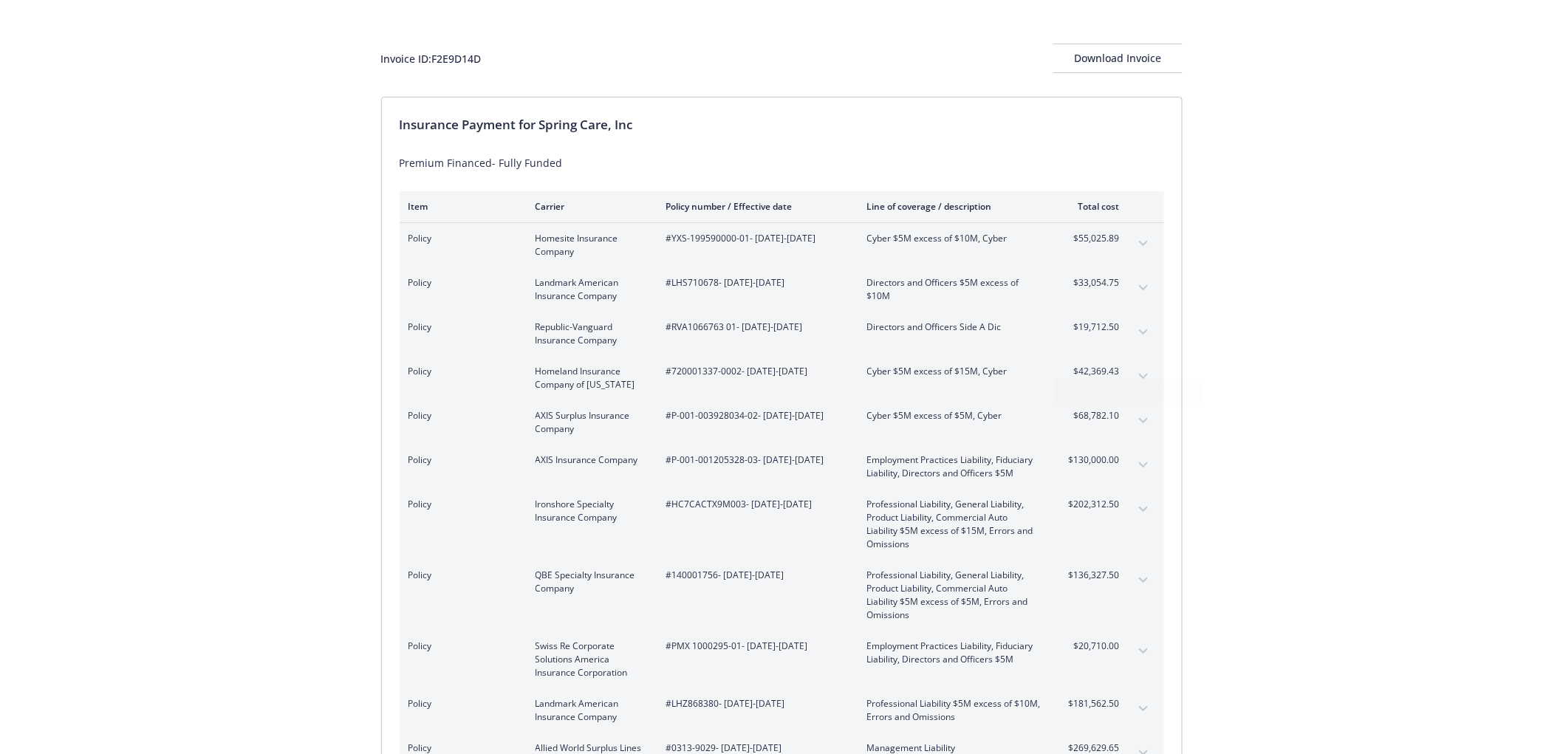
scroll to position [82, 0]
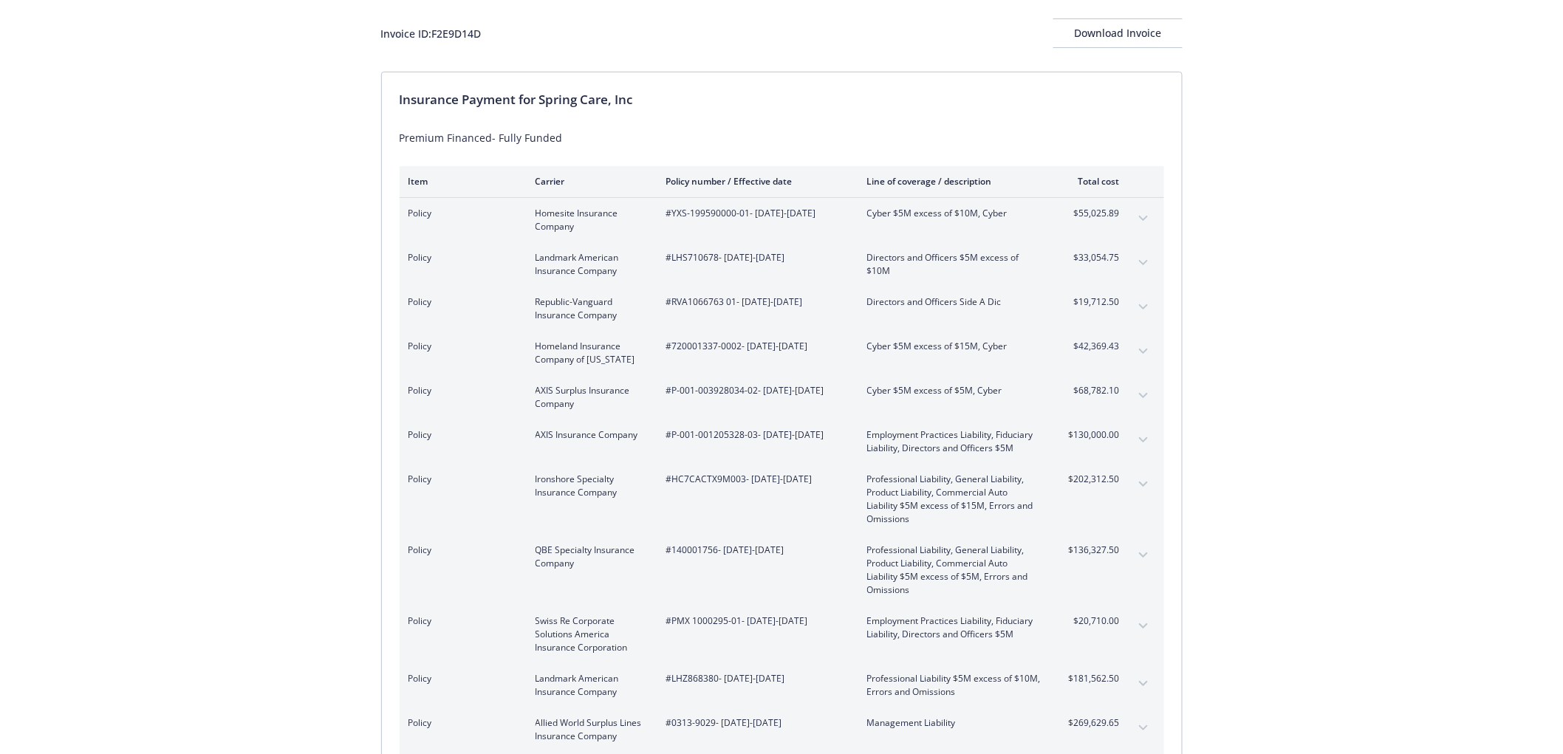
click at [1138, 306] on button "expand content" at bounding box center [1143, 307] width 24 height 24
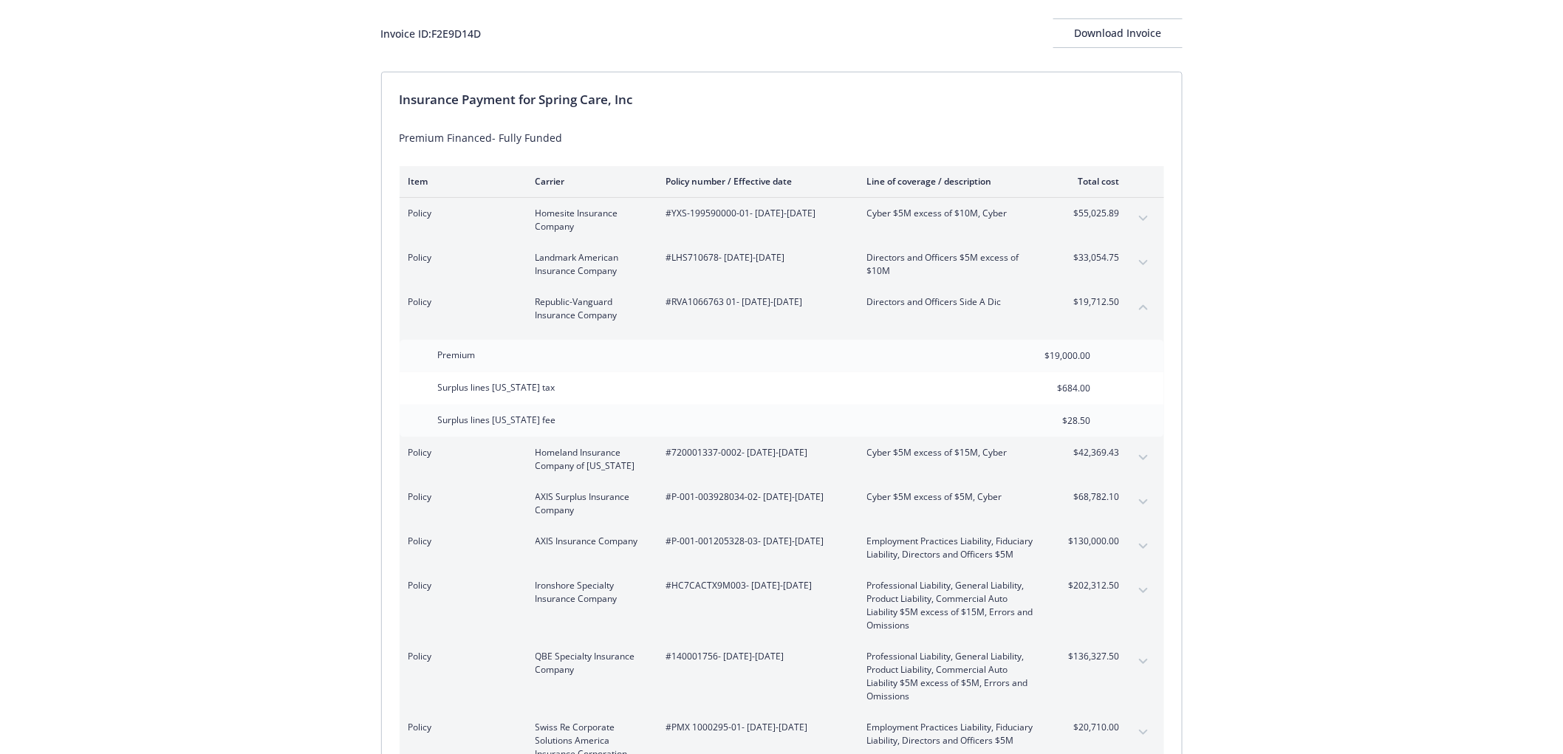
click at [1142, 305] on icon "collapse content" at bounding box center [1143, 307] width 9 height 5
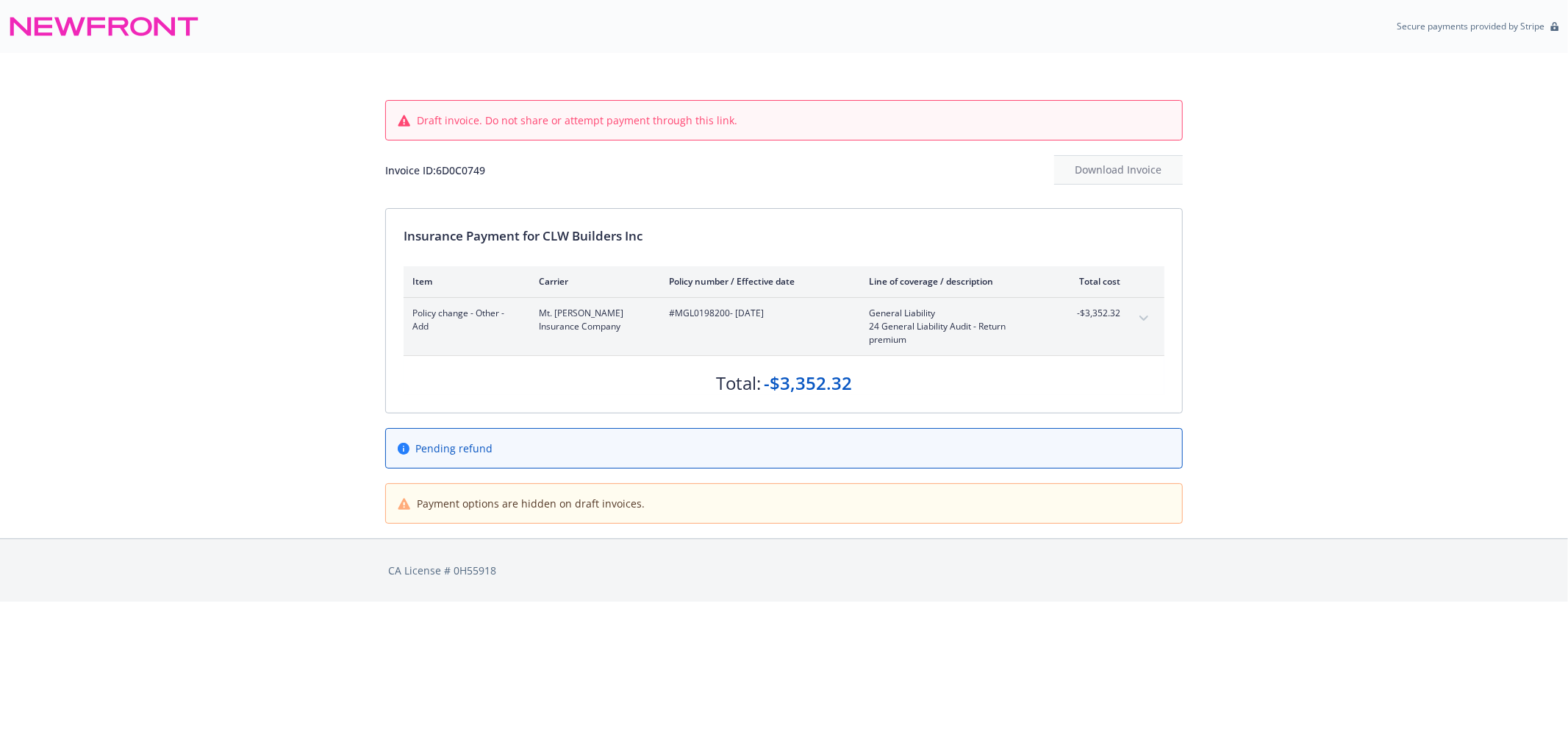
click at [1149, 319] on button "expand content" at bounding box center [1144, 319] width 24 height 24
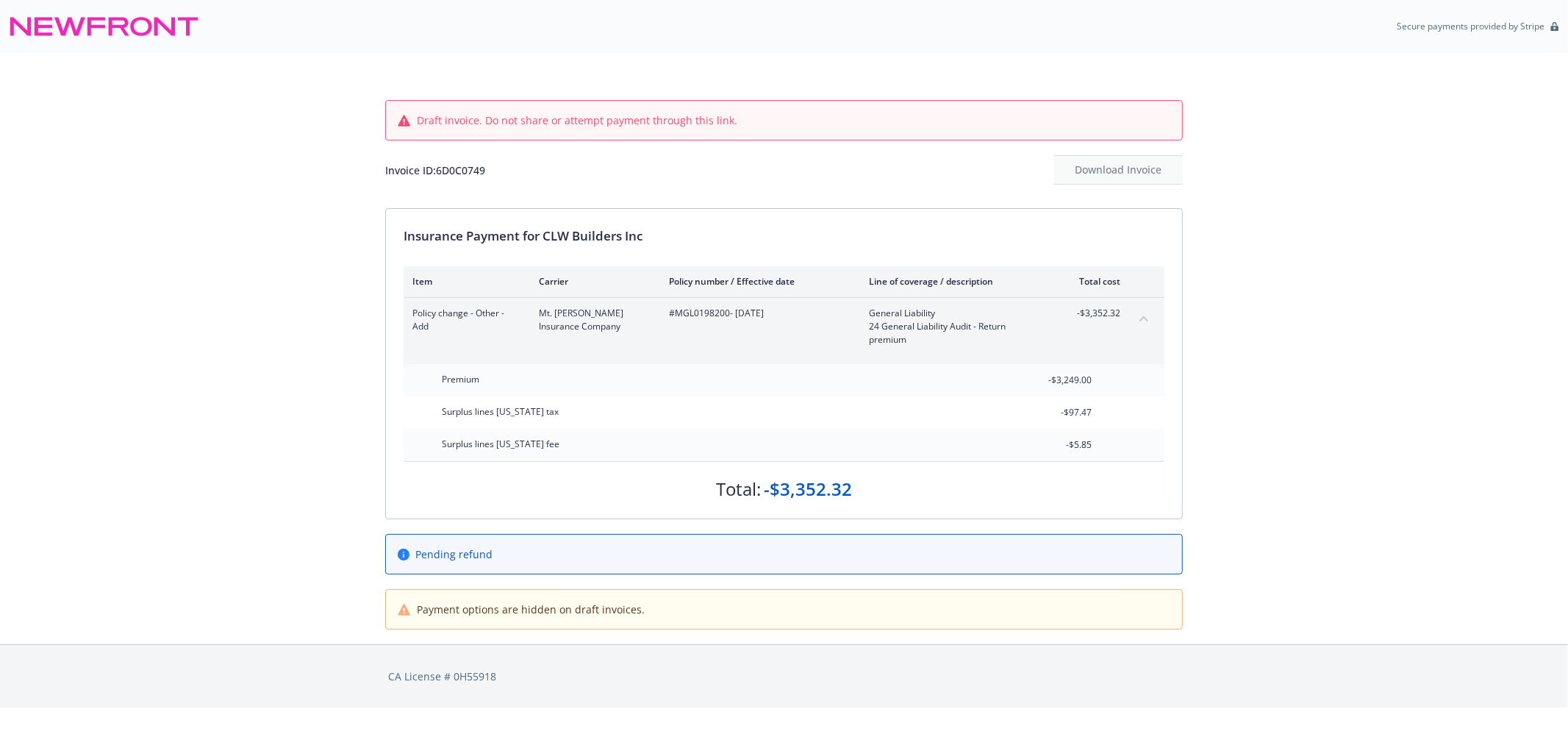
click at [1149, 319] on button "collapse content" at bounding box center [1144, 319] width 24 height 24
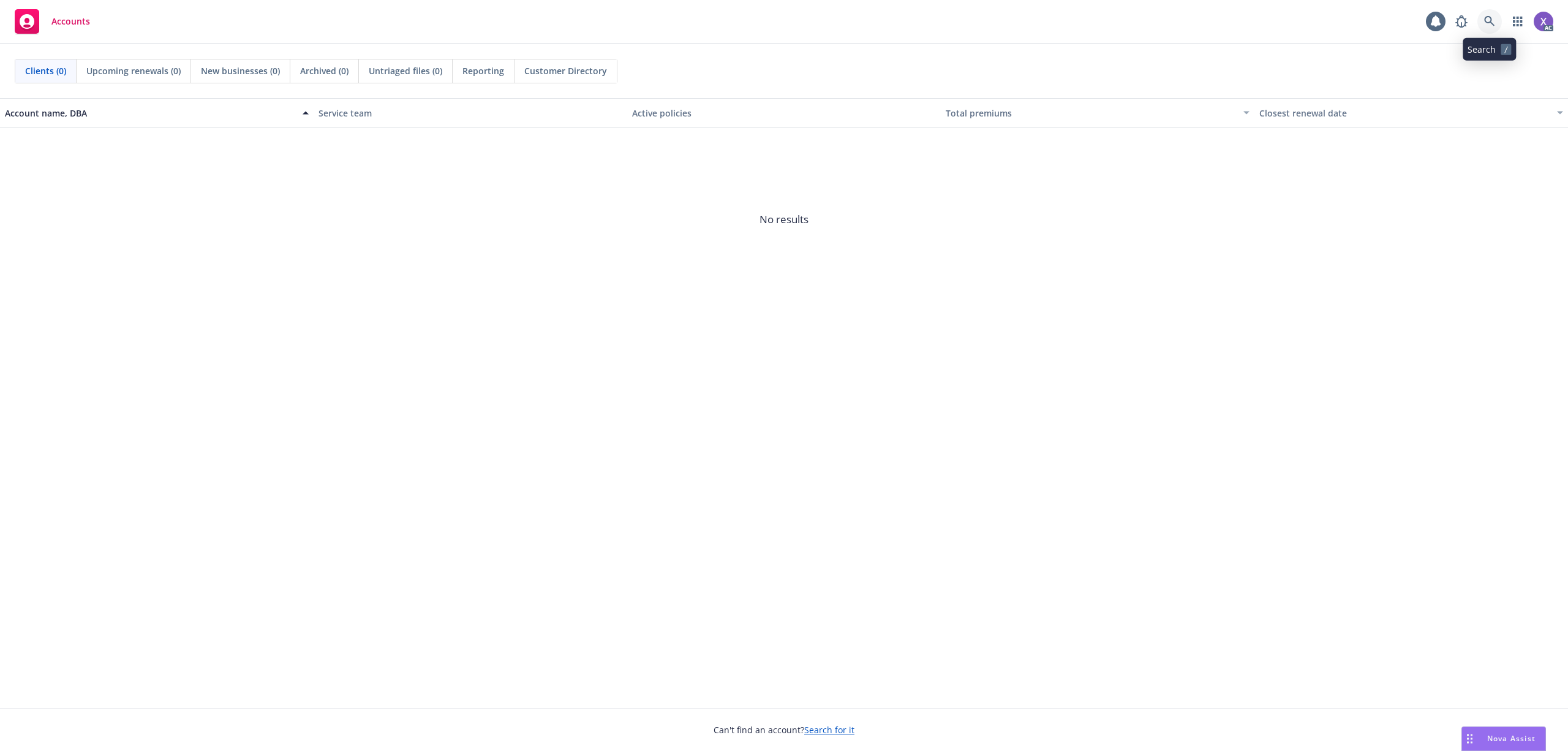
click at [1491, 20] on icon at bounding box center [1489, 21] width 11 height 11
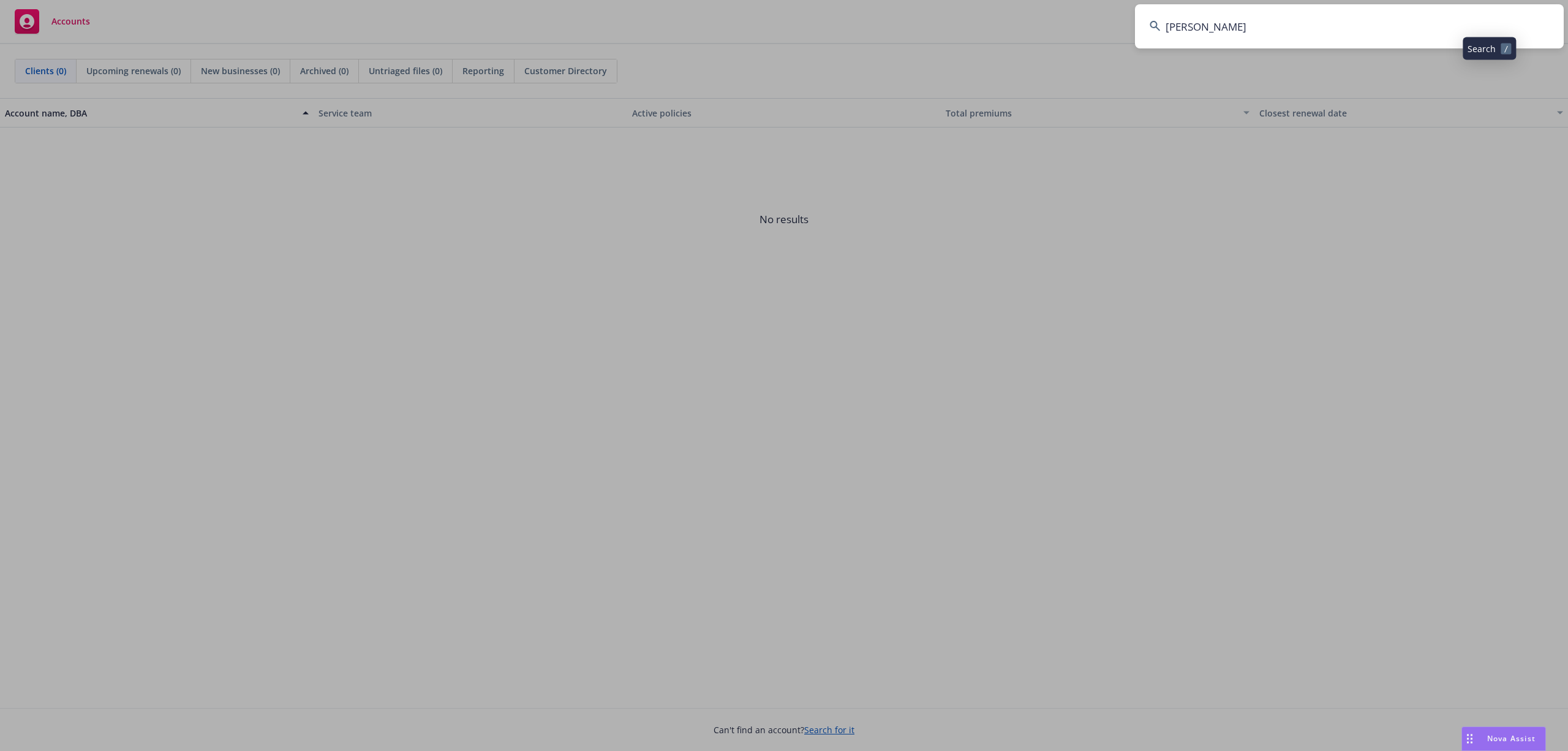
click at [1298, 33] on input "[PERSON_NAME]" at bounding box center [1349, 26] width 429 height 44
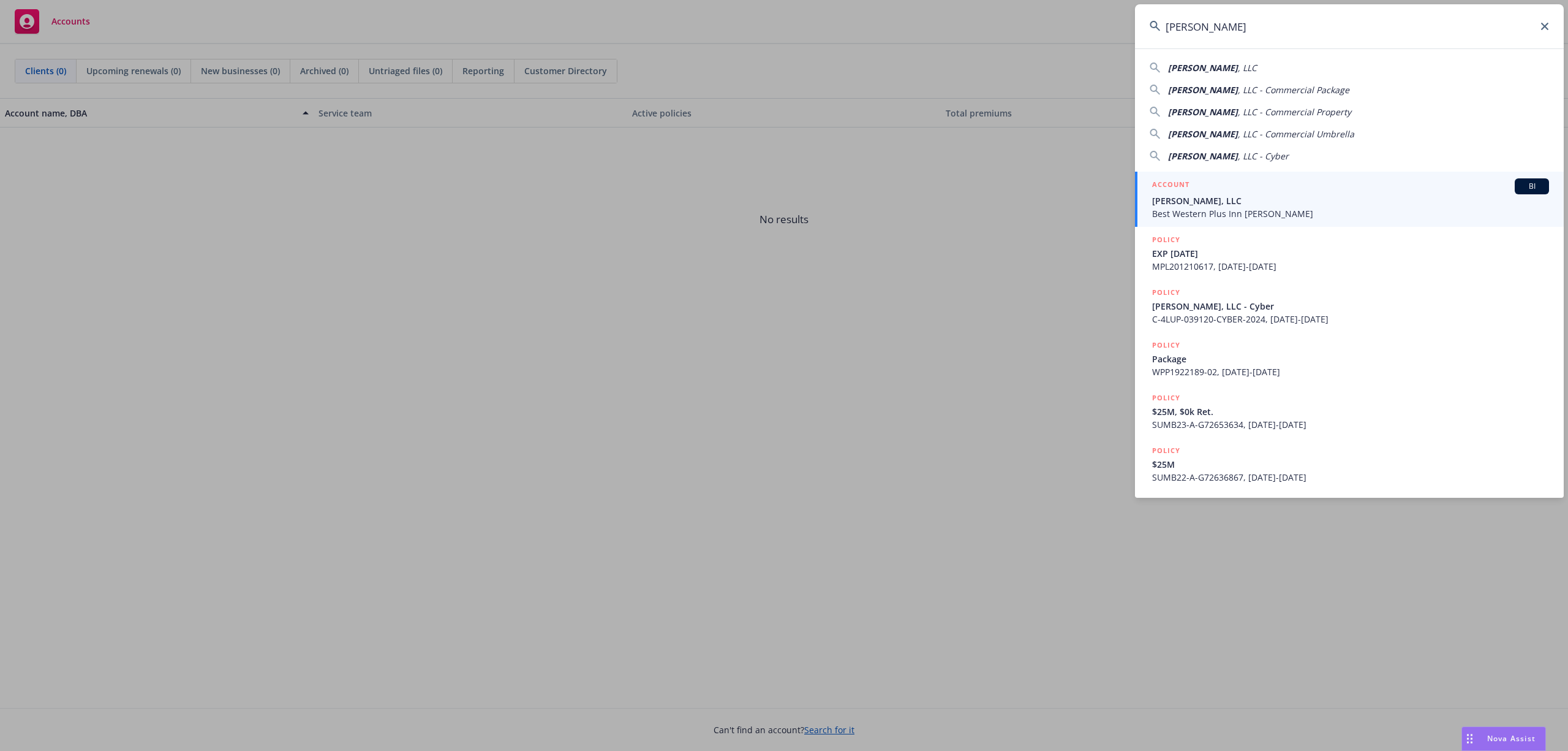
type input "BW Dixon"
click at [1239, 194] on span "BW Dixon, LLC" at bounding box center [1351, 201] width 397 height 13
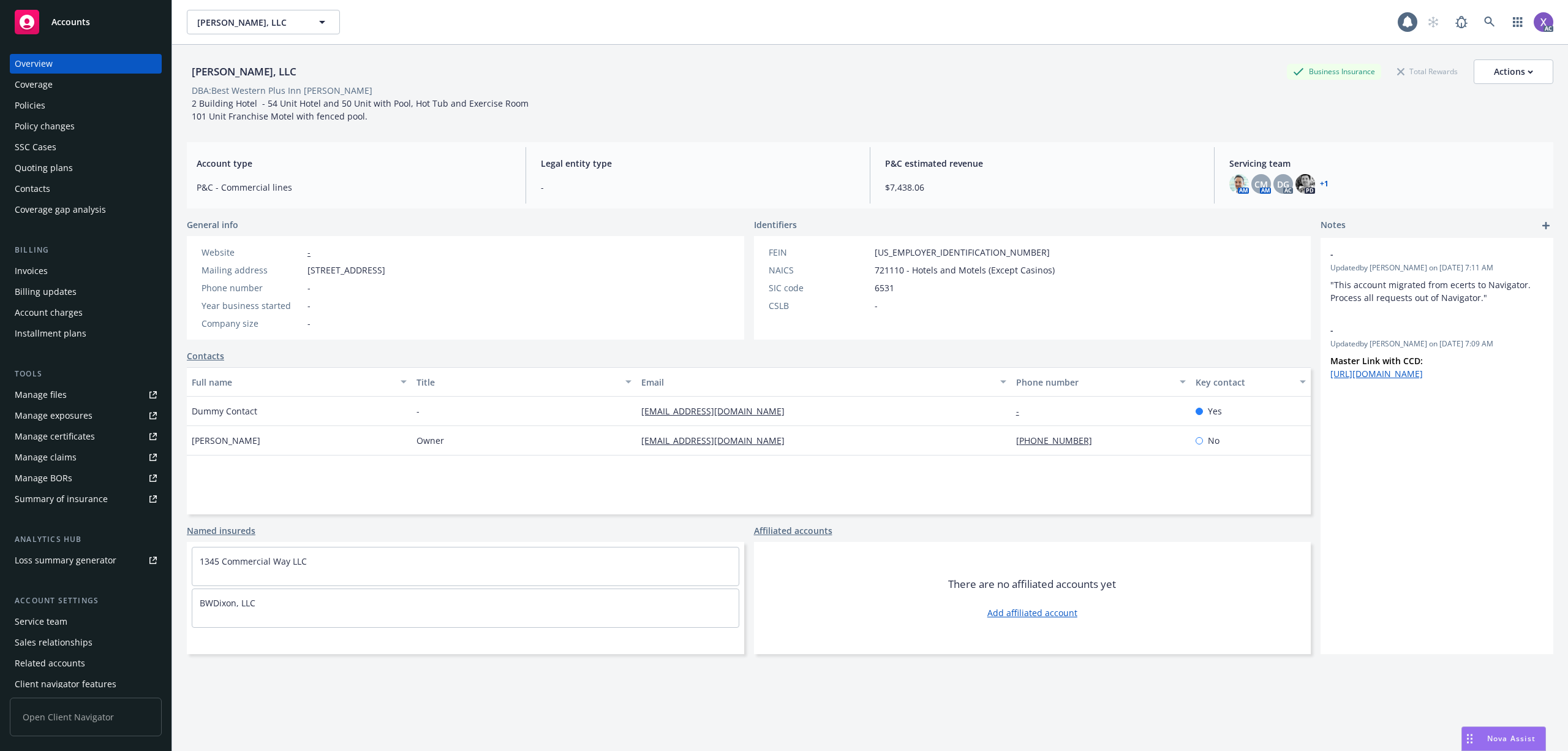
click at [31, 266] on div "Invoices" at bounding box center [32, 271] width 33 height 20
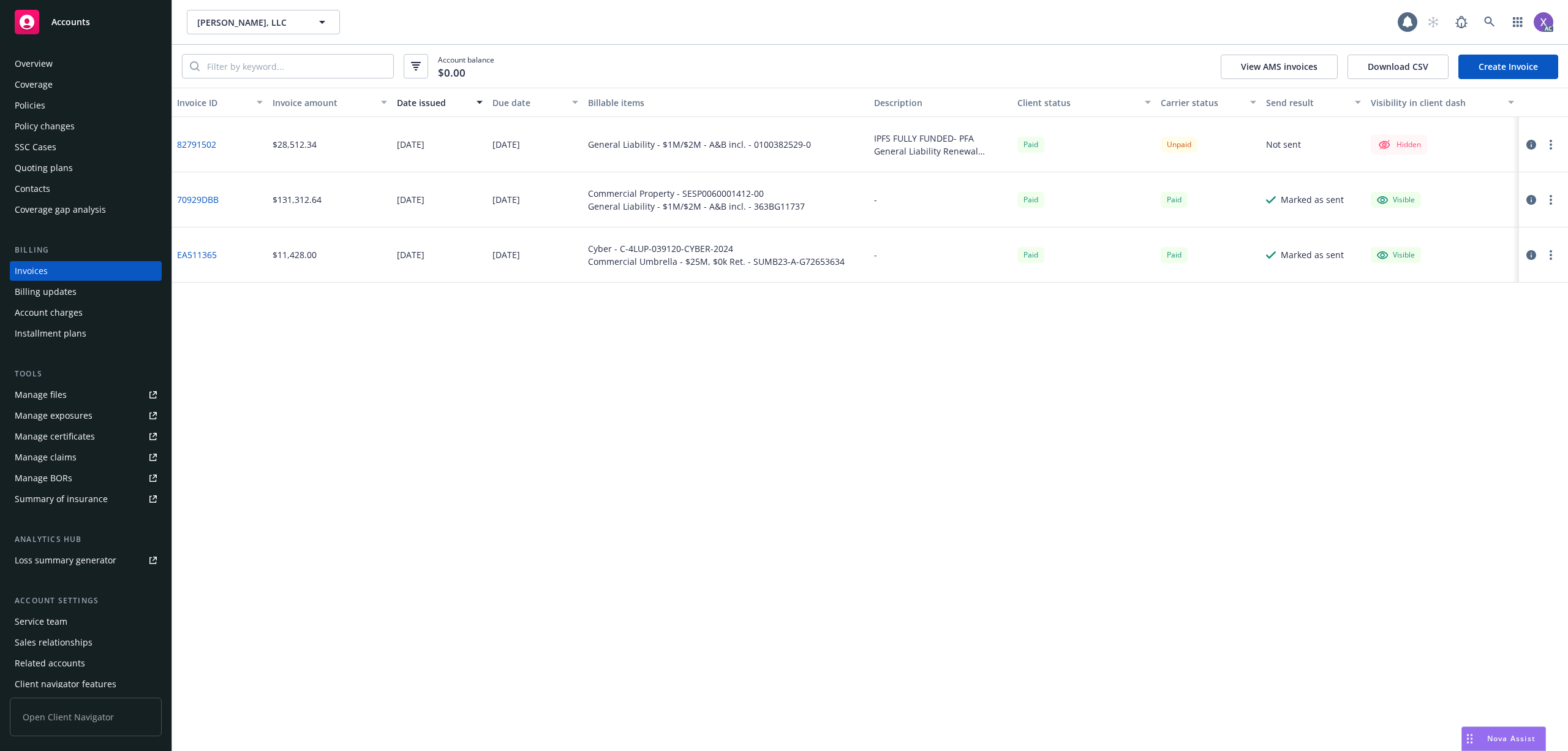
click at [188, 149] on link "82791502" at bounding box center [196, 144] width 39 height 13
click at [21, 102] on div "Policies" at bounding box center [30, 105] width 31 height 20
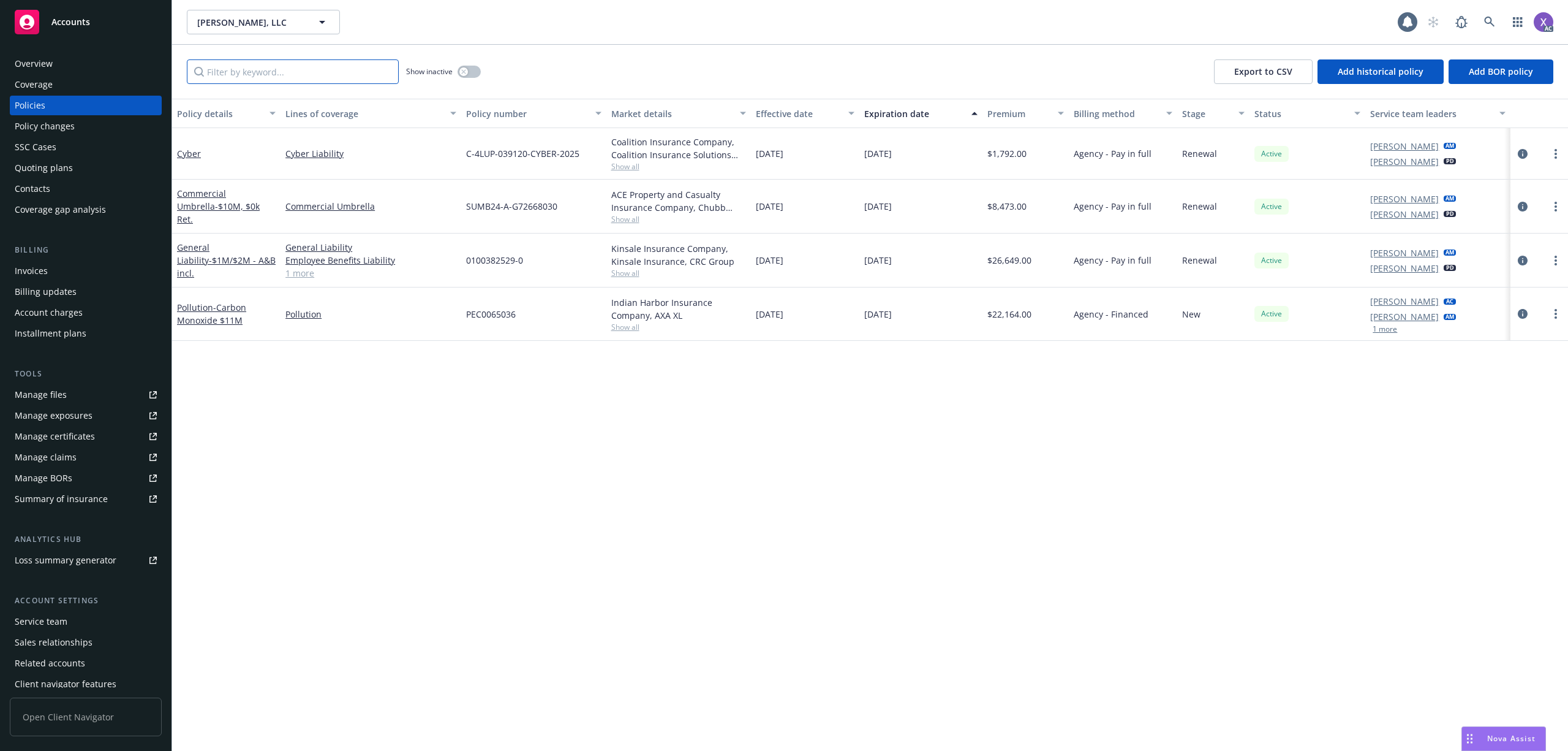
click at [310, 60] on input "Filter by keyword..." at bounding box center [292, 72] width 212 height 25
click at [1523, 257] on icon "circleInformation" at bounding box center [1523, 261] width 10 height 10
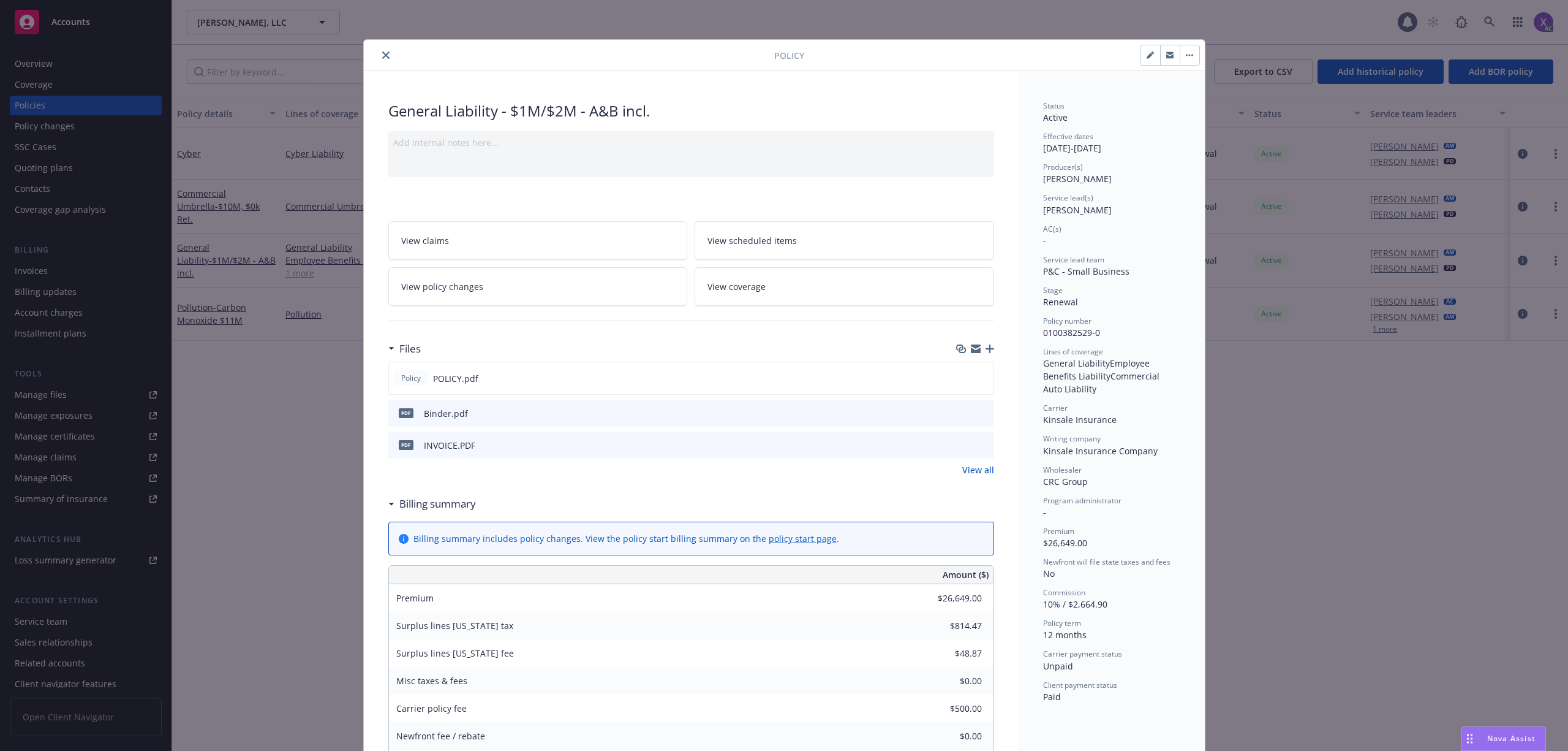
click at [958, 436] on div "PDF INVOICE.PDF" at bounding box center [691, 445] width 606 height 27
click at [958, 444] on icon "download file" at bounding box center [962, 444] width 10 height 10
click at [375, 47] on div "Policy" at bounding box center [785, 56] width 841 height 32
click at [382, 53] on icon "close" at bounding box center [386, 55] width 7 height 7
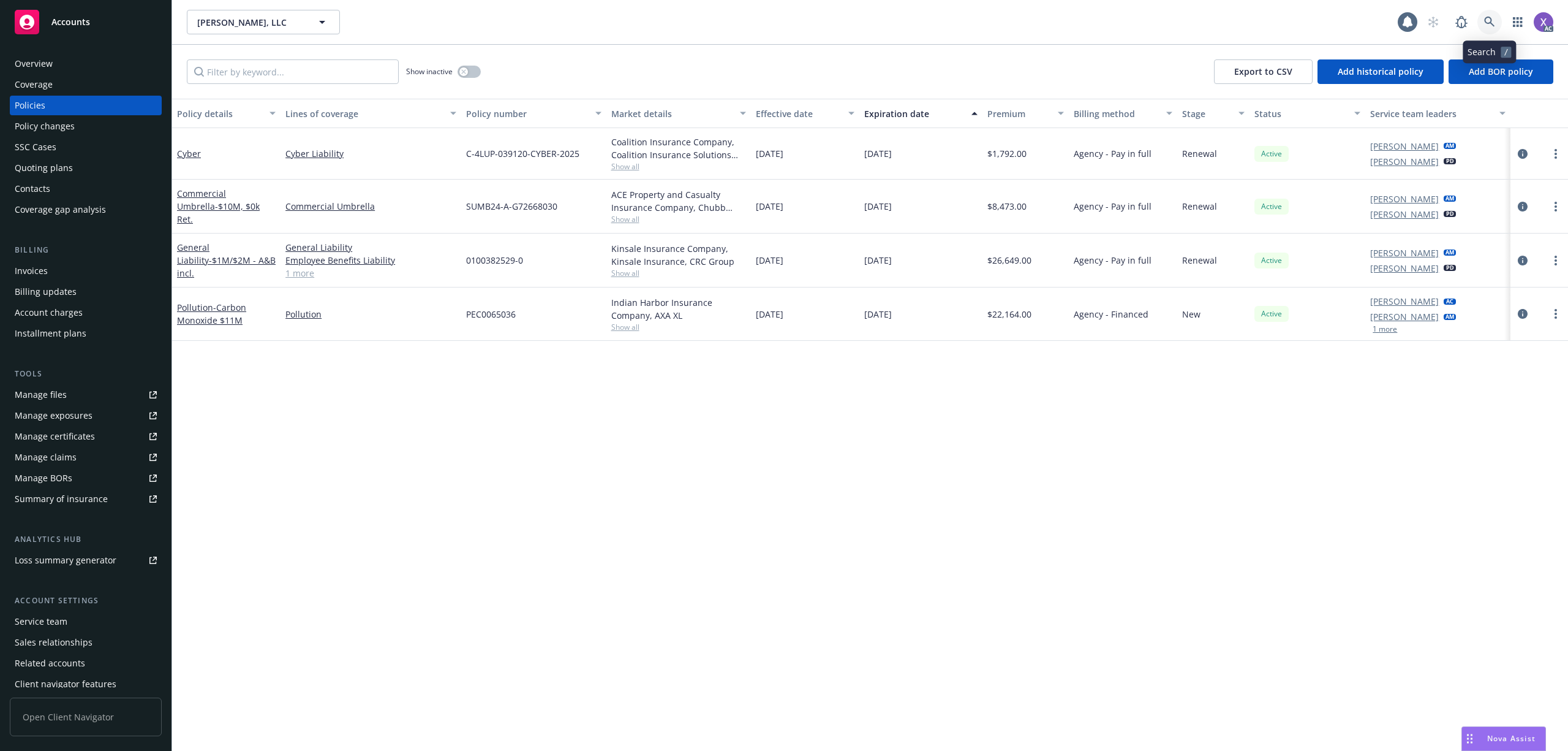
click at [1488, 22] on icon at bounding box center [1489, 22] width 11 height 11
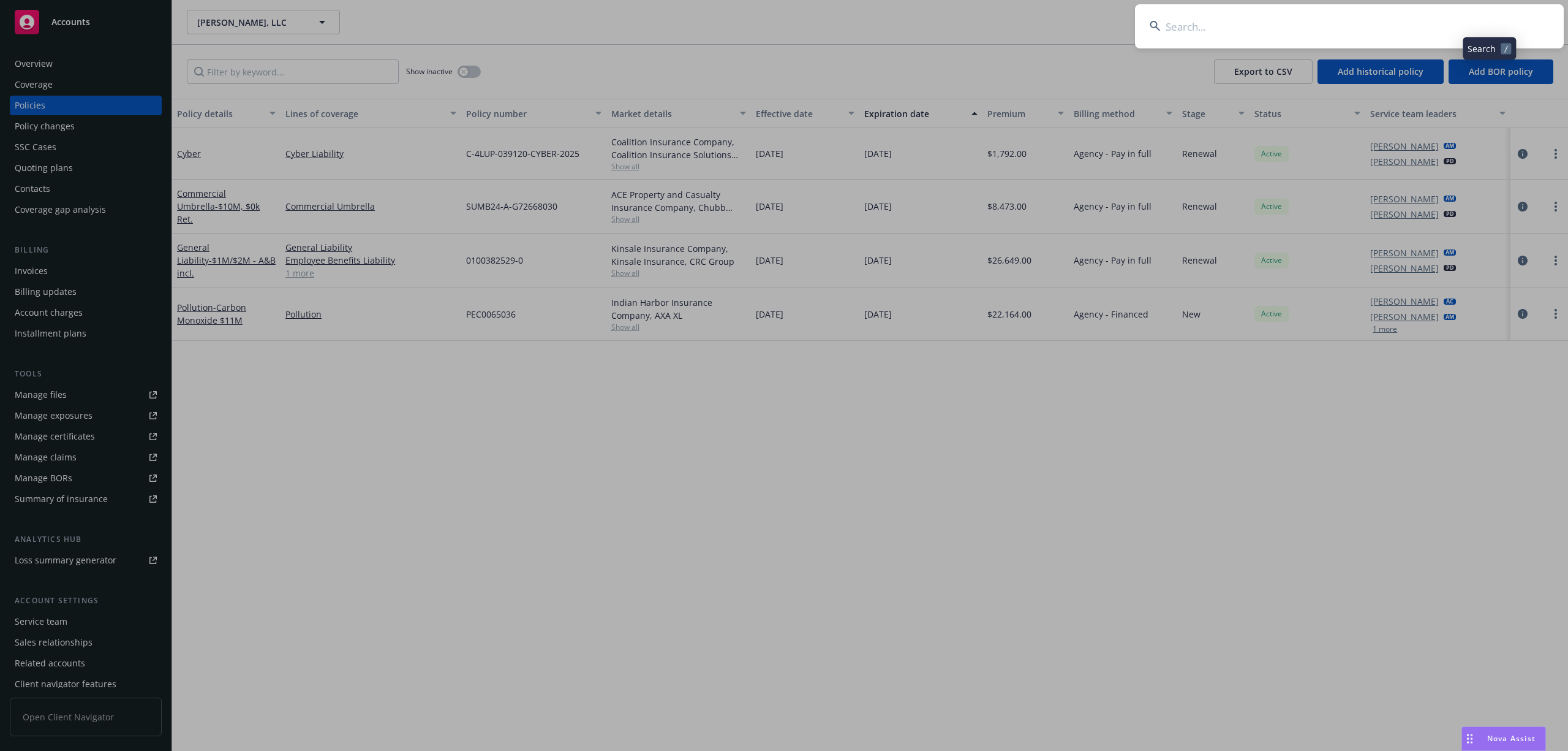
click at [1317, 33] on input at bounding box center [1349, 26] width 429 height 44
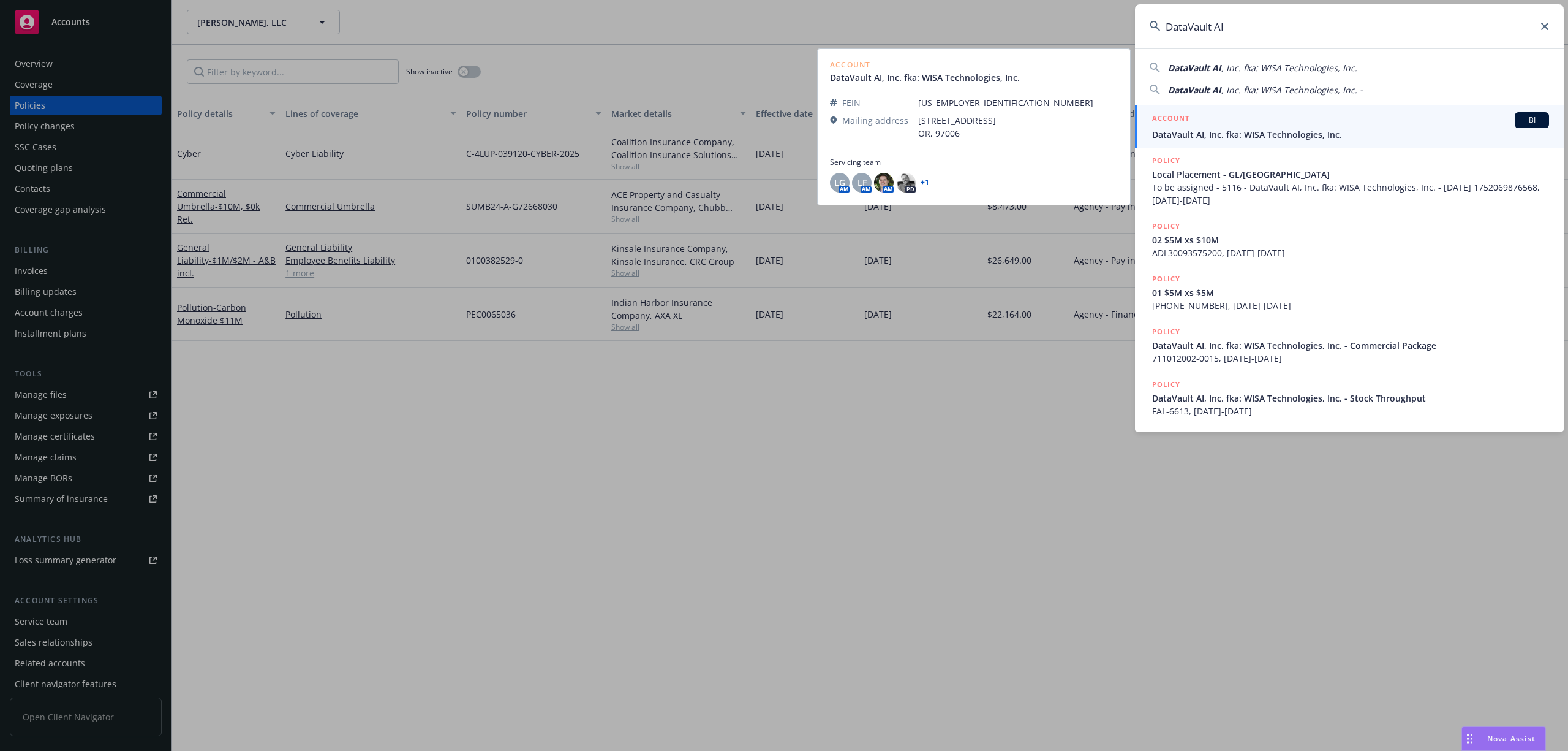
type input "DataVault AI"
click at [1224, 142] on link "ACCOUNT BI DataVault AI, Inc. fka: WISA Technologies, Inc." at bounding box center [1349, 126] width 429 height 42
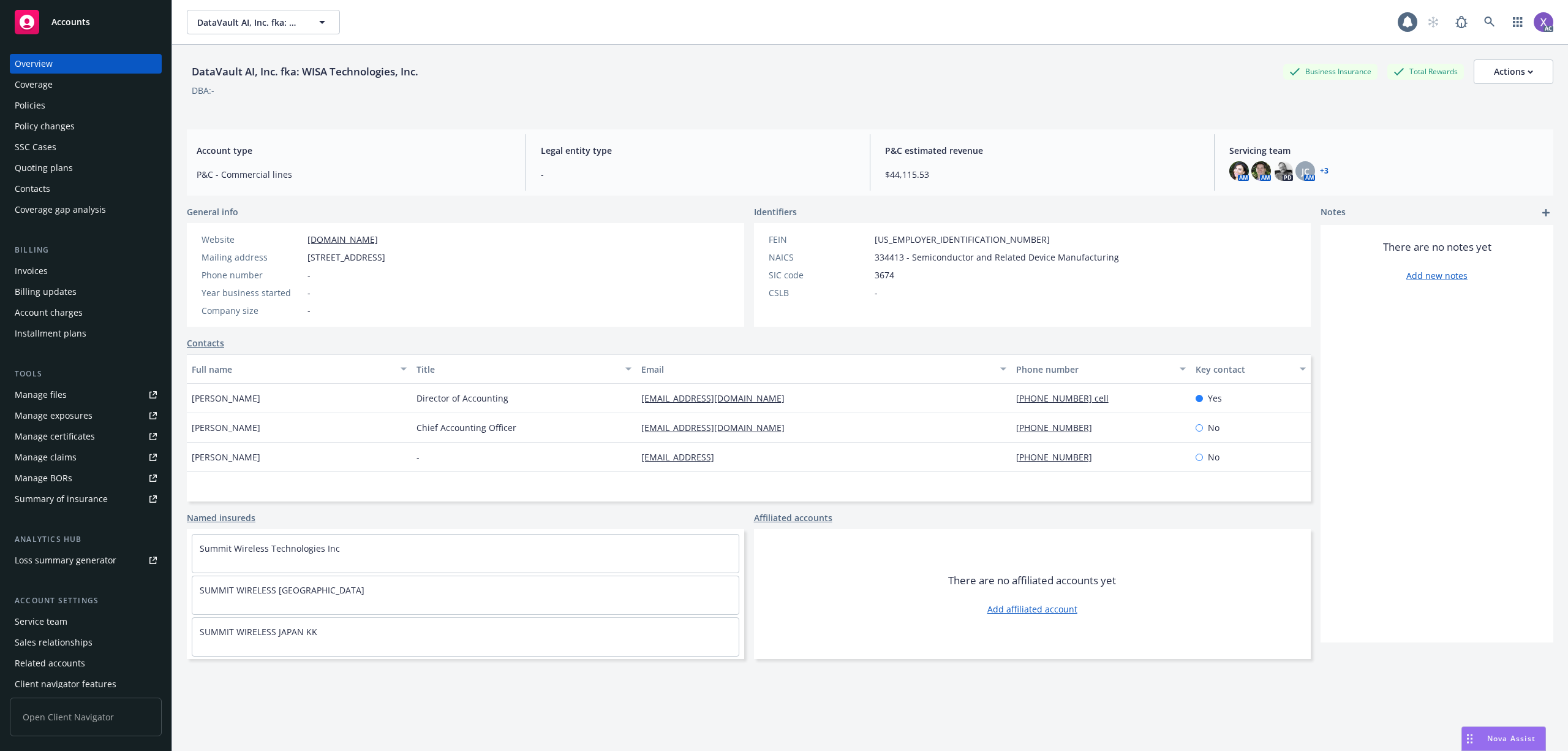
click at [35, 266] on div "Invoices" at bounding box center [32, 271] width 33 height 20
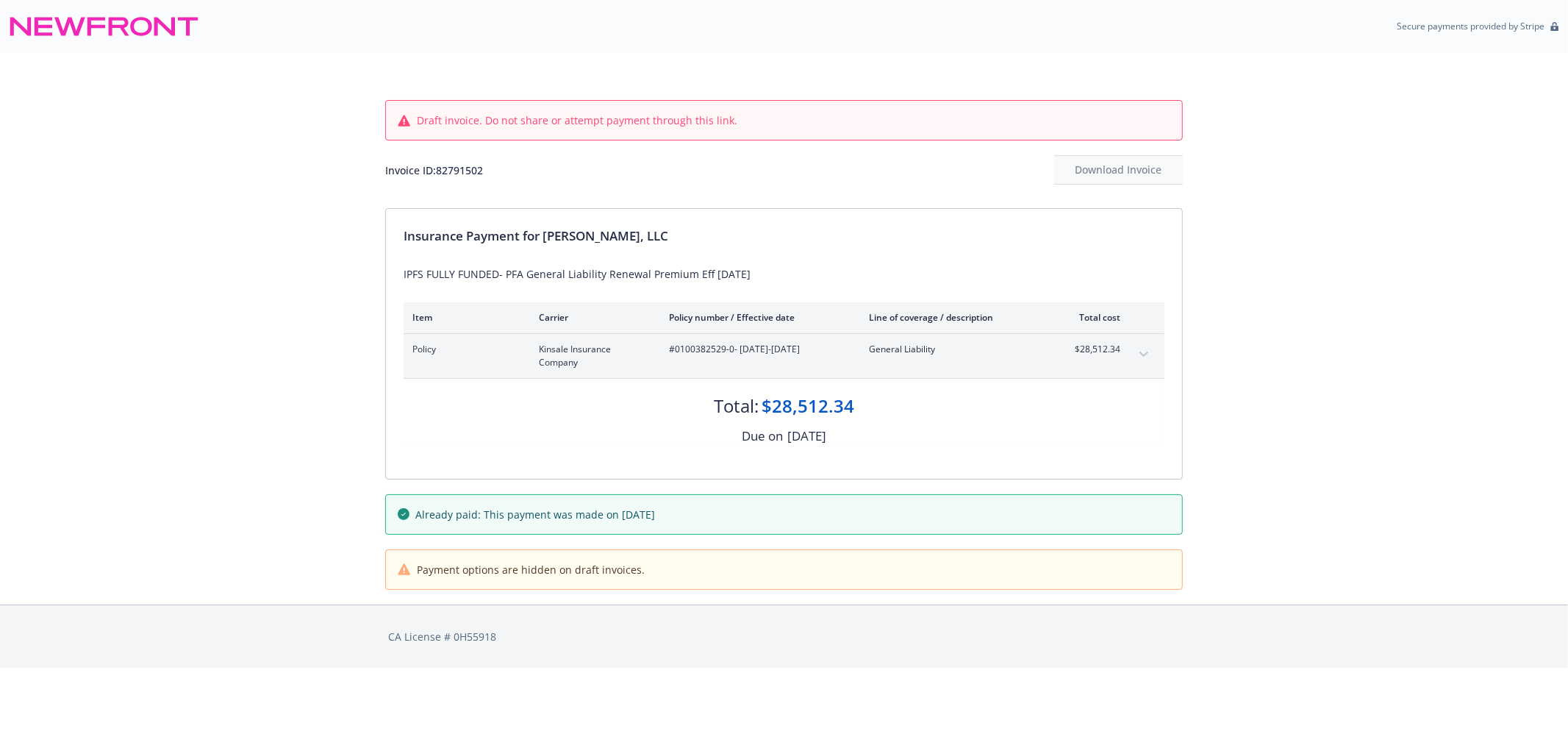
click at [1137, 346] on button "expand content" at bounding box center [1144, 355] width 24 height 24
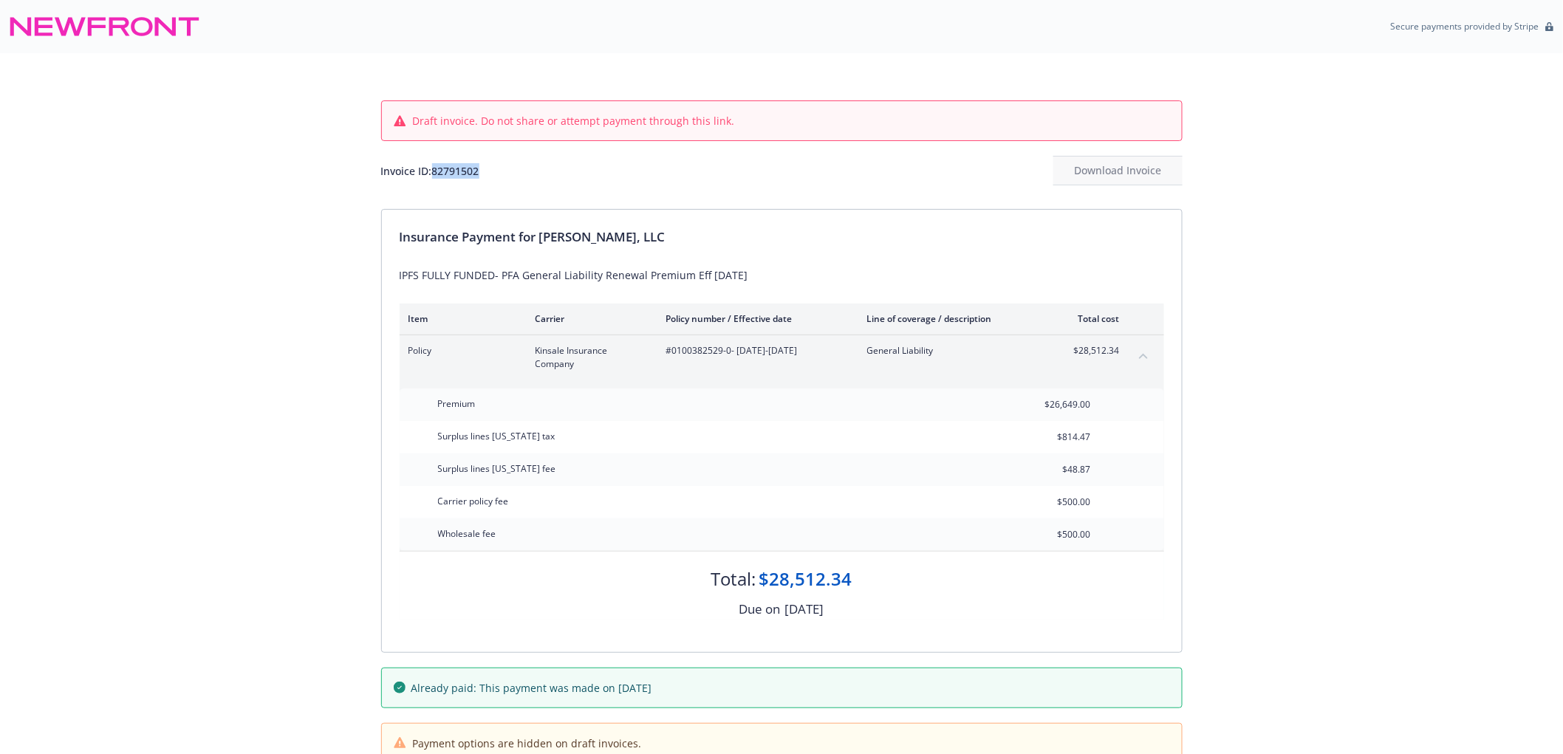
drag, startPoint x: 482, startPoint y: 174, endPoint x: 439, endPoint y: 178, distance: 43.0
click at [439, 178] on div "Invoice ID: 82791502 Download Invoice" at bounding box center [781, 171] width 801 height 30
copy div "2791502"
drag, startPoint x: 239, startPoint y: 247, endPoint x: 271, endPoint y: 247, distance: 32.5
click at [241, 247] on div "Draft invoice. Do not share or attempt payment through this link. Invoice ID: 8…" at bounding box center [781, 415] width 1563 height 725
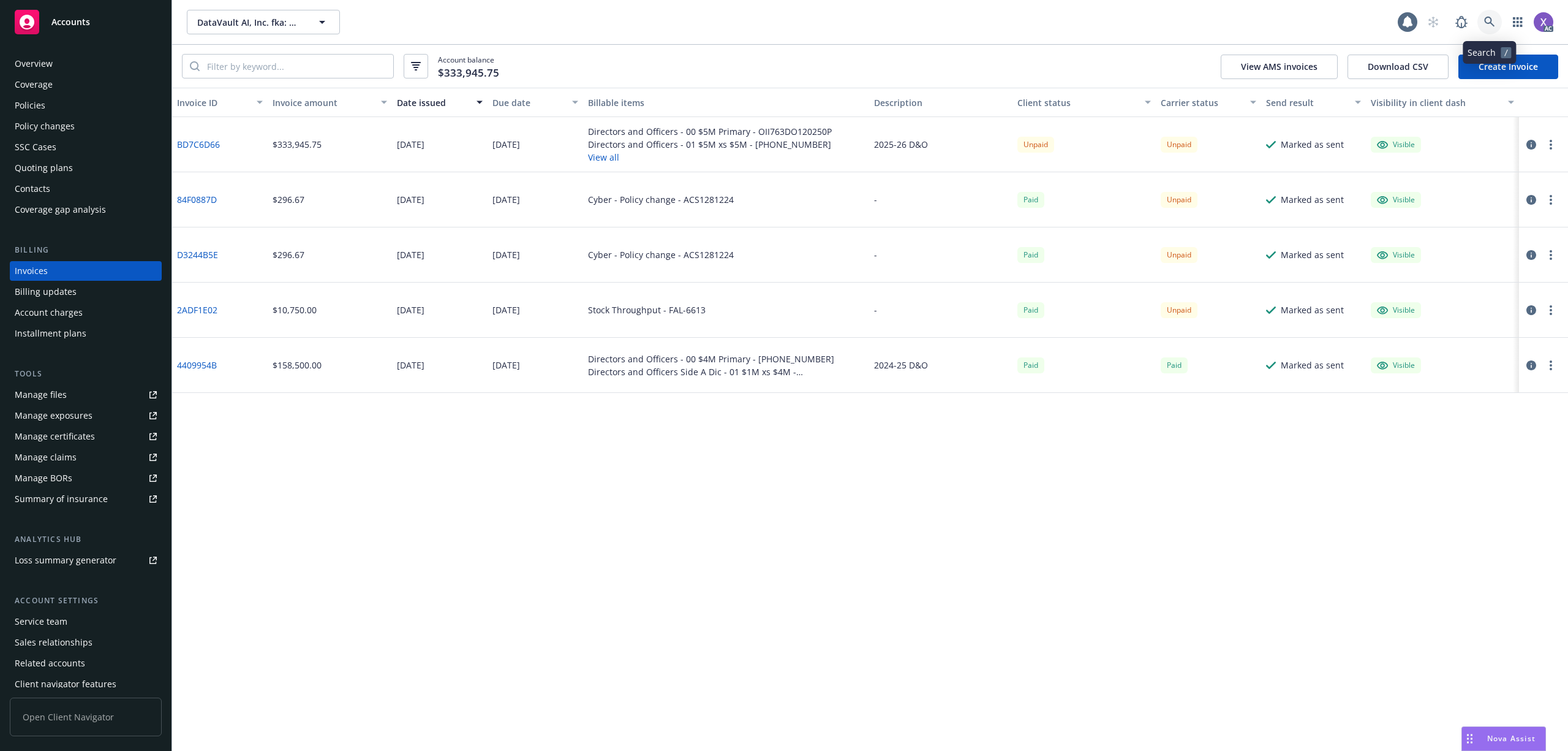
click at [1488, 17] on icon at bounding box center [1489, 22] width 11 height 11
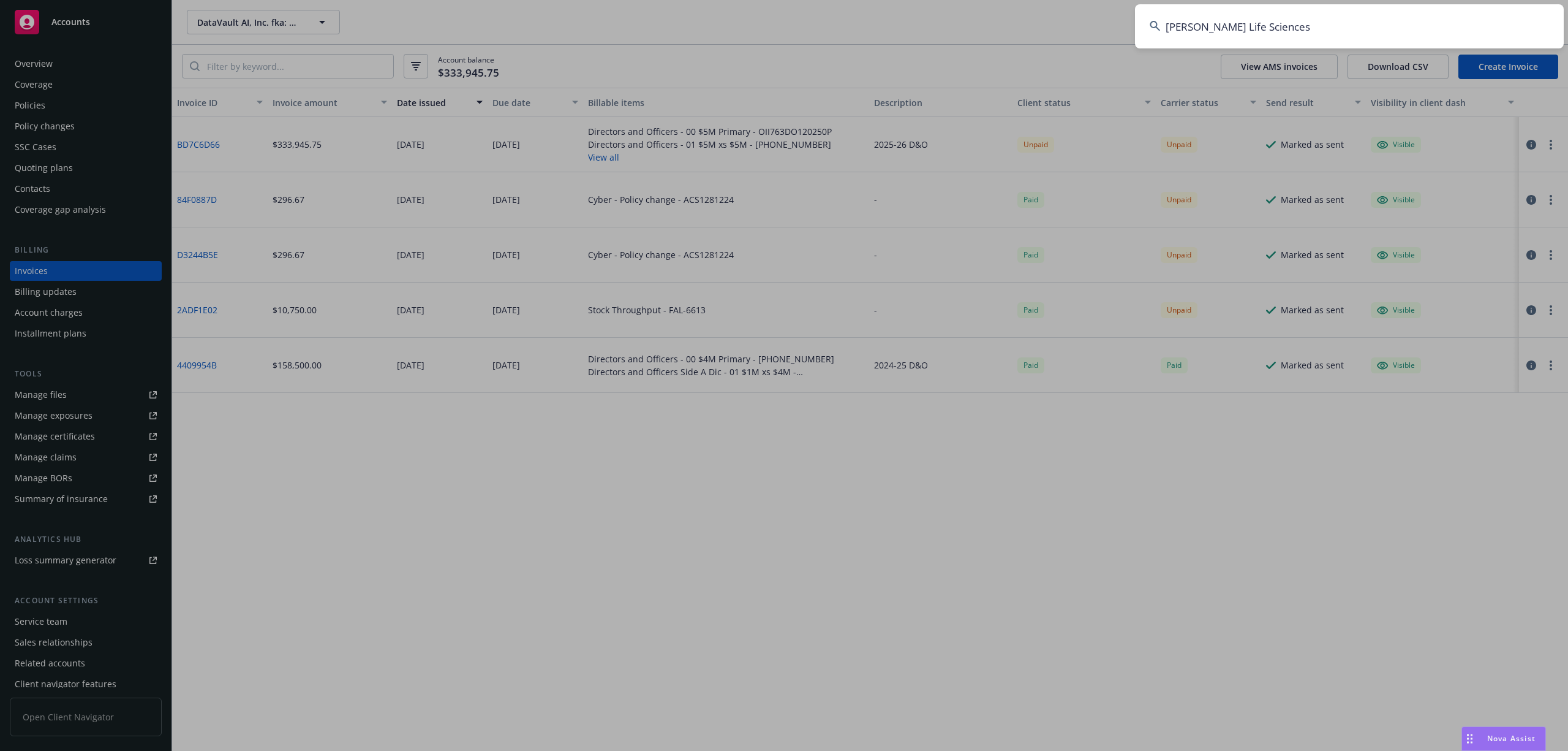
click at [1349, 20] on input "[PERSON_NAME] Life Sciences" at bounding box center [1349, 26] width 429 height 44
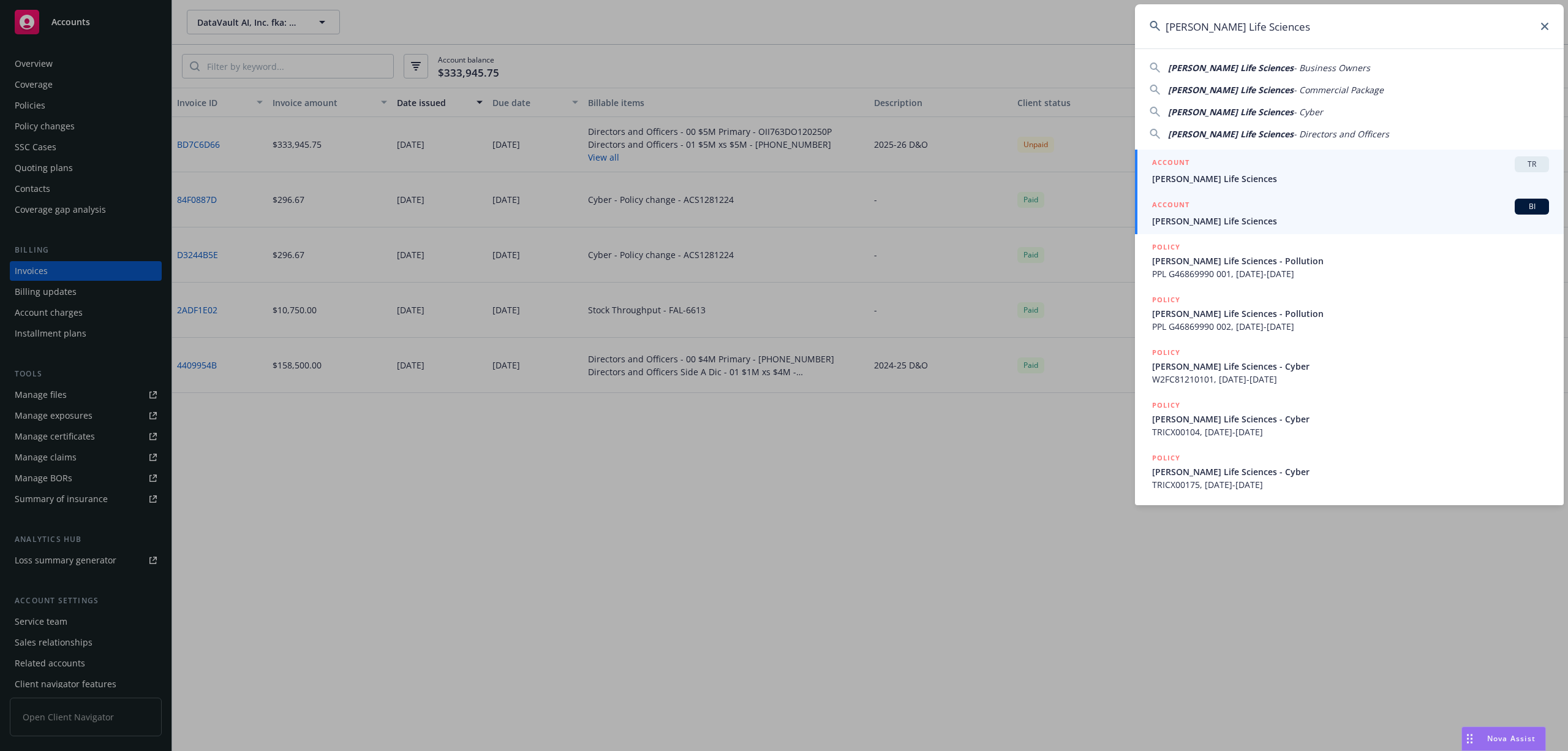
type input "[PERSON_NAME] Life Sciences"
click at [1213, 214] on span "[PERSON_NAME] Life Sciences" at bounding box center [1351, 221] width 397 height 13
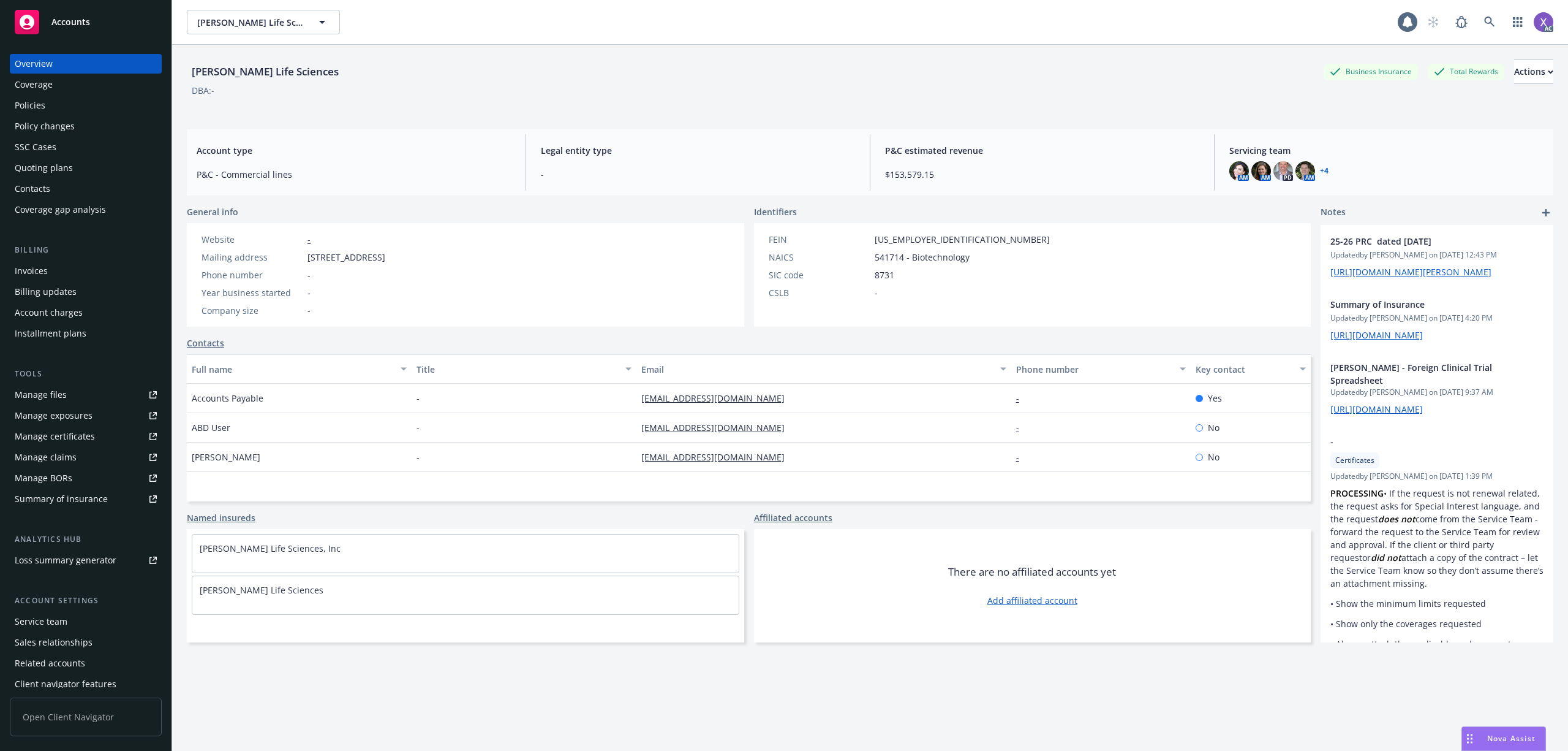
click at [30, 268] on div "Invoices" at bounding box center [32, 271] width 33 height 20
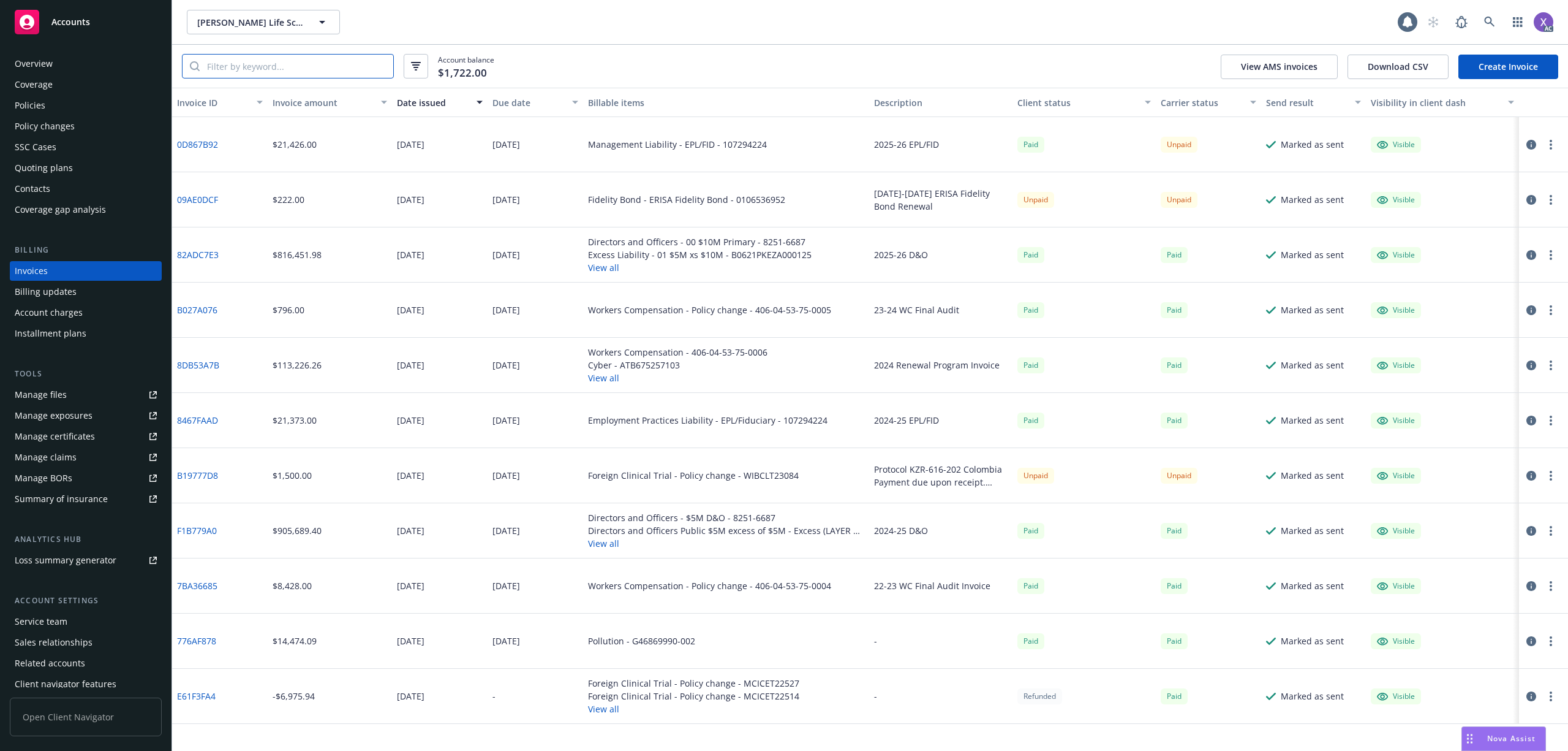
click at [322, 64] on input "search" at bounding box center [296, 66] width 193 height 23
paste input "0D867B92"
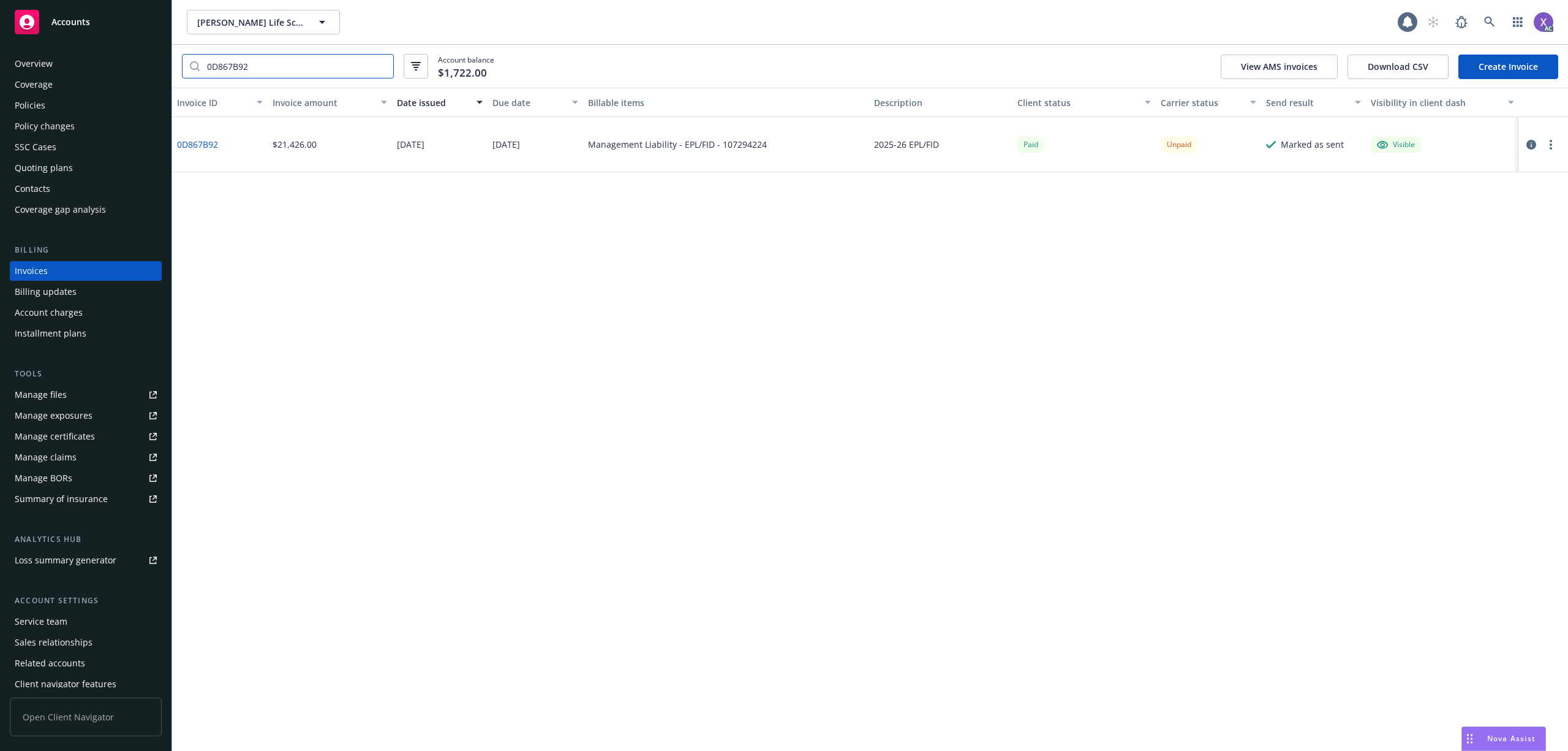
type input "0D867B92"
click at [27, 105] on div "Policies" at bounding box center [30, 105] width 31 height 20
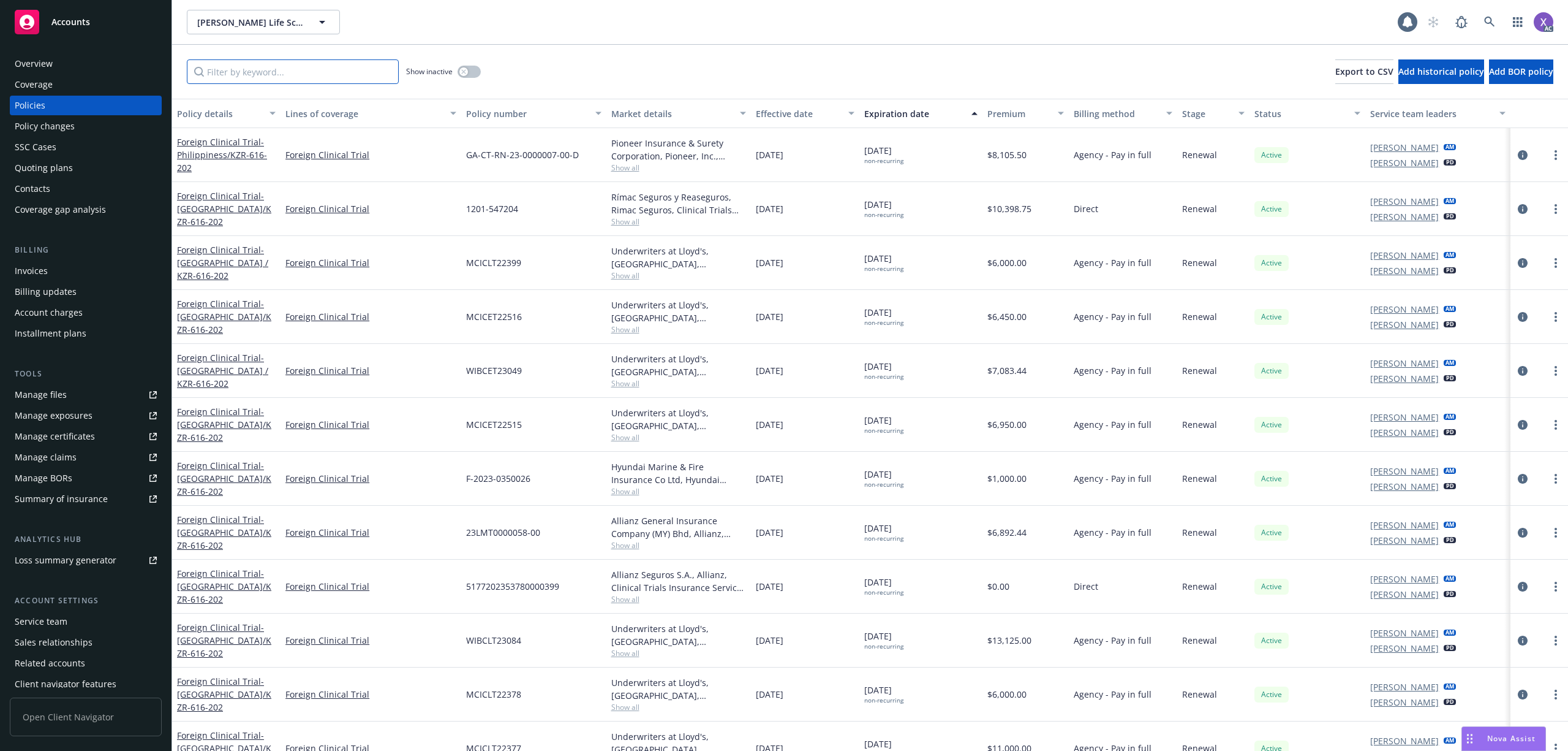
click at [278, 72] on input "Filter by keyword..." at bounding box center [292, 72] width 212 height 25
paste input "107294224"
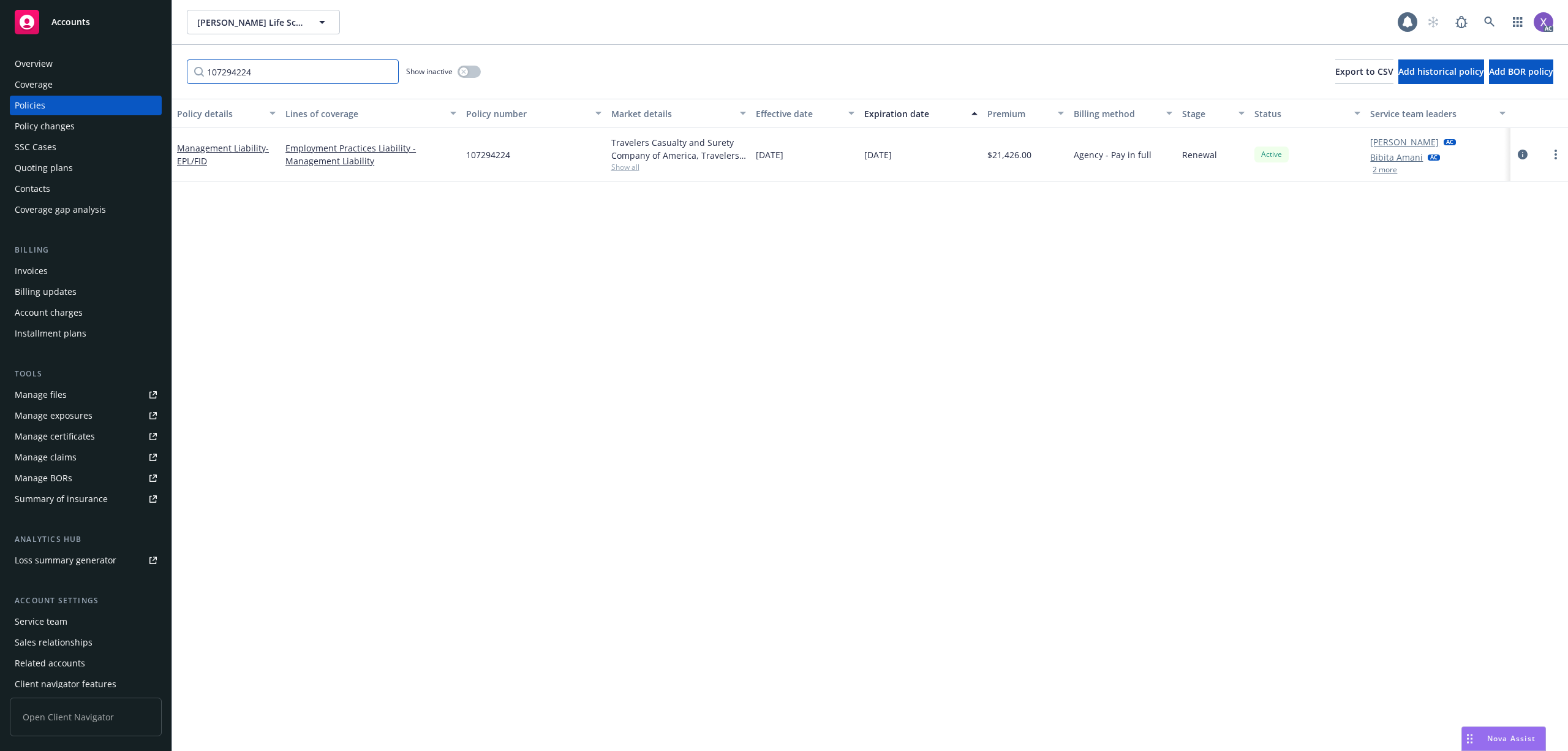
type input "107294224"
click at [1483, 18] on link at bounding box center [1490, 22] width 25 height 25
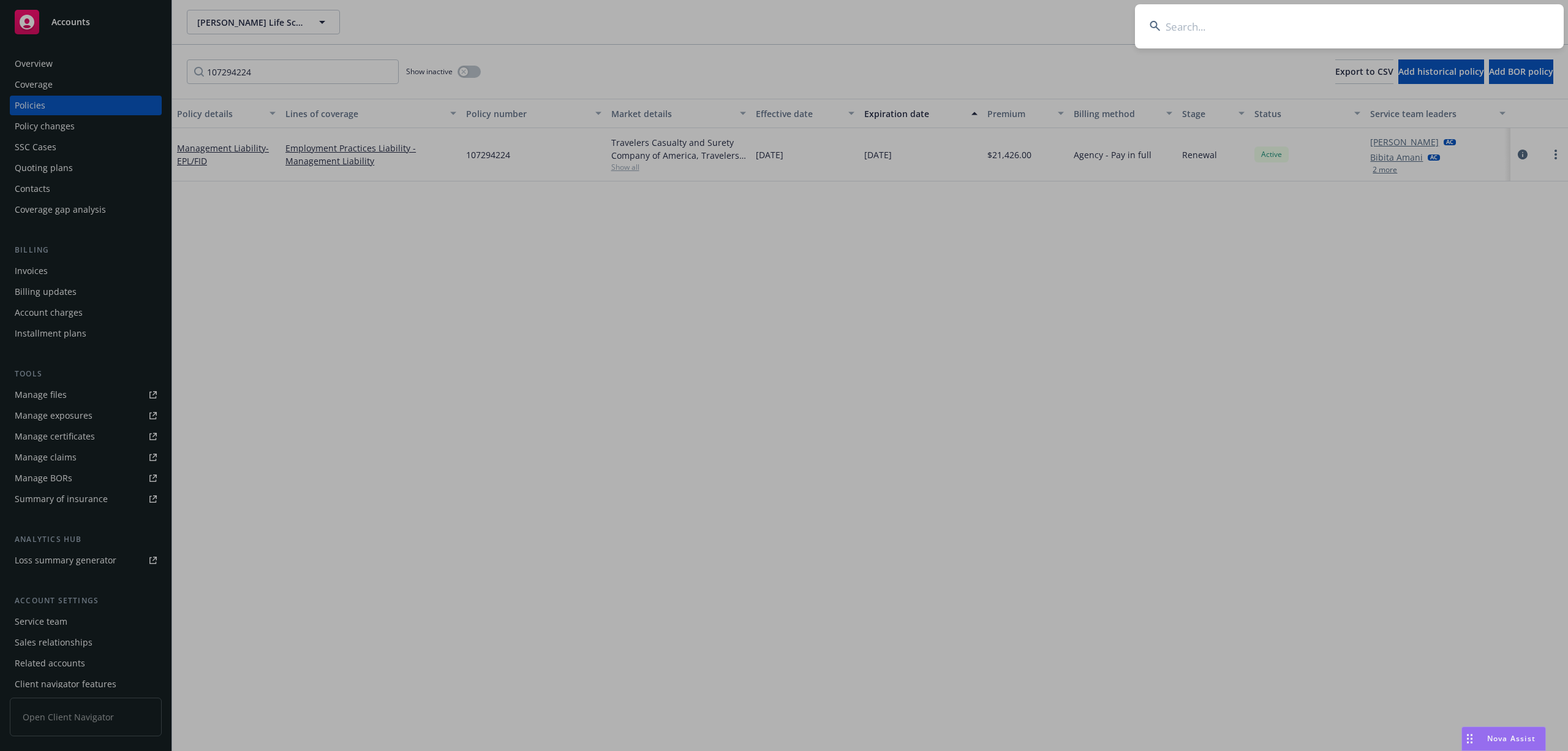
click at [1294, 31] on input at bounding box center [1349, 26] width 429 height 44
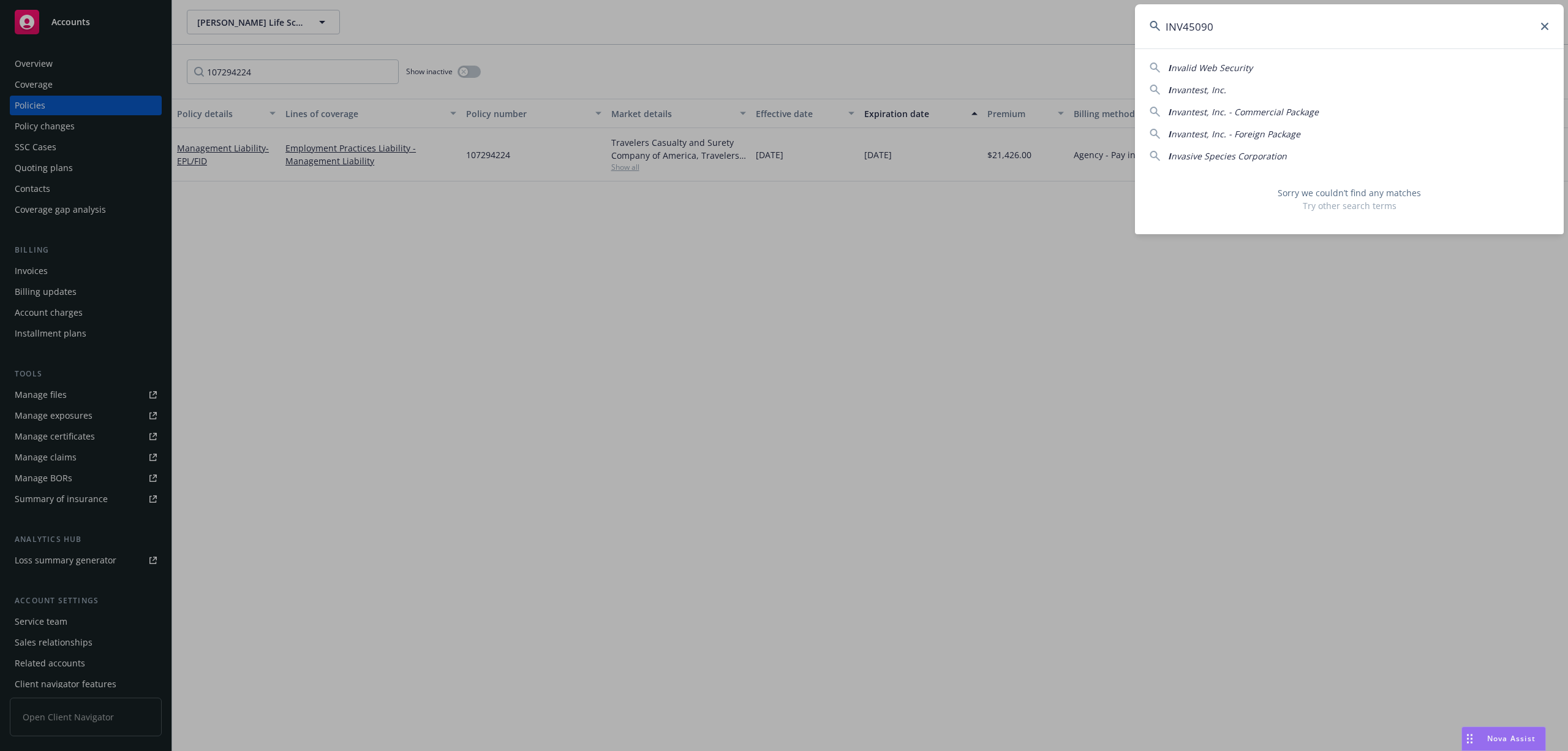
drag, startPoint x: 1238, startPoint y: 31, endPoint x: 1090, endPoint y: 31, distance: 148.0
click at [1090, 31] on div "INV45090 I nvalid Web Security I nvantest, Inc. I nvantest, Inc. - Commercial P…" at bounding box center [784, 375] width 1568 height 751
paste input "Provisions Fine Beverage Wholesalers, LP / Provisions Logistics, LLC /Provision…"
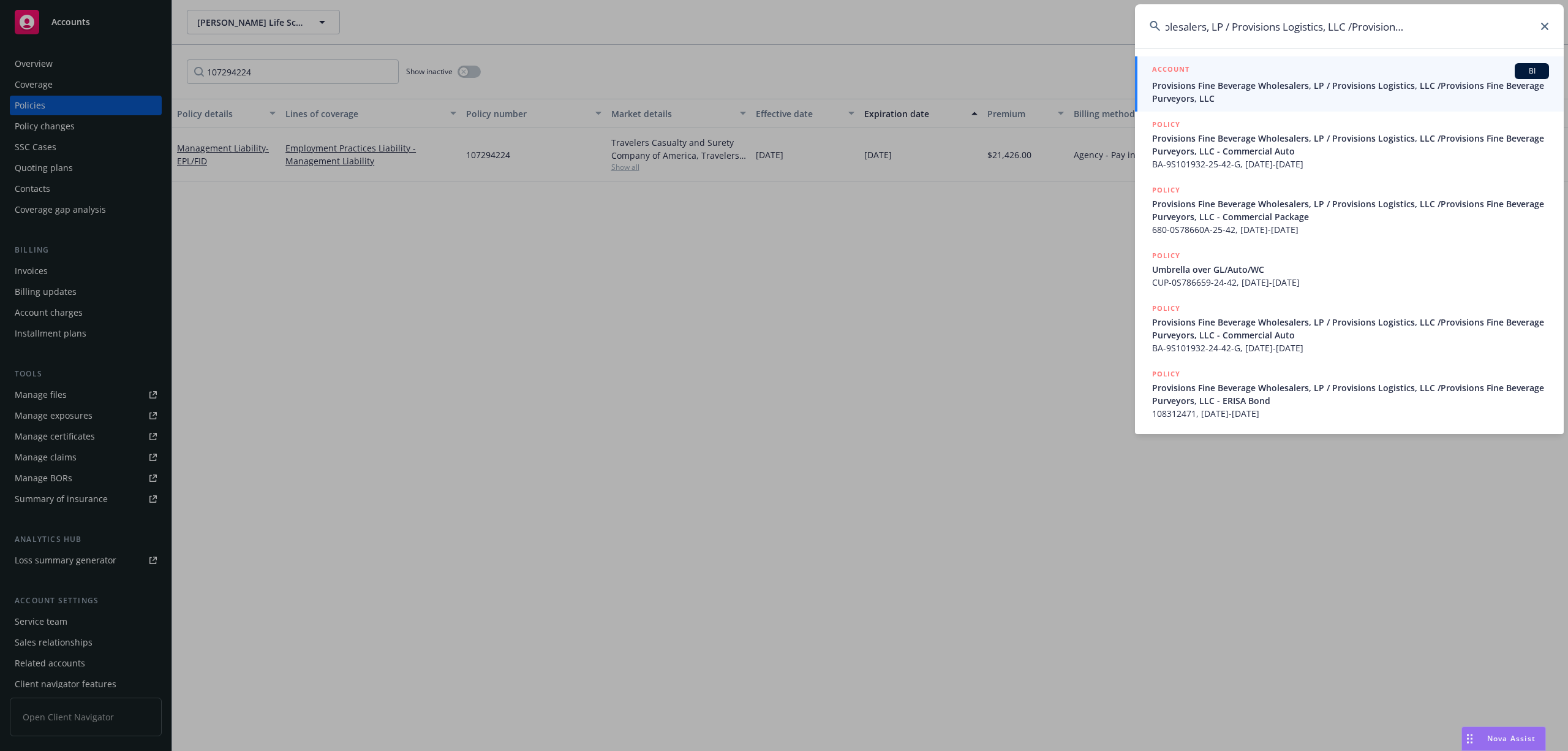
type input "Provisions Fine Beverage Wholesalers, LP / Provisions Logistics, LLC /Provision…"
click at [1255, 89] on span "Provisions Fine Beverage Wholesalers, LP / Provisions Logistics, LLC /Provision…" at bounding box center [1351, 91] width 397 height 26
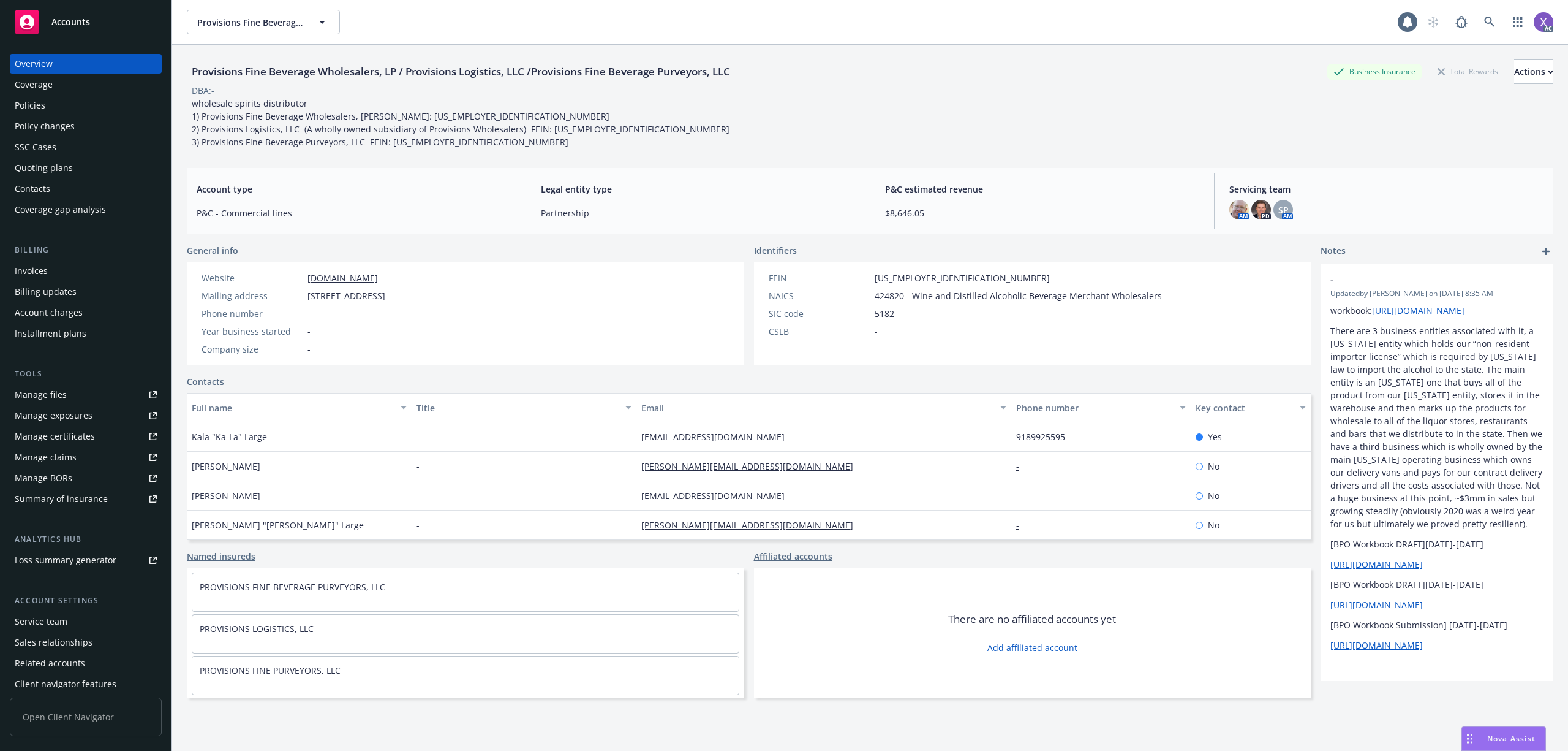
click at [25, 106] on div "Policies" at bounding box center [30, 105] width 31 height 20
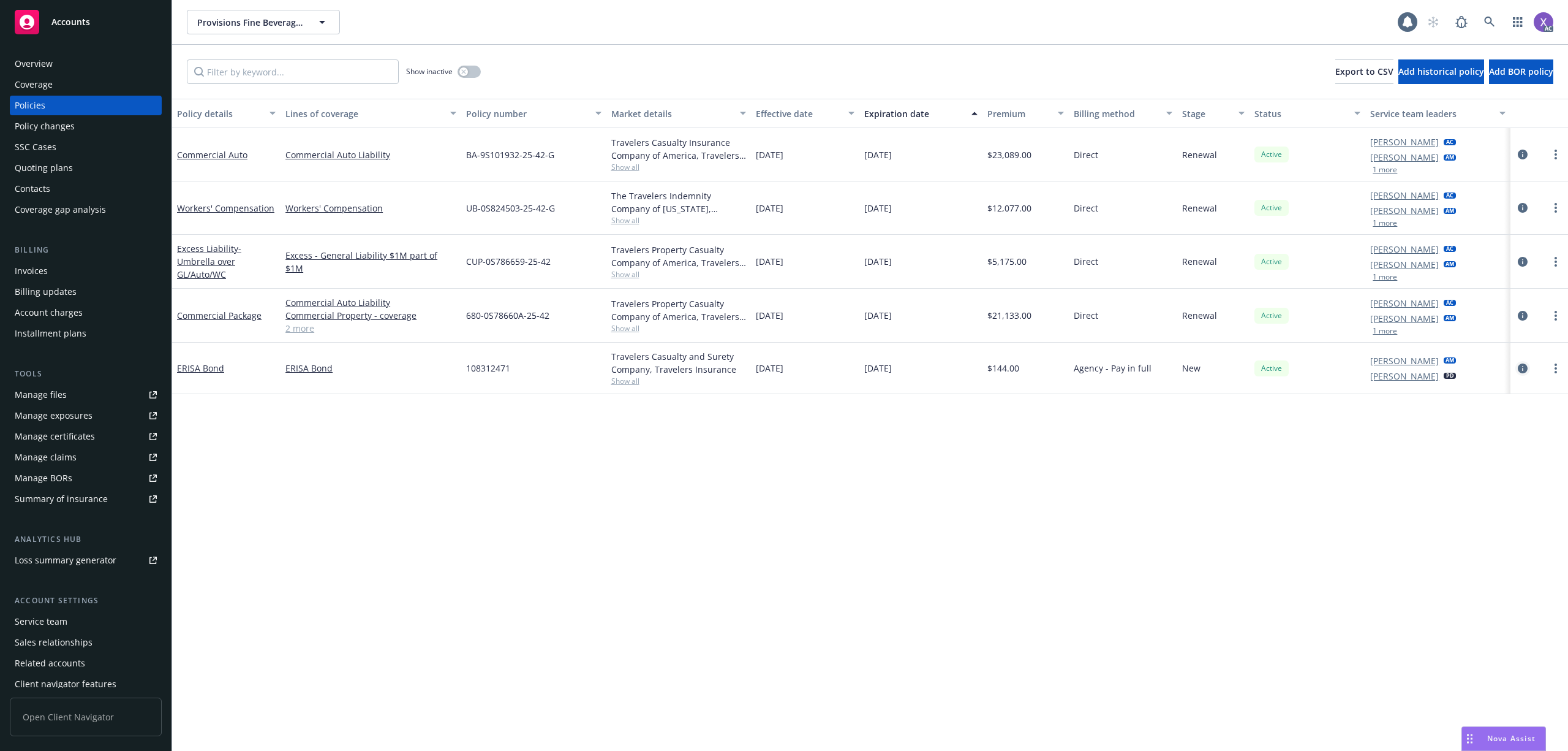
click at [1524, 369] on icon "circleInformation" at bounding box center [1523, 368] width 10 height 10
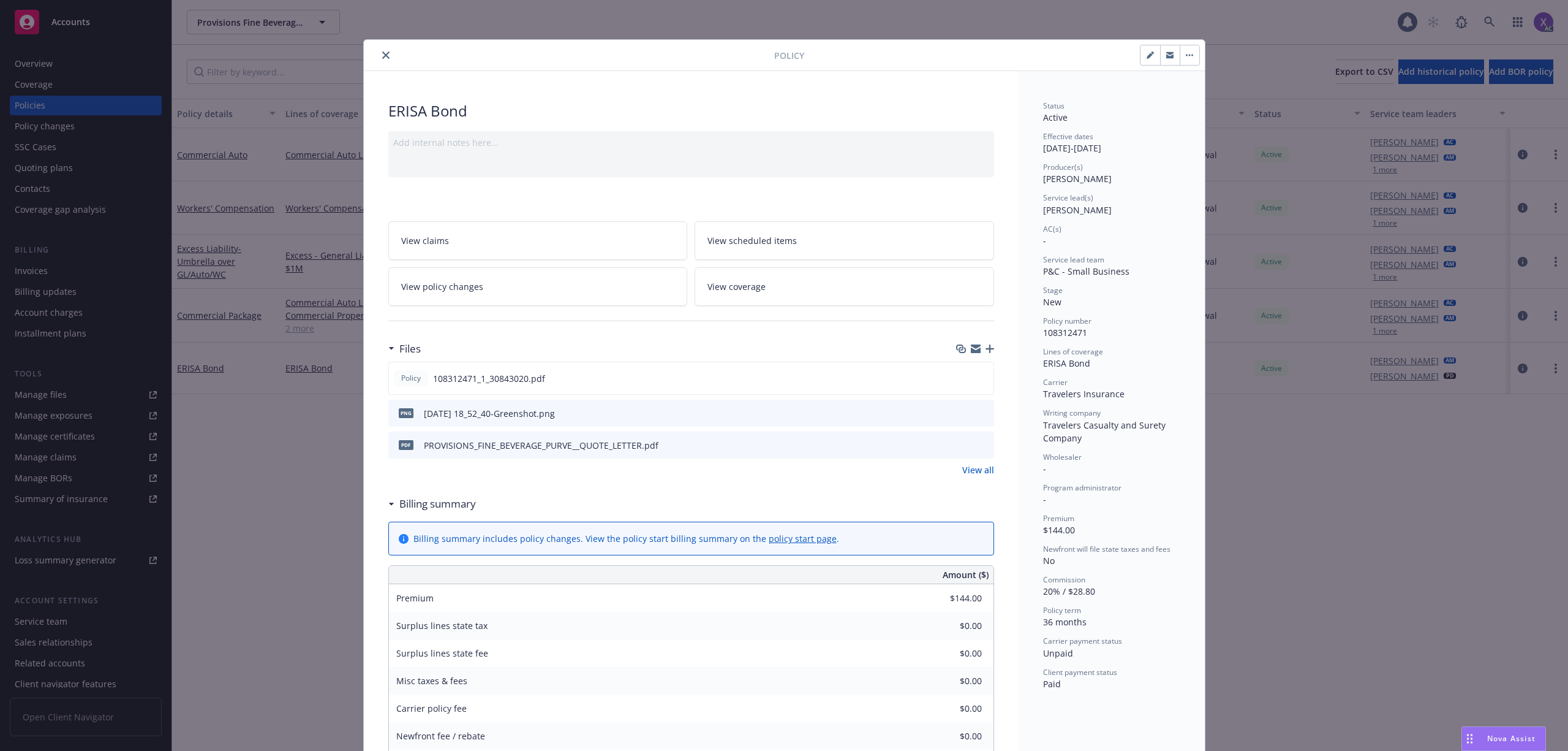
click at [611, 608] on div "Premium $144.00" at bounding box center [691, 597] width 605 height 27
